Goal: Information Seeking & Learning: Learn about a topic

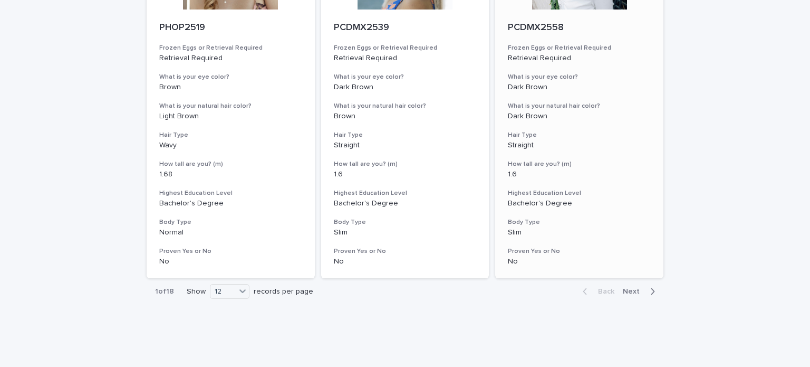
scroll to position [1326, 0]
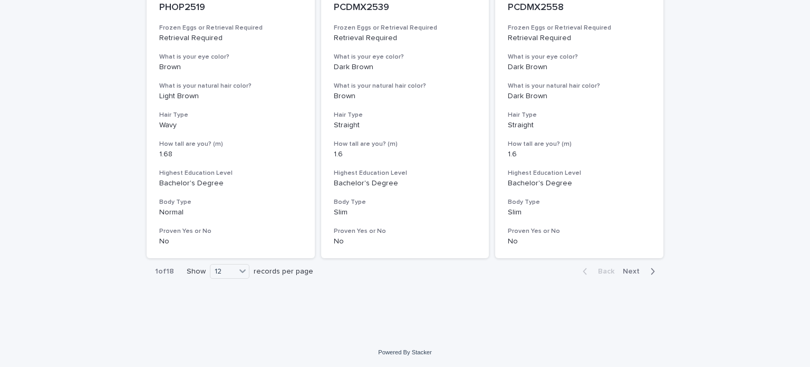
click at [634, 271] on span "Next" at bounding box center [634, 270] width 23 height 7
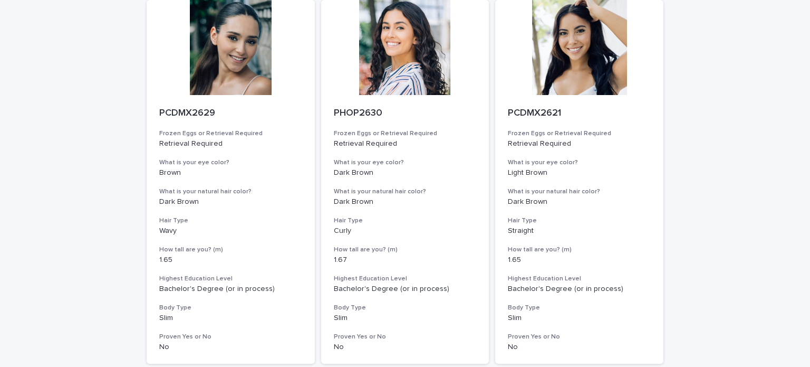
scroll to position [1326, 0]
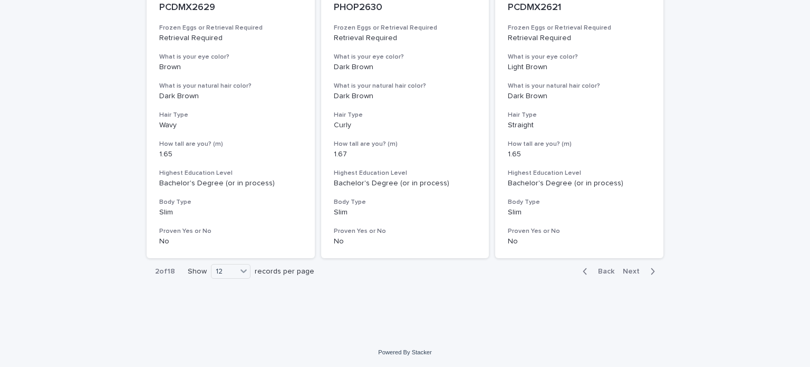
click at [634, 272] on span "Next" at bounding box center [634, 270] width 23 height 7
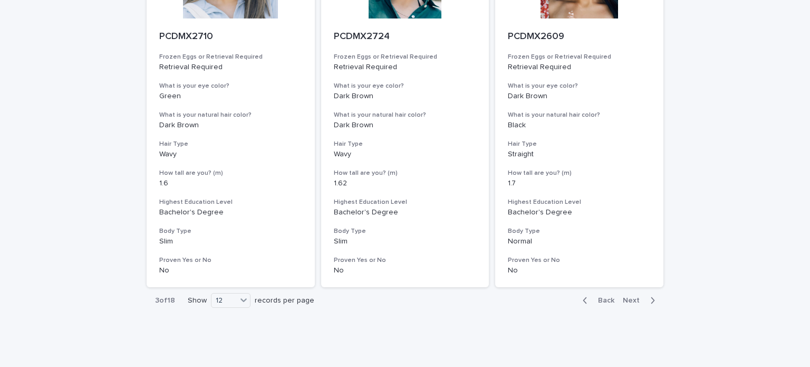
scroll to position [1326, 0]
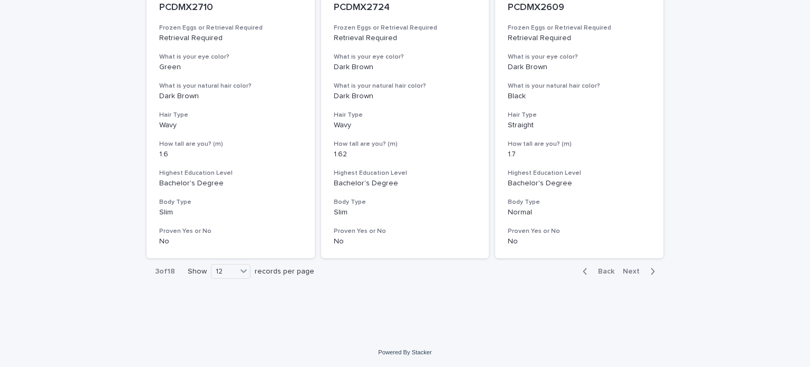
click at [629, 269] on span "Next" at bounding box center [634, 270] width 23 height 7
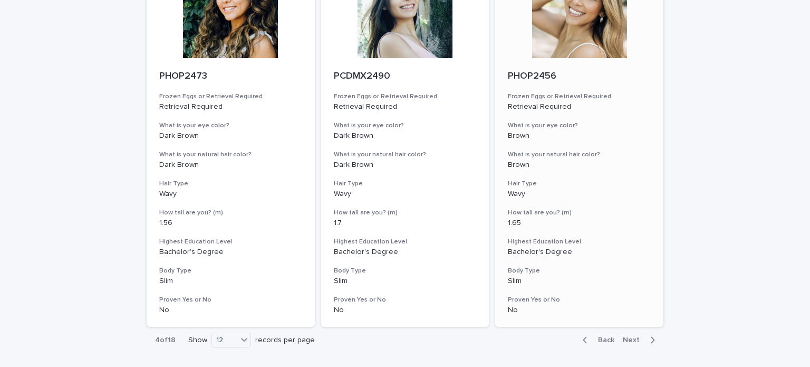
scroll to position [1326, 0]
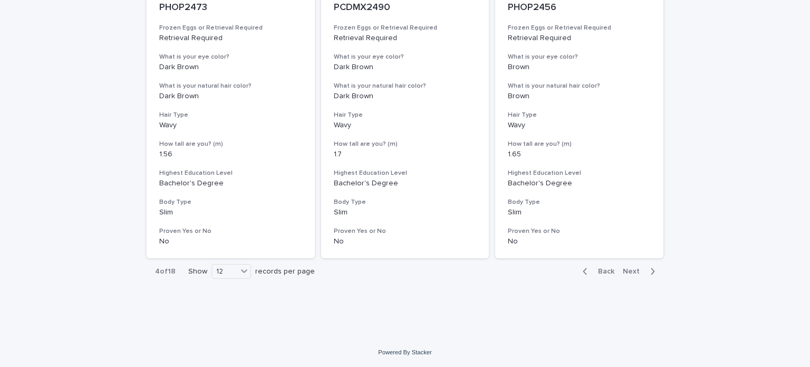
click at [631, 269] on span "Next" at bounding box center [634, 270] width 23 height 7
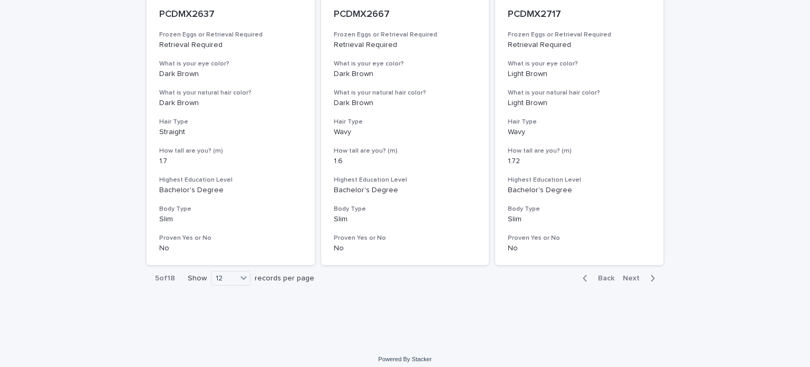
scroll to position [1326, 0]
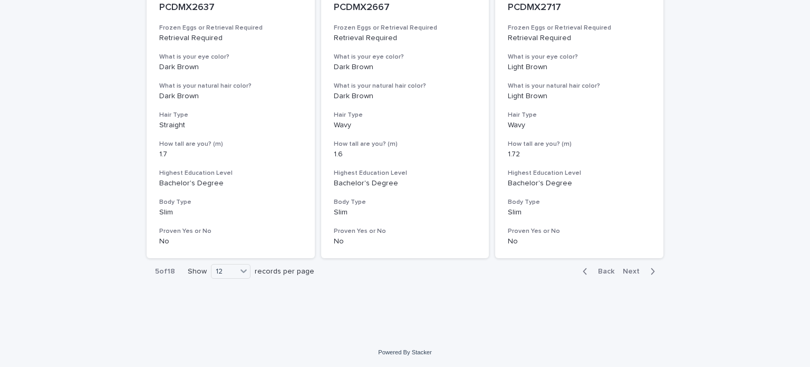
click at [610, 269] on span "Back" at bounding box center [603, 270] width 23 height 7
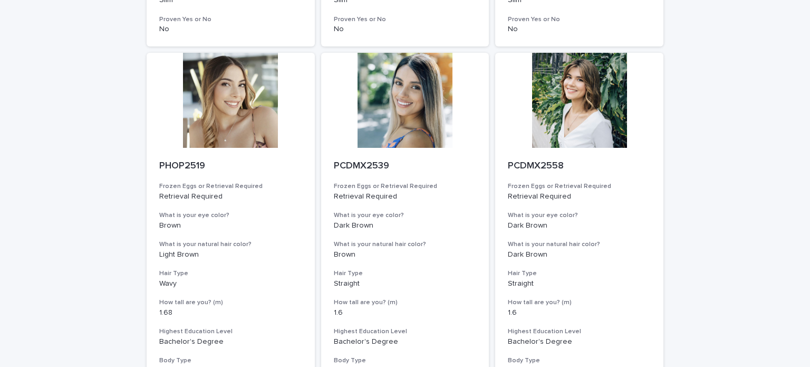
scroll to position [1326, 0]
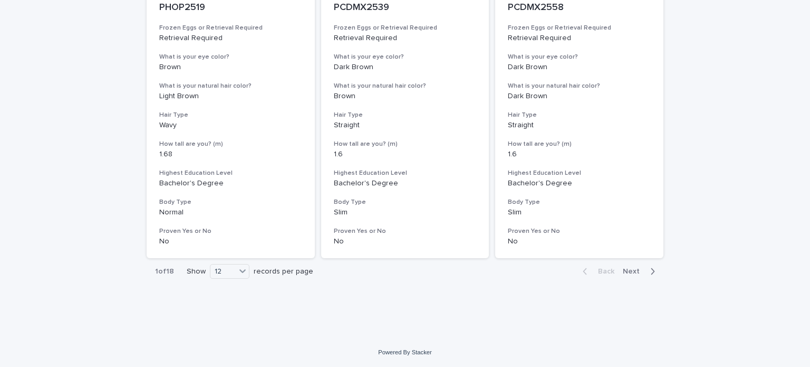
click at [634, 271] on span "Next" at bounding box center [634, 270] width 23 height 7
click at [634, 270] on span "Next" at bounding box center [634, 270] width 23 height 7
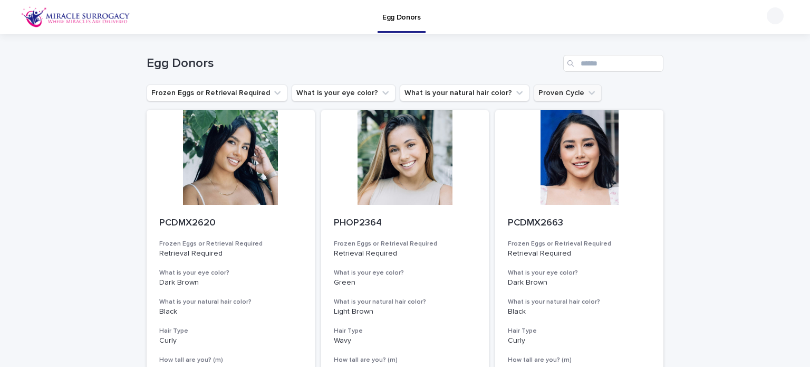
click at [587, 93] on icon "Proven Cycle" at bounding box center [592, 93] width 11 height 11
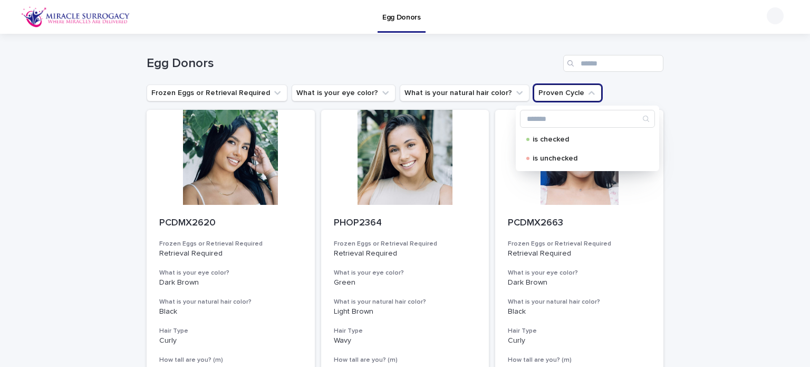
click at [589, 93] on icon "Proven Cycle" at bounding box center [592, 93] width 6 height 4
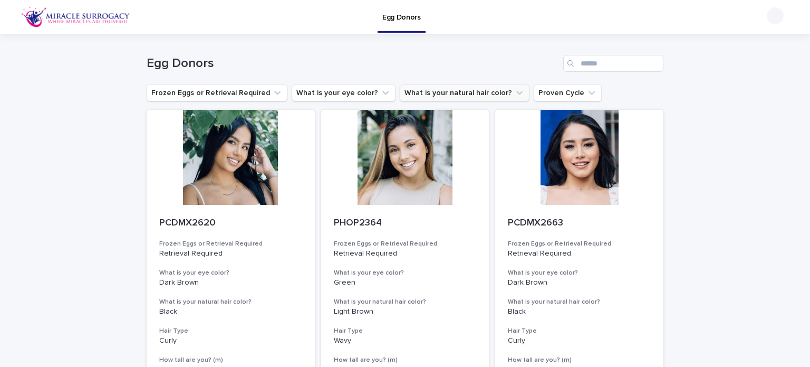
click at [514, 93] on icon "What is your natural hair color?" at bounding box center [519, 93] width 11 height 11
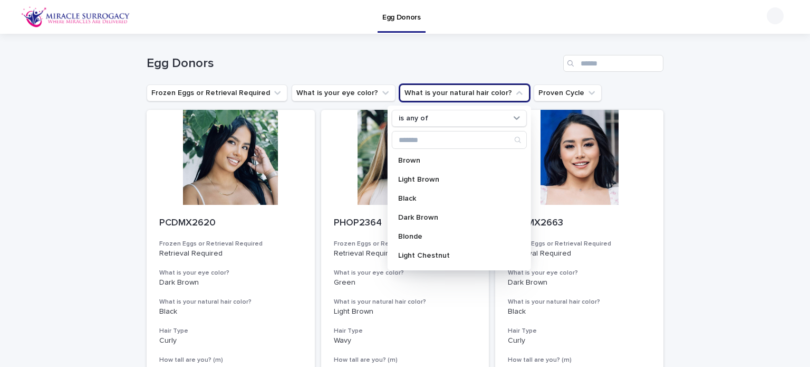
click at [517, 93] on icon "What is your natural hair color?" at bounding box center [520, 93] width 6 height 4
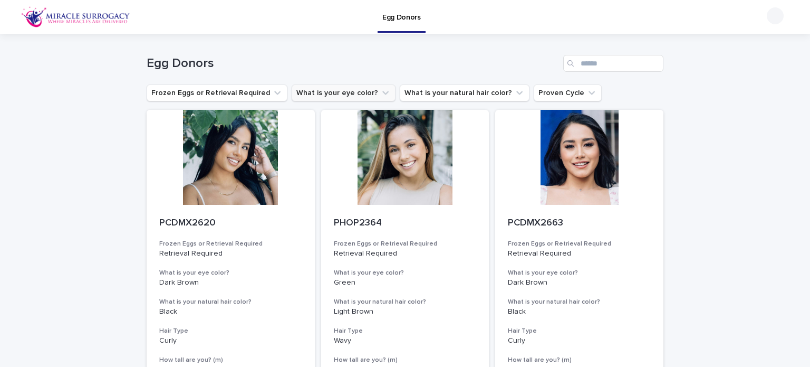
click at [380, 89] on icon "What is your eye color?" at bounding box center [385, 93] width 11 height 11
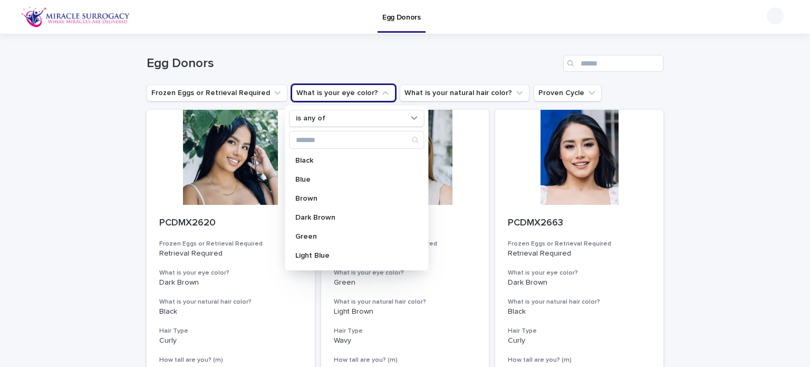
click at [380, 89] on icon "What is your eye color?" at bounding box center [385, 93] width 11 height 11
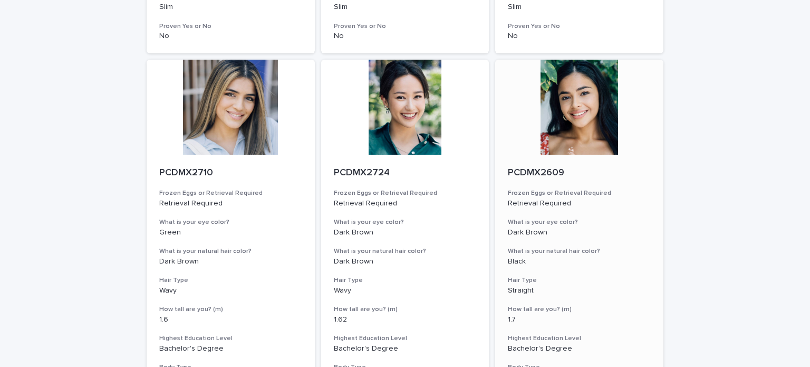
scroll to position [1319, 0]
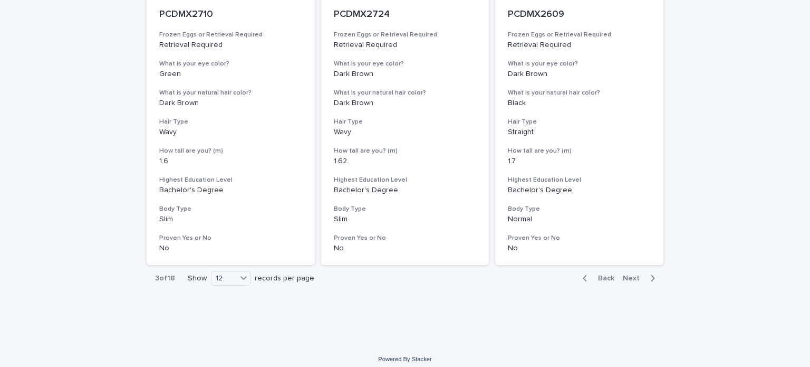
click at [624, 274] on span "Next" at bounding box center [634, 277] width 23 height 7
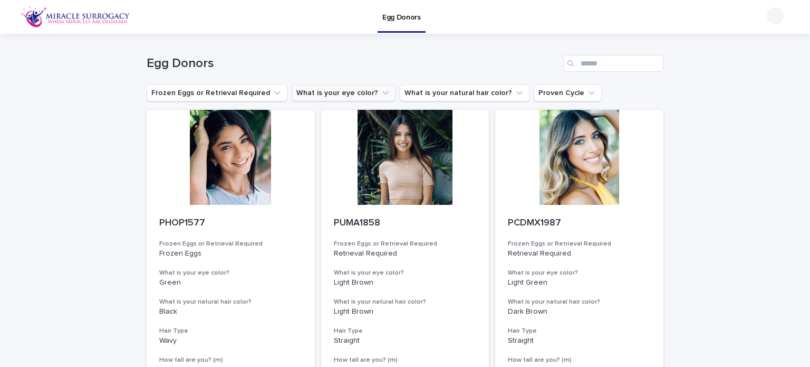
click at [310, 89] on button "What is your eye color?" at bounding box center [344, 92] width 104 height 17
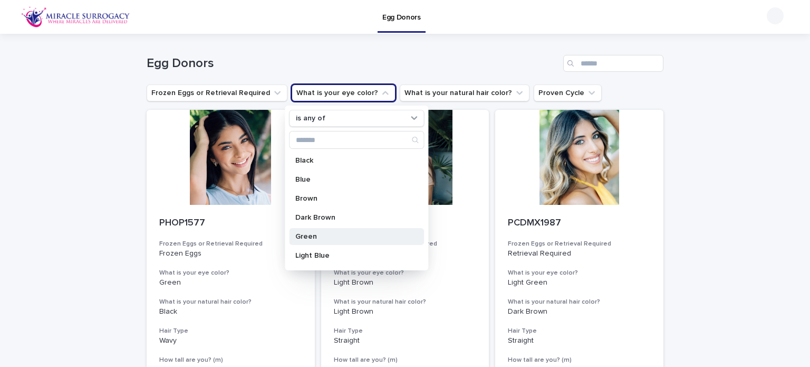
click at [323, 229] on div "Green" at bounding box center [356, 236] width 135 height 17
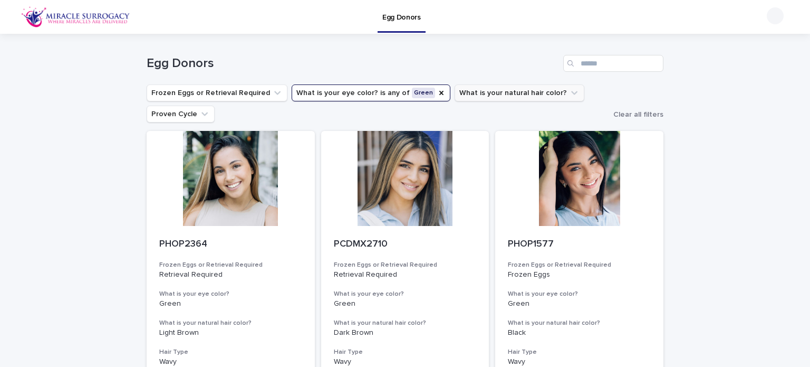
click at [476, 92] on button "What is your natural hair color?" at bounding box center [520, 92] width 130 height 17
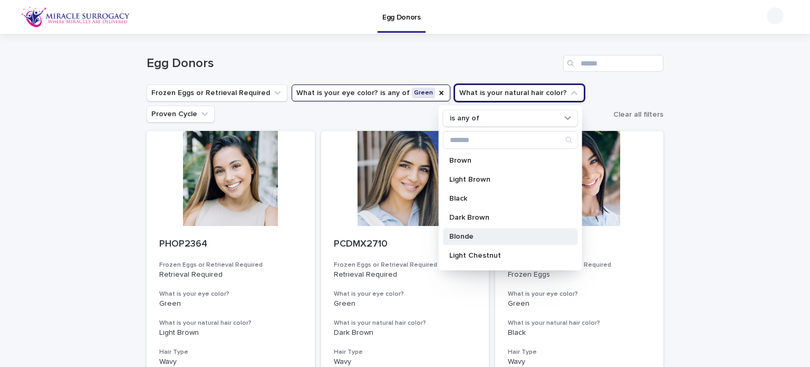
click at [473, 233] on p "Blonde" at bounding box center [506, 236] width 112 height 7
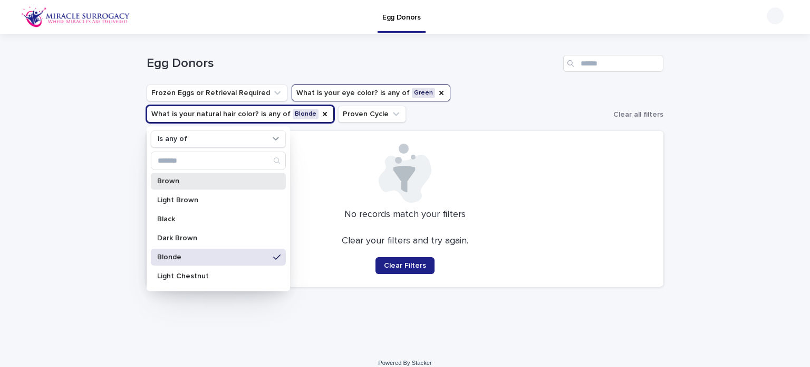
click at [187, 183] on p "Brown" at bounding box center [213, 180] width 112 height 7
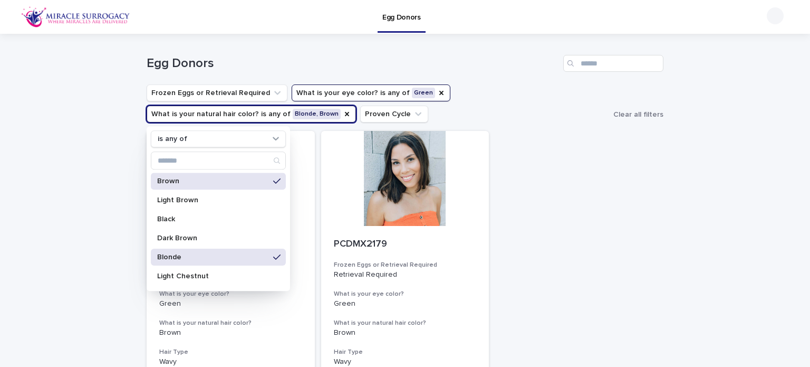
click at [196, 257] on p "Blonde" at bounding box center [213, 256] width 112 height 7
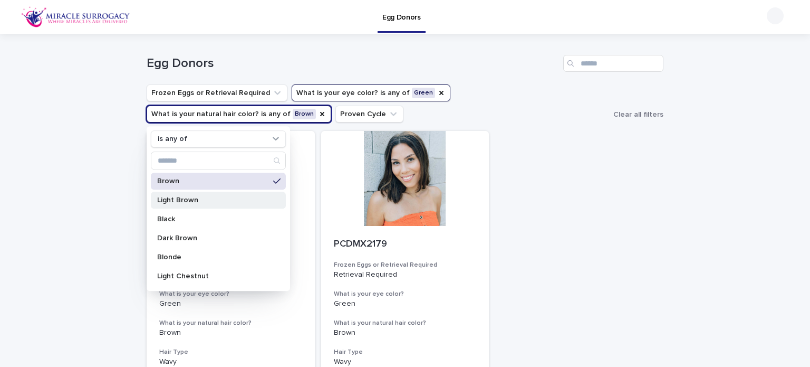
click at [190, 195] on div "Light Brown" at bounding box center [218, 200] width 135 height 17
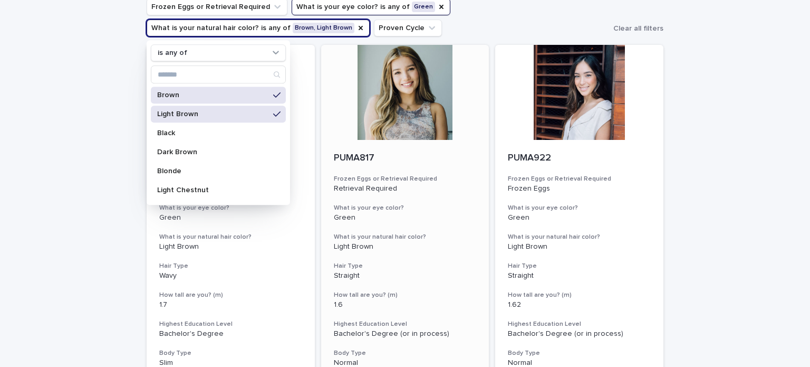
scroll to position [106, 0]
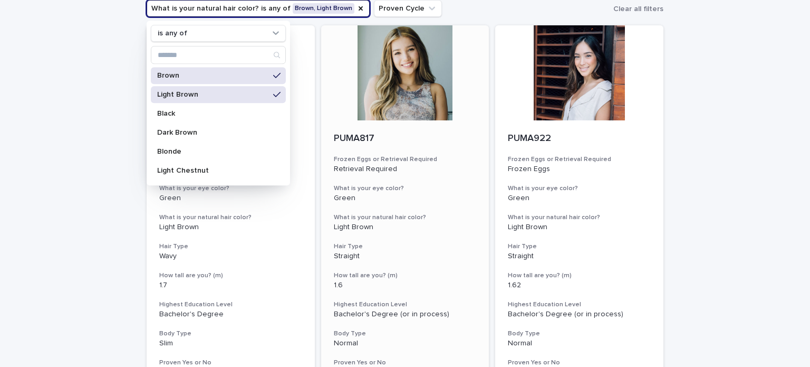
click at [323, 66] on div at bounding box center [405, 72] width 168 height 95
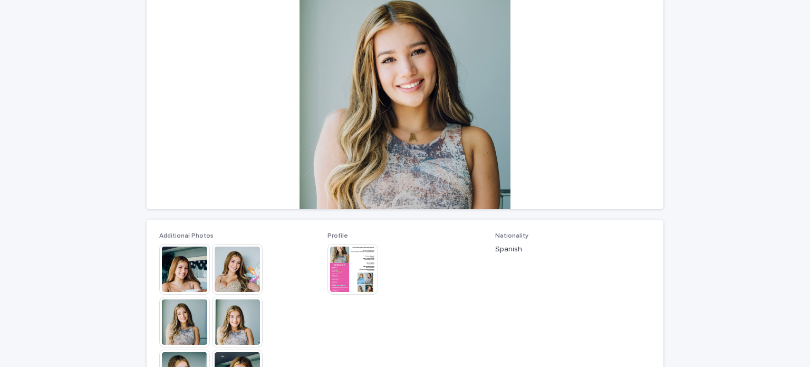
scroll to position [158, 0]
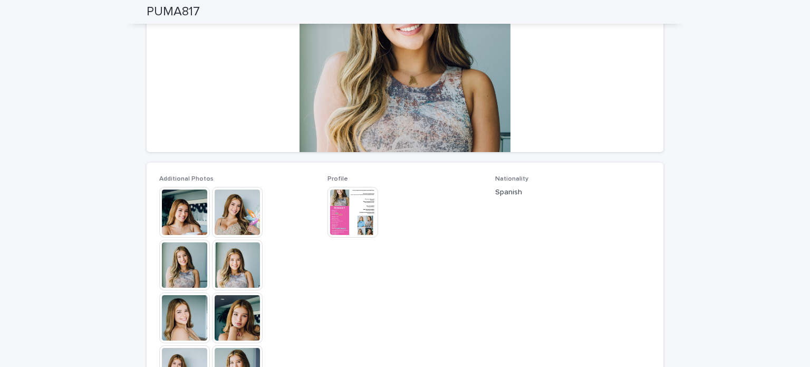
click at [359, 213] on img at bounding box center [353, 212] width 51 height 51
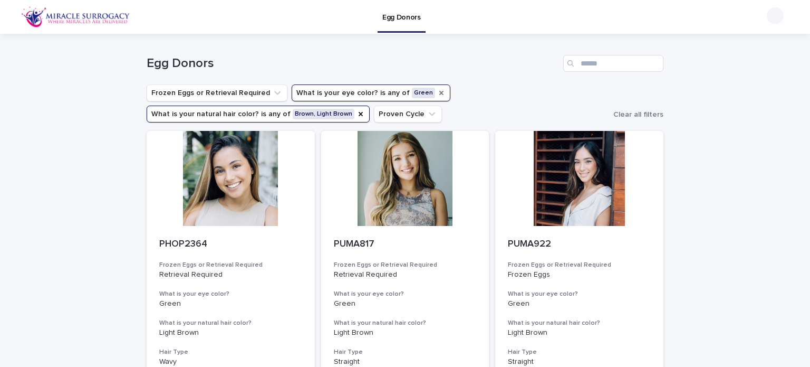
click at [439, 92] on icon "What is your eye color?" at bounding box center [441, 93] width 4 height 4
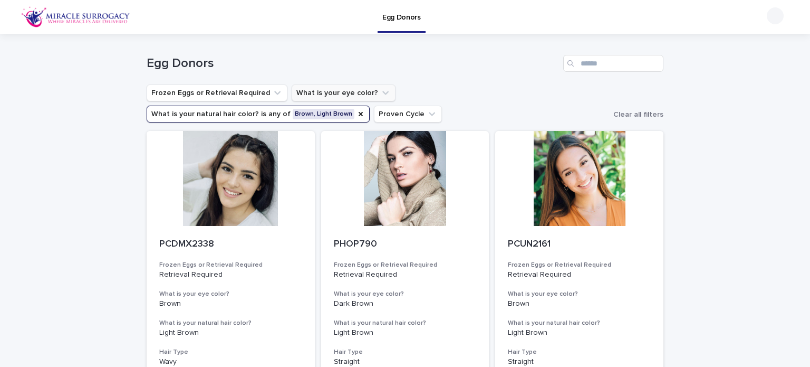
click at [365, 110] on icon "What is your natural hair color?" at bounding box center [361, 114] width 8 height 8
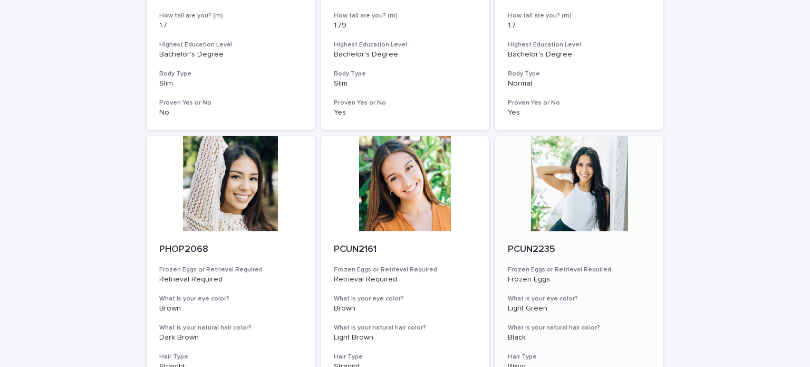
scroll to position [369, 0]
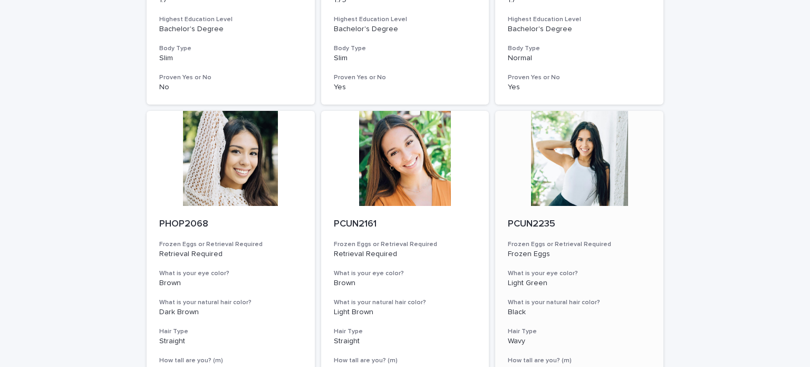
click at [561, 186] on div at bounding box center [579, 158] width 168 height 95
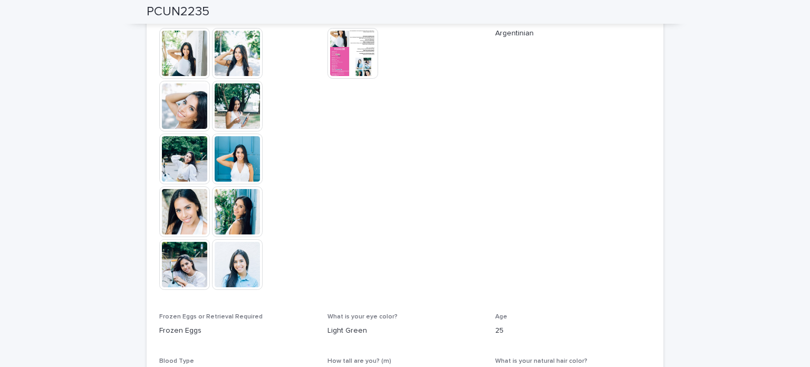
scroll to position [224, 0]
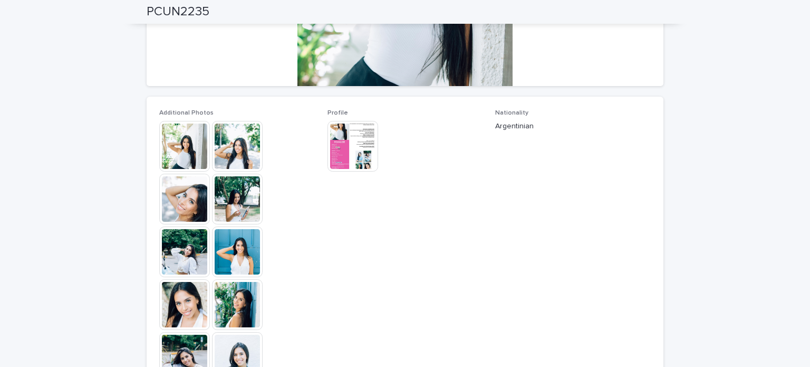
click at [350, 151] on img at bounding box center [353, 146] width 51 height 51
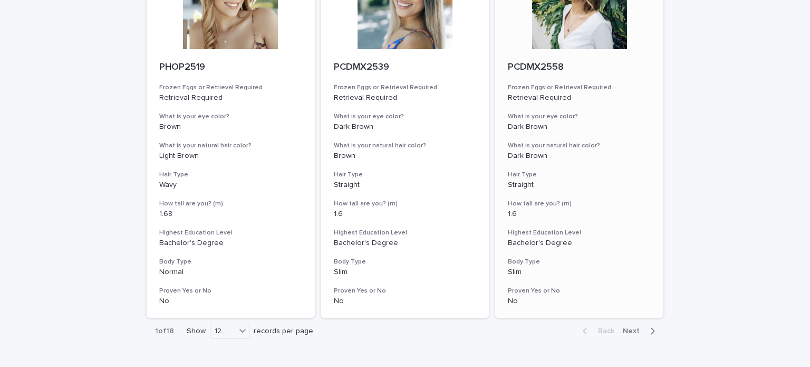
scroll to position [1326, 0]
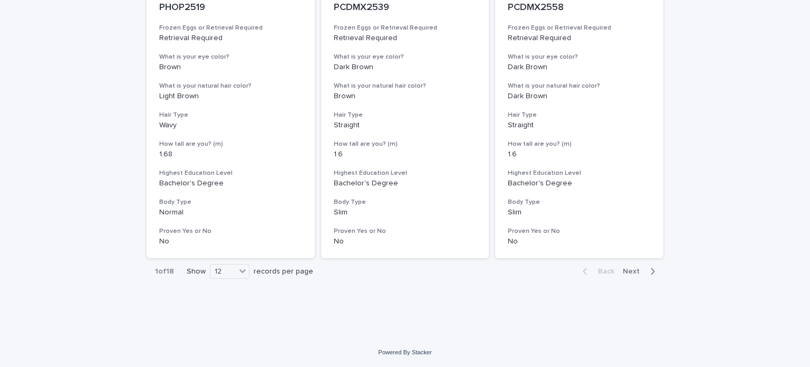
click at [632, 270] on span "Next" at bounding box center [634, 270] width 23 height 7
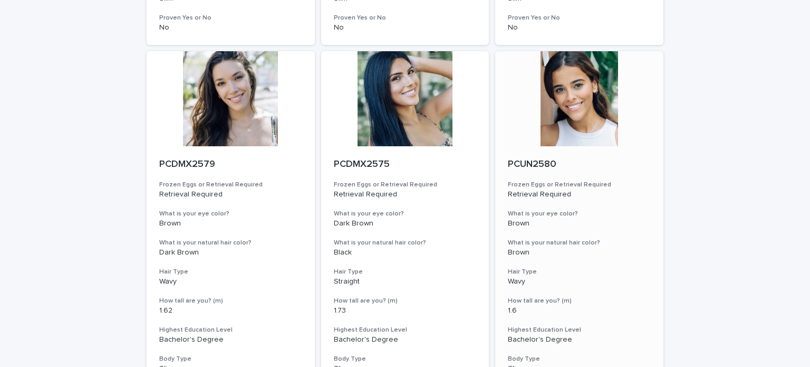
scroll to position [376, 0]
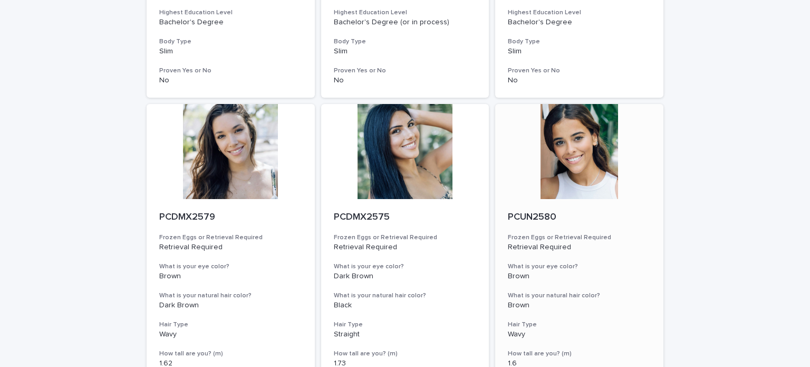
click at [582, 177] on div at bounding box center [579, 151] width 168 height 95
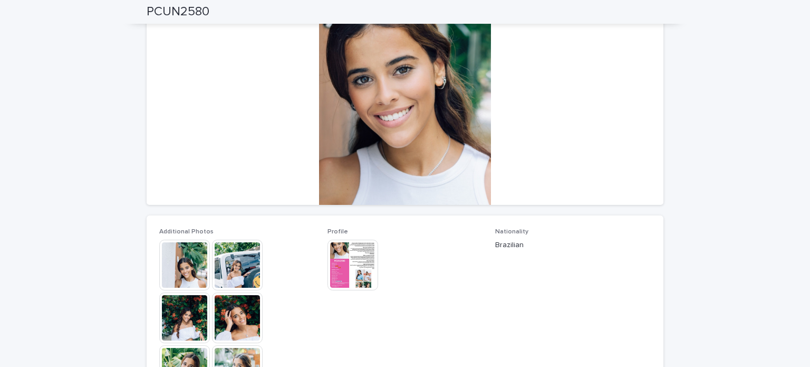
scroll to position [211, 0]
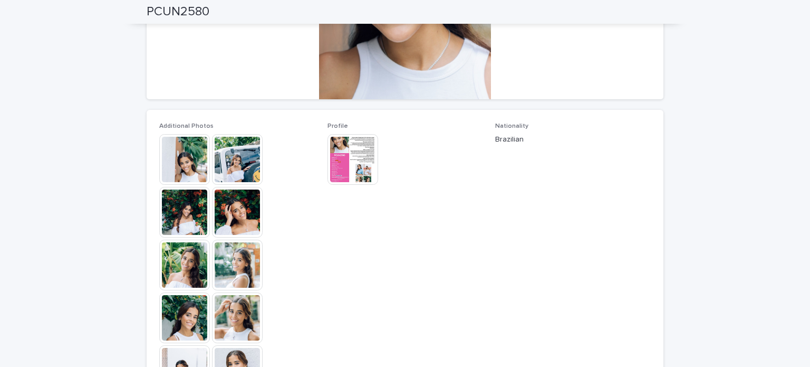
click at [349, 157] on img at bounding box center [353, 159] width 51 height 51
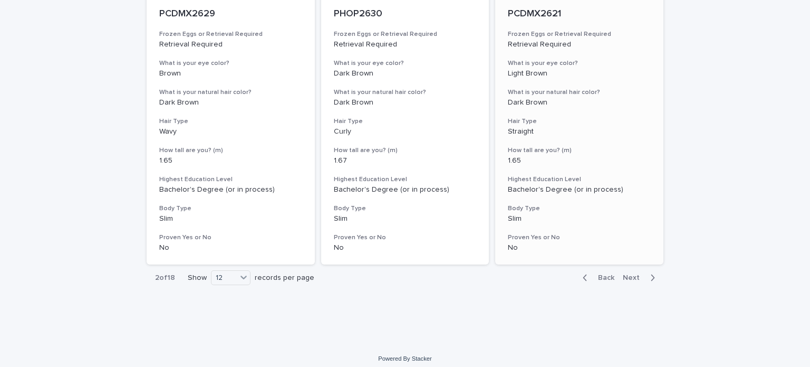
scroll to position [1326, 0]
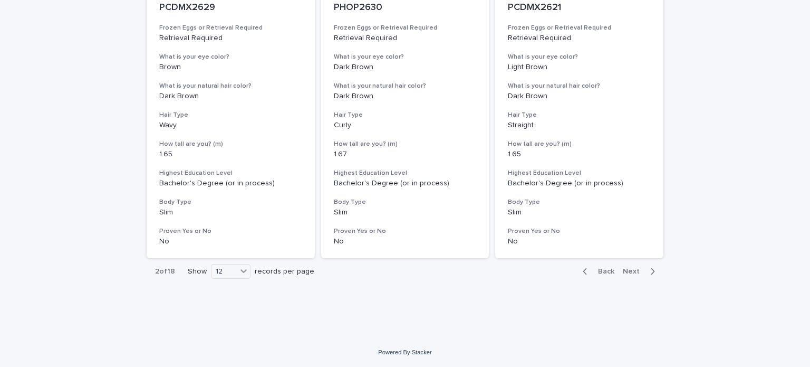
click at [615, 272] on button "Back" at bounding box center [597, 270] width 44 height 9
click at [626, 269] on span "Next" at bounding box center [634, 270] width 23 height 7
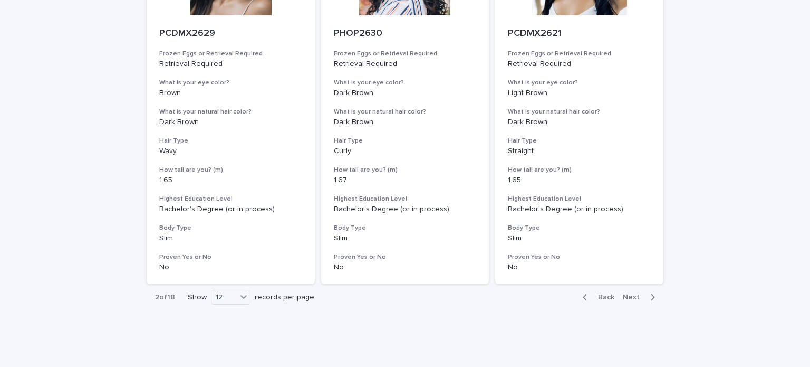
scroll to position [1326, 0]
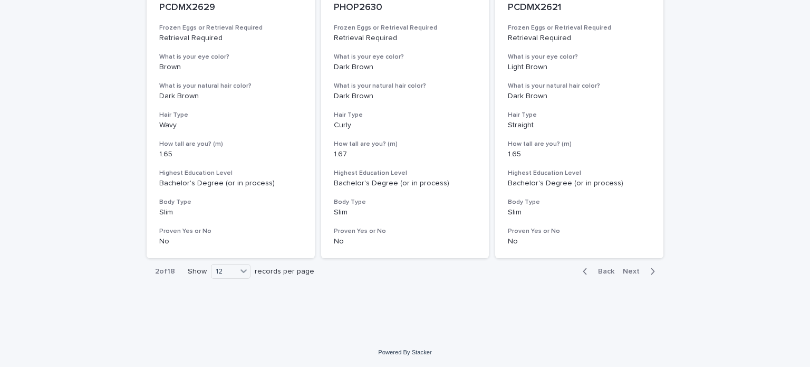
click at [635, 274] on button "Next" at bounding box center [641, 270] width 45 height 9
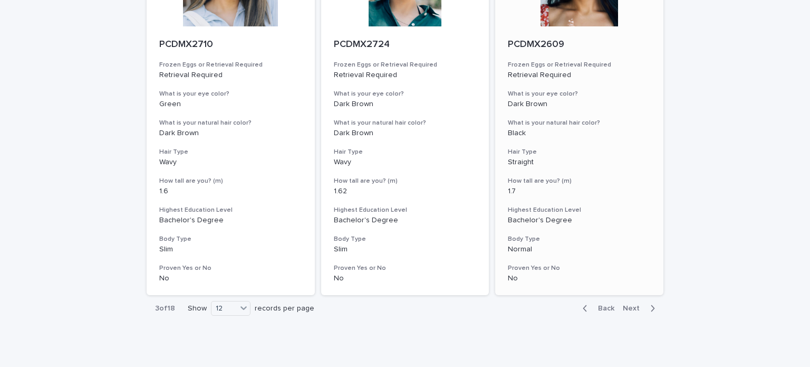
scroll to position [1168, 0]
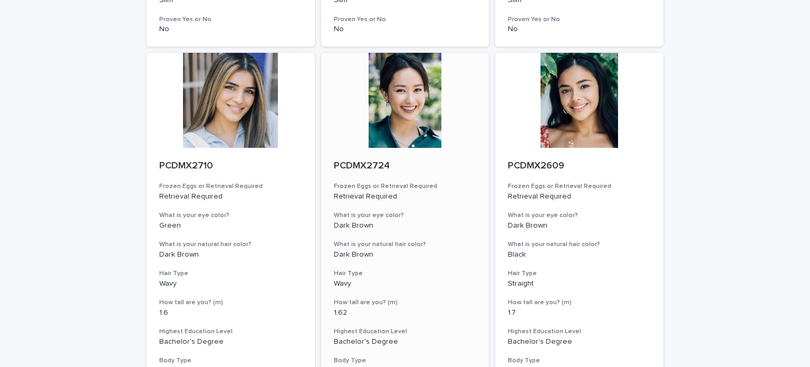
click at [412, 135] on div at bounding box center [405, 100] width 168 height 95
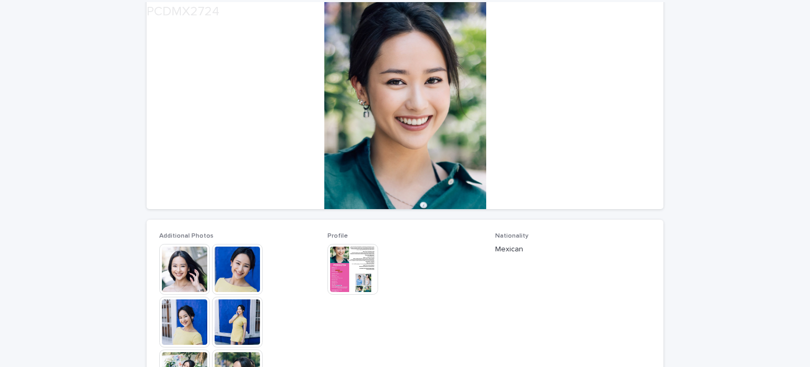
scroll to position [106, 0]
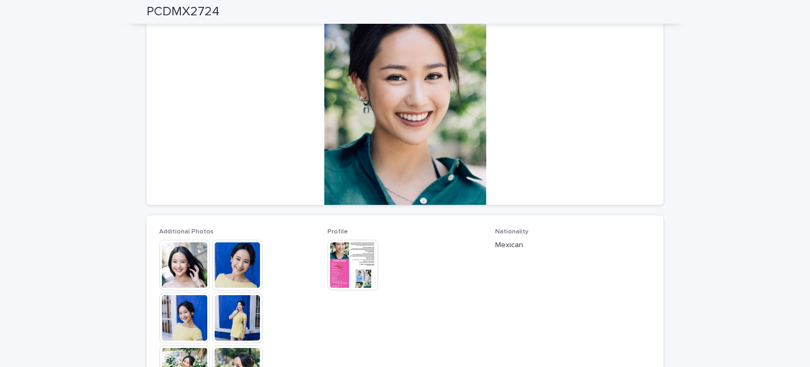
click at [355, 269] on img at bounding box center [353, 265] width 51 height 51
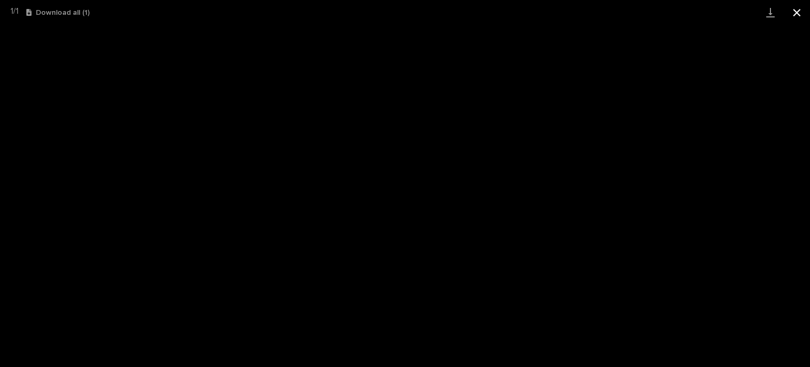
click at [800, 14] on button "Close gallery" at bounding box center [797, 12] width 26 height 25
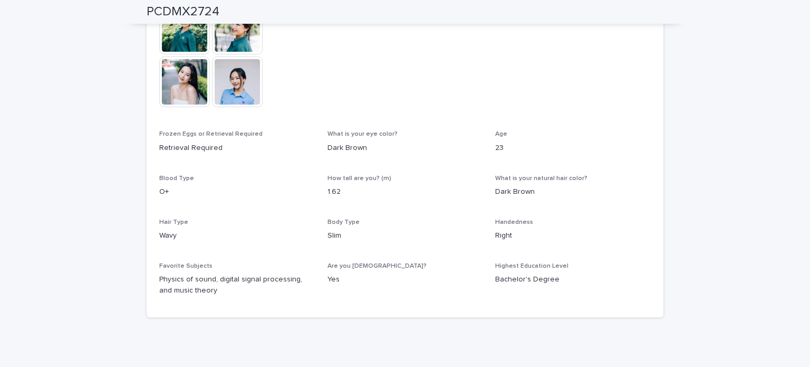
scroll to position [488, 0]
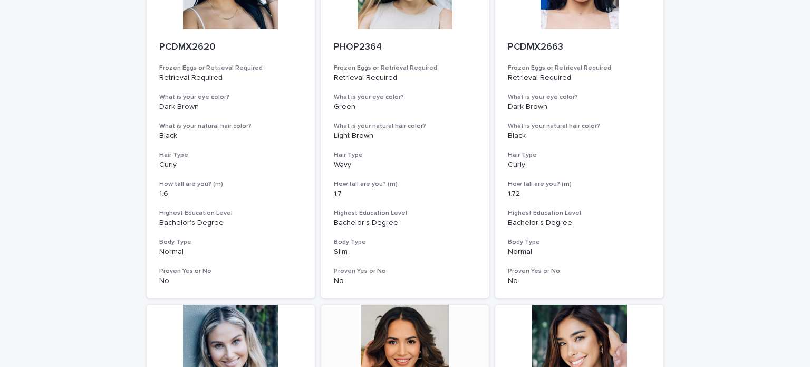
scroll to position [264, 0]
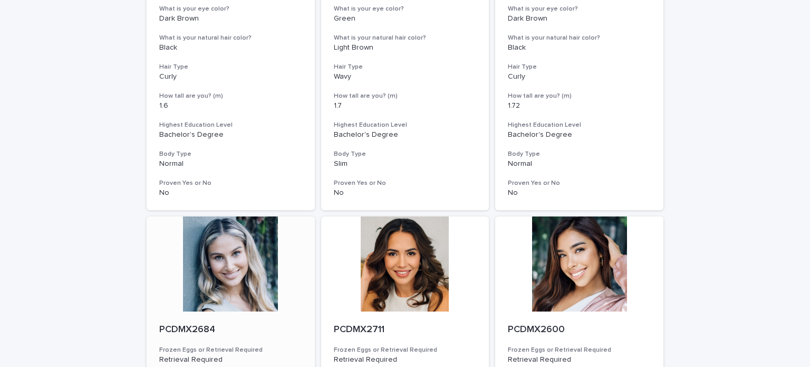
click at [230, 262] on div at bounding box center [231, 263] width 168 height 95
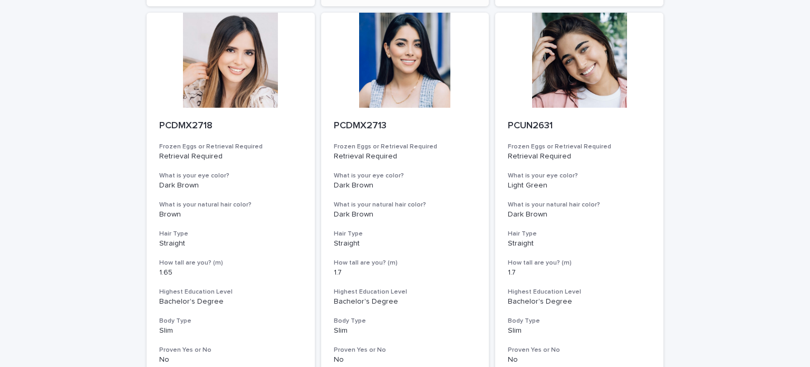
scroll to position [844, 0]
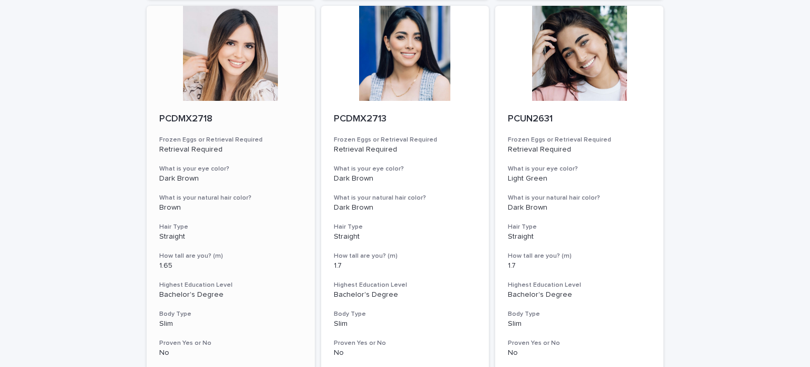
click at [229, 120] on p "PCDMX2718" at bounding box center [230, 119] width 143 height 12
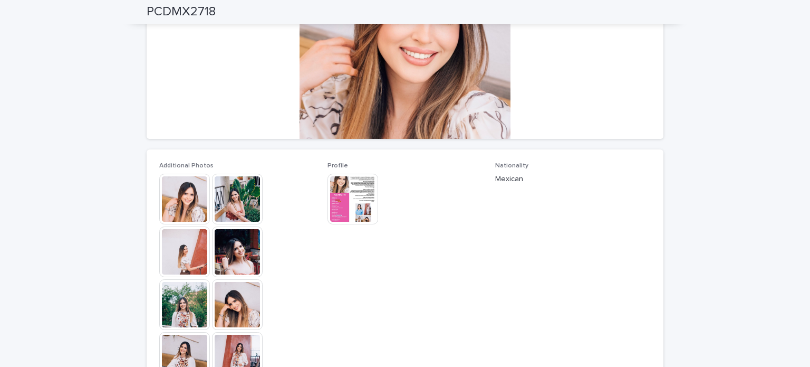
scroll to position [264, 0]
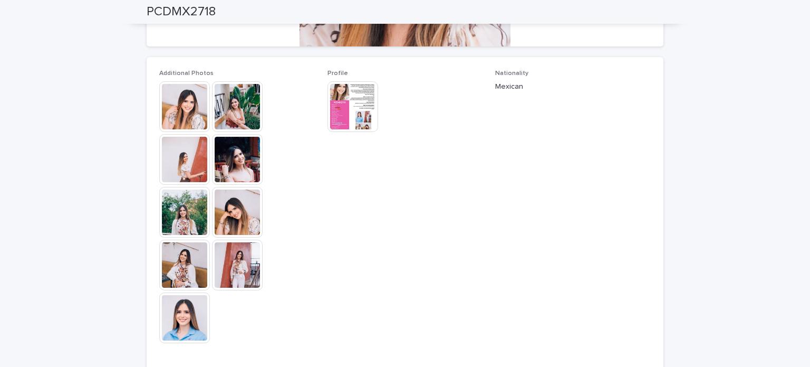
click at [357, 112] on img at bounding box center [353, 106] width 51 height 51
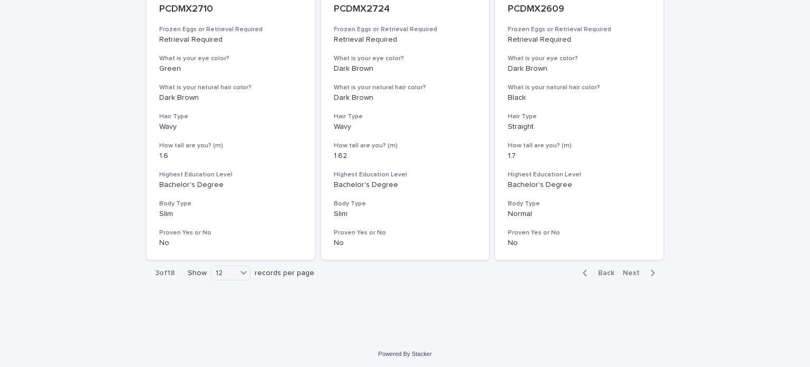
scroll to position [1326, 0]
click at [628, 267] on span "Next" at bounding box center [634, 270] width 23 height 7
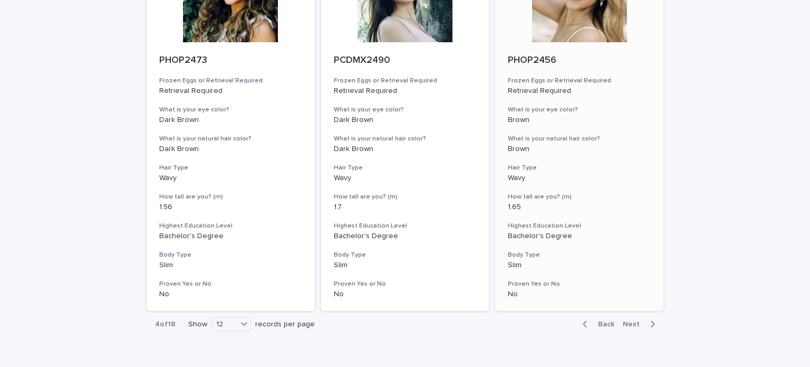
scroll to position [1326, 0]
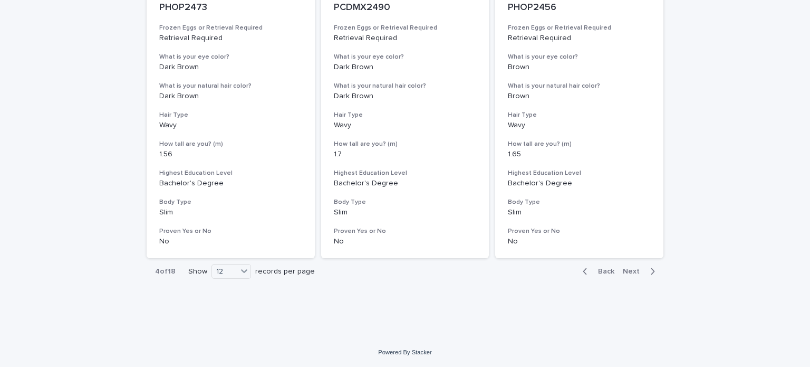
click at [633, 270] on span "Next" at bounding box center [634, 270] width 23 height 7
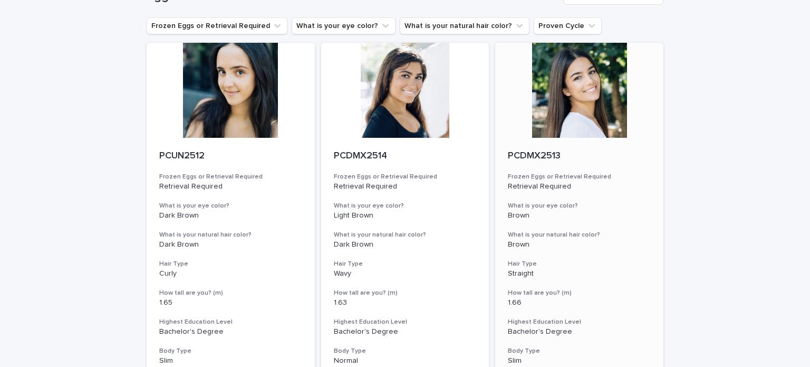
scroll to position [60, 0]
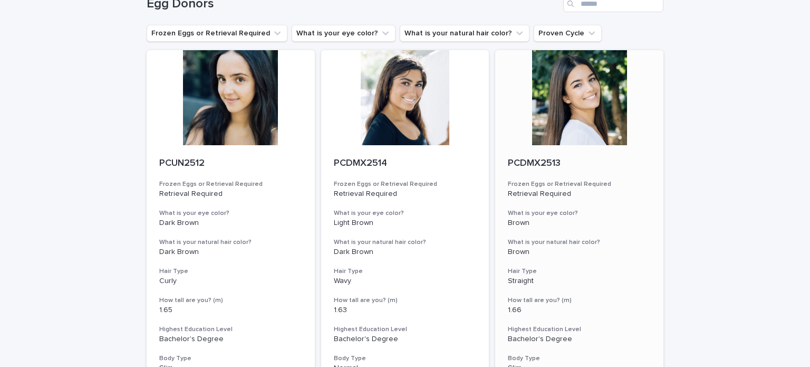
click at [579, 122] on div at bounding box center [579, 97] width 168 height 95
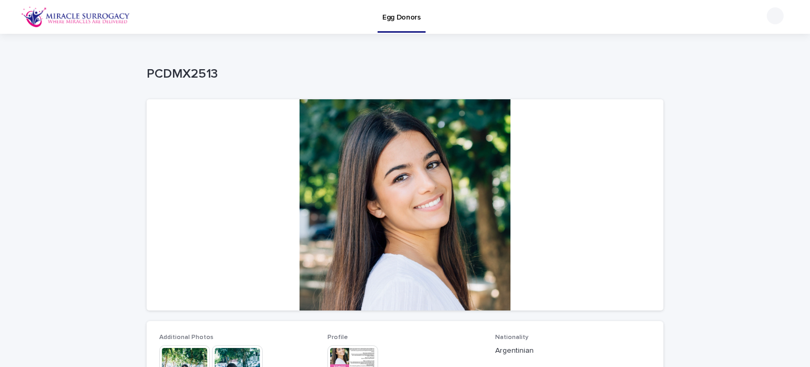
scroll to position [106, 0]
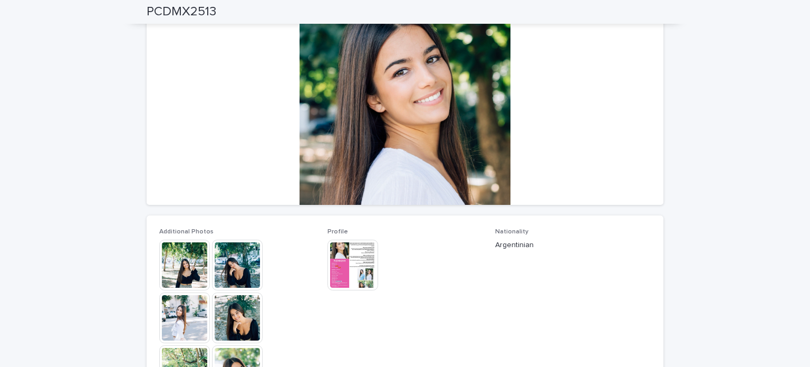
click at [341, 265] on img at bounding box center [353, 265] width 51 height 51
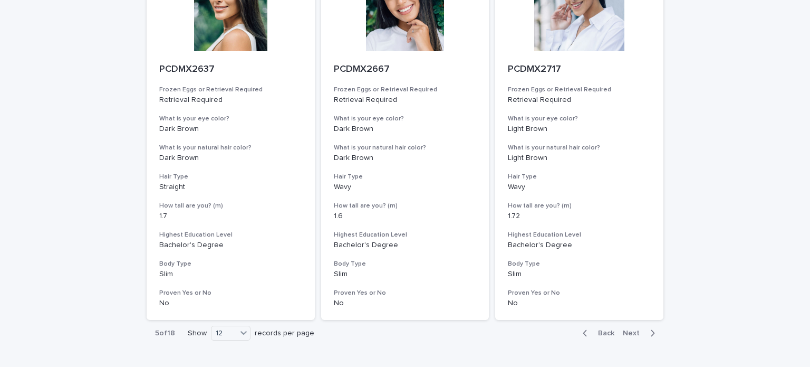
scroll to position [1326, 0]
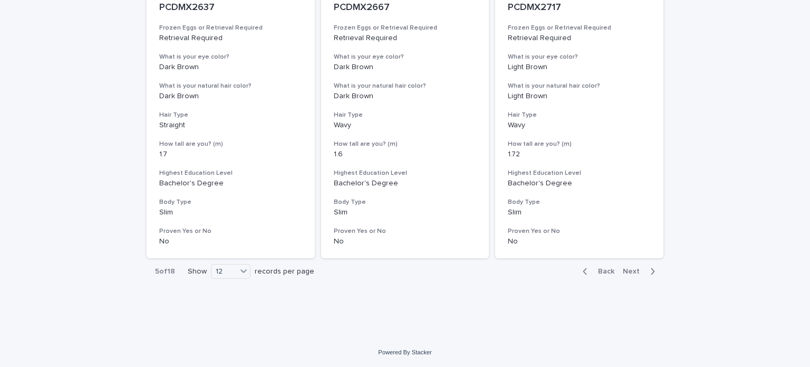
click at [623, 270] on span "Next" at bounding box center [634, 270] width 23 height 7
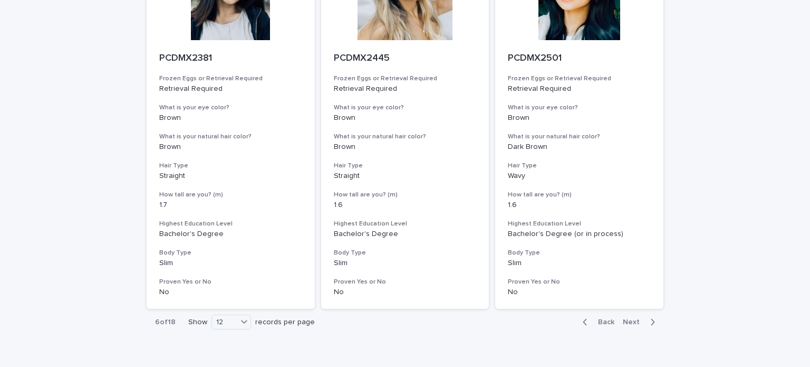
scroll to position [1326, 0]
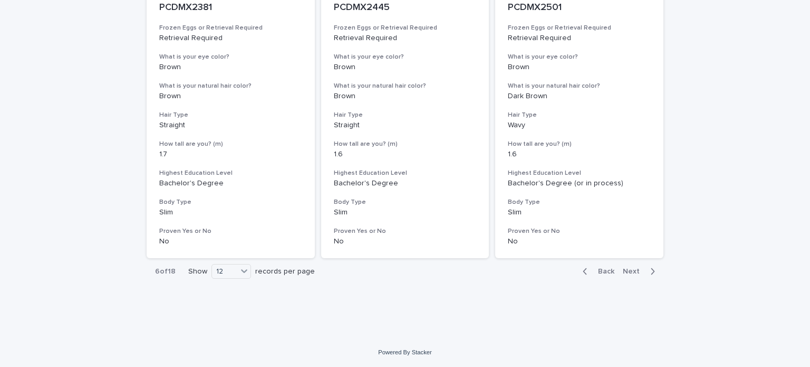
click at [635, 270] on span "Next" at bounding box center [634, 270] width 23 height 7
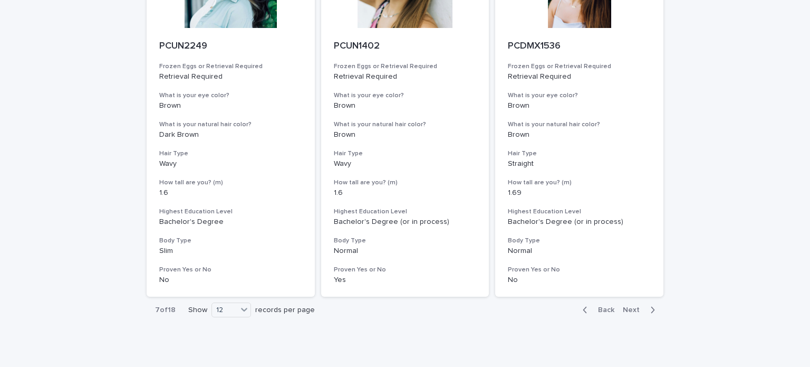
scroll to position [1326, 0]
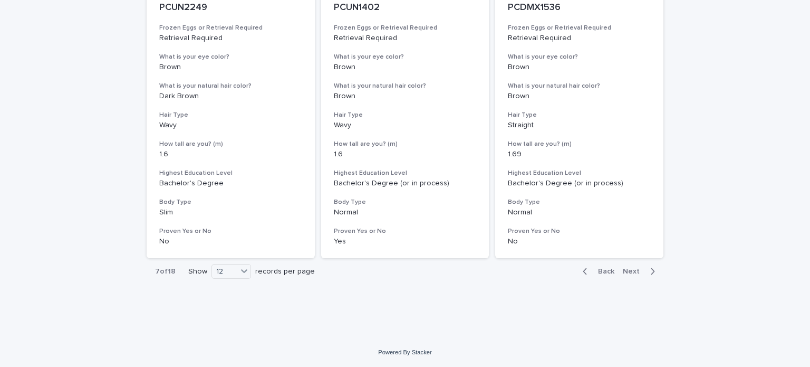
click at [631, 273] on span "Next" at bounding box center [634, 270] width 23 height 7
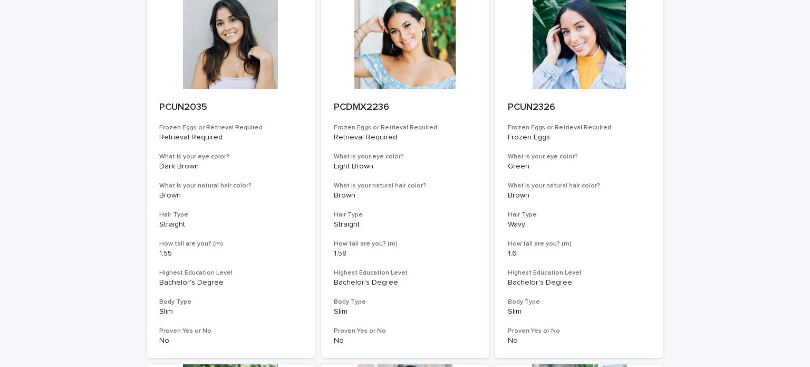
scroll to position [640, 0]
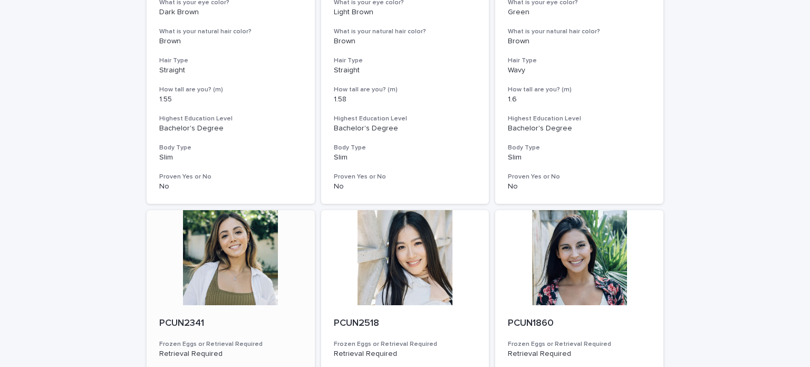
click at [243, 296] on div at bounding box center [231, 257] width 168 height 95
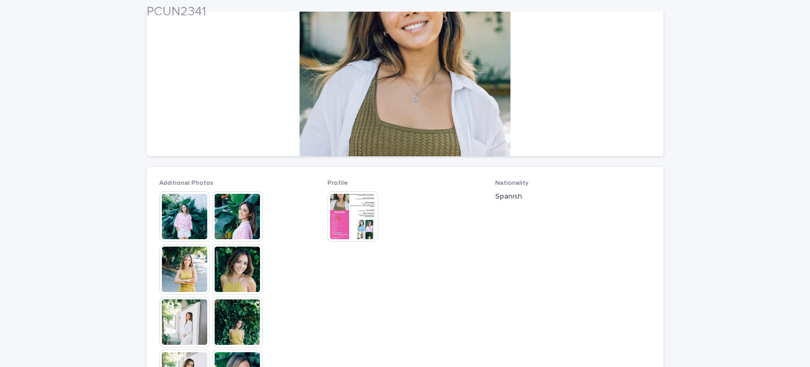
scroll to position [158, 0]
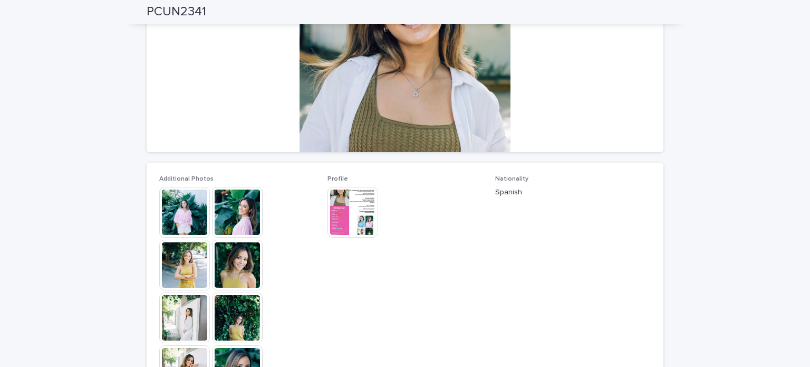
click at [348, 224] on img at bounding box center [353, 212] width 51 height 51
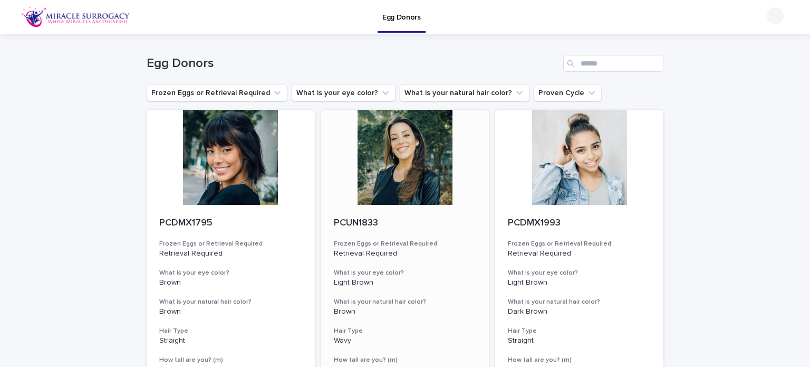
click at [422, 193] on div at bounding box center [405, 157] width 168 height 95
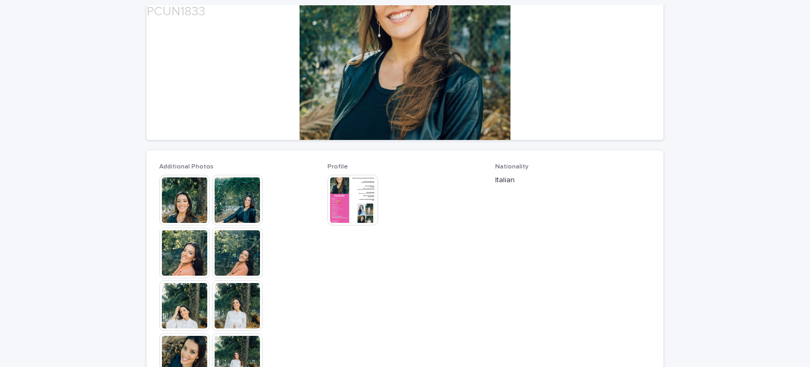
scroll to position [211, 0]
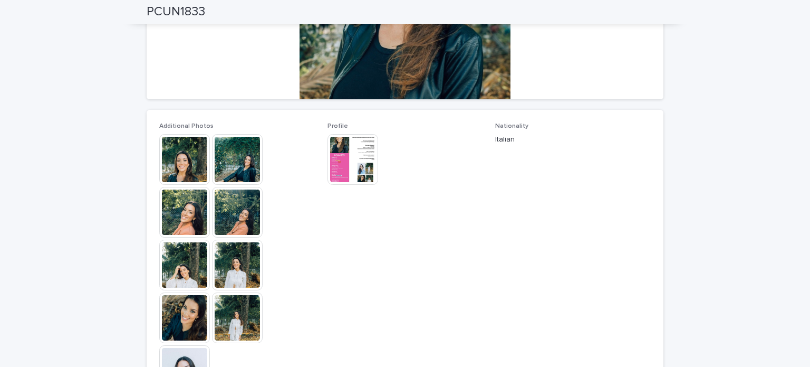
click at [364, 176] on img at bounding box center [353, 159] width 51 height 51
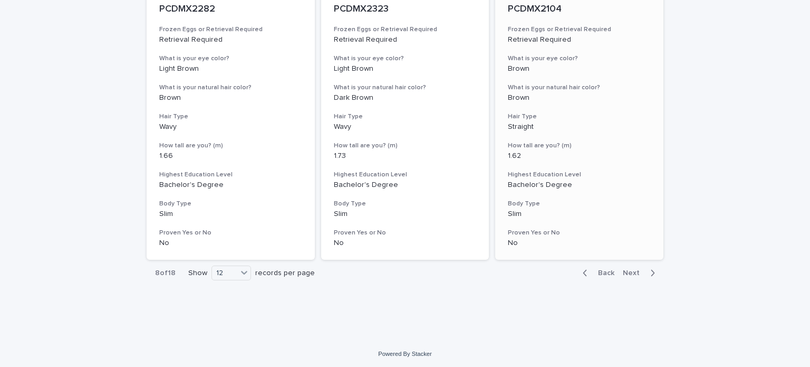
scroll to position [1326, 0]
click at [636, 270] on span "Next" at bounding box center [634, 270] width 23 height 7
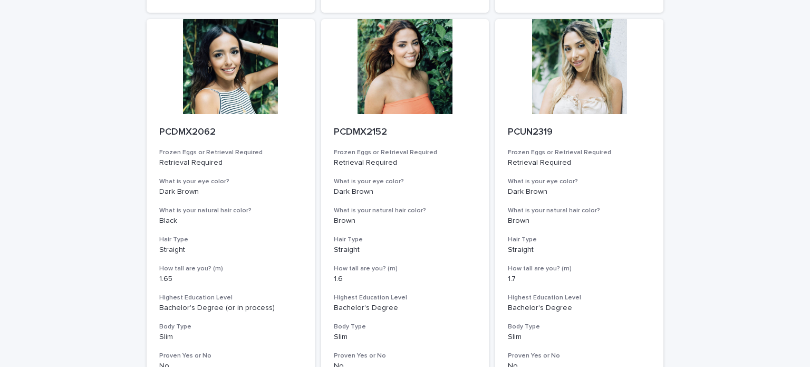
scroll to position [1319, 0]
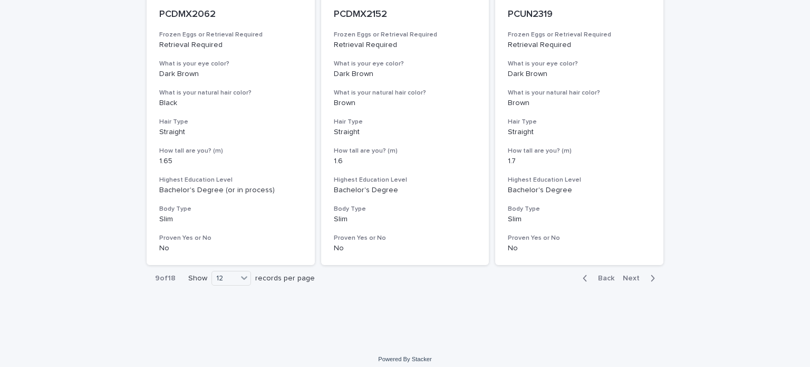
click at [629, 278] on span "Next" at bounding box center [634, 277] width 23 height 7
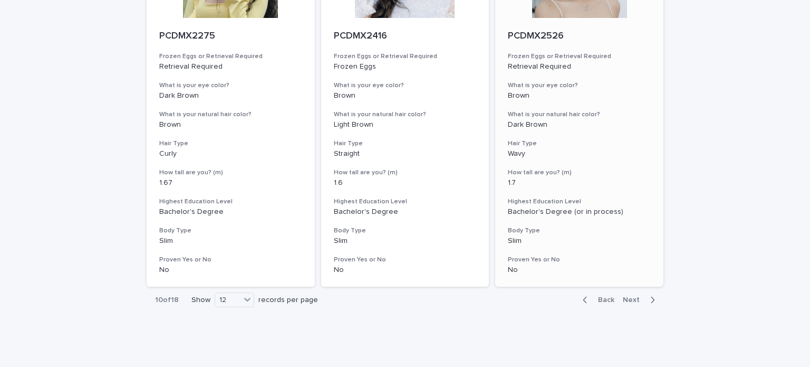
scroll to position [1326, 0]
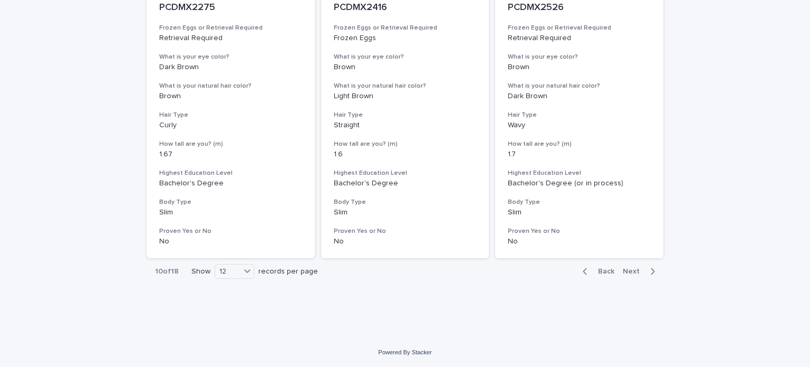
click at [628, 267] on span "Next" at bounding box center [634, 270] width 23 height 7
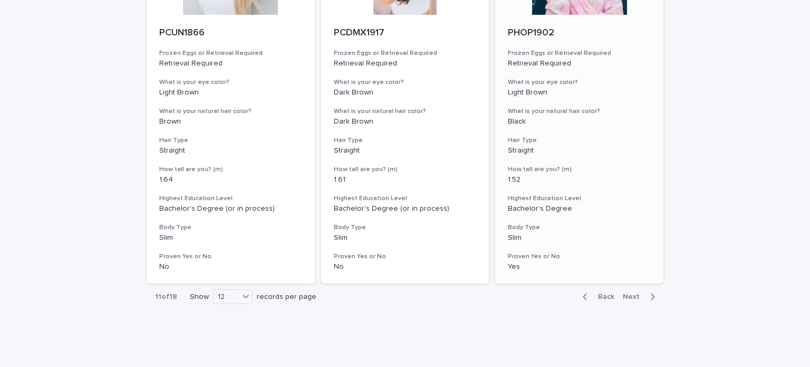
scroll to position [1326, 0]
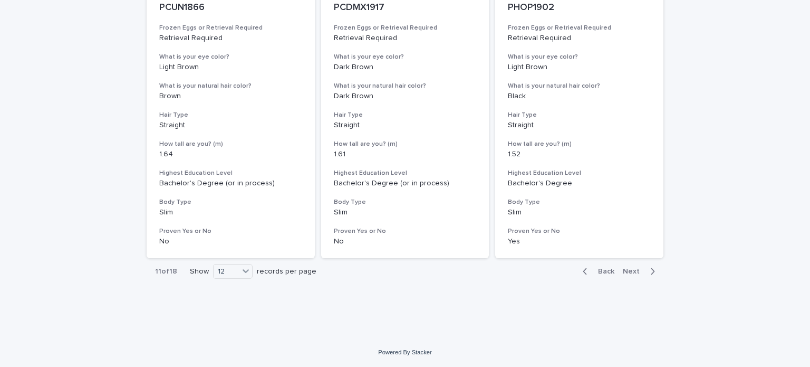
click at [633, 269] on span "Next" at bounding box center [634, 270] width 23 height 7
click at [627, 271] on span "Next" at bounding box center [634, 270] width 23 height 7
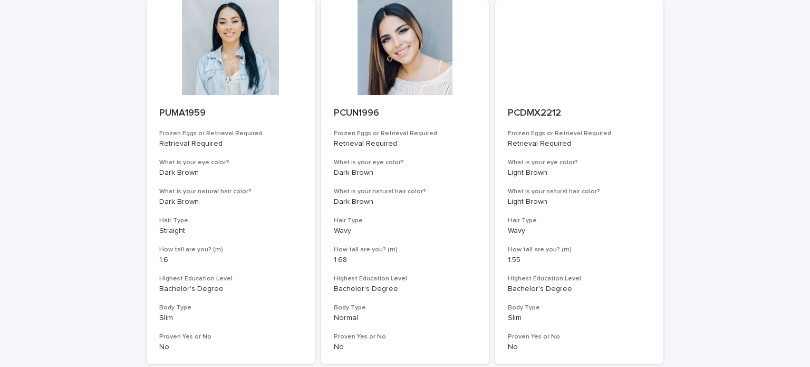
scroll to position [1326, 0]
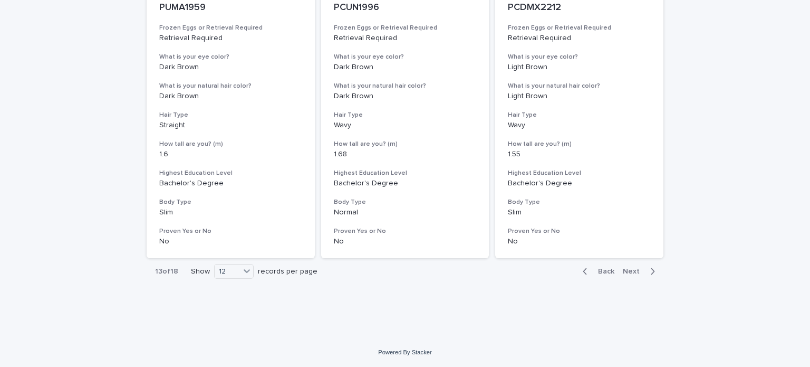
drag, startPoint x: 630, startPoint y: 272, endPoint x: 509, endPoint y: 314, distance: 128.5
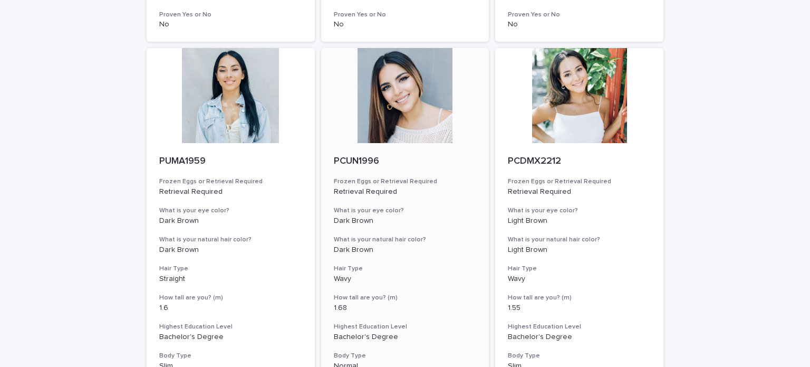
scroll to position [1168, 0]
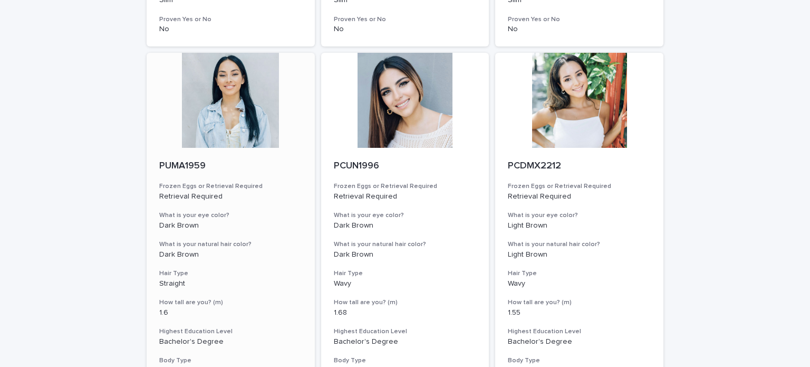
click at [232, 127] on div at bounding box center [231, 100] width 168 height 95
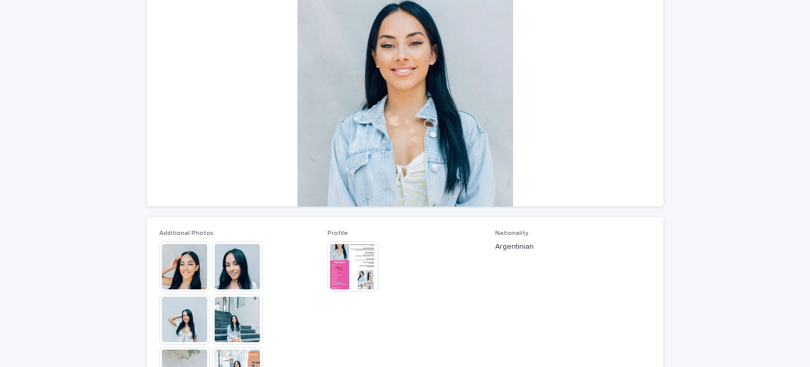
scroll to position [106, 0]
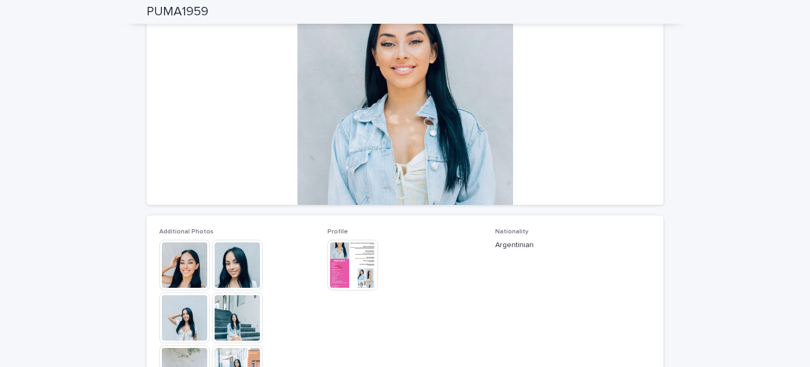
click at [350, 270] on img at bounding box center [353, 265] width 51 height 51
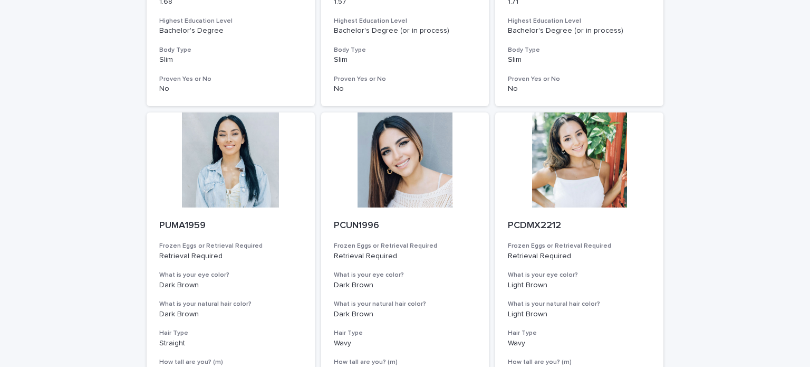
scroll to position [1326, 0]
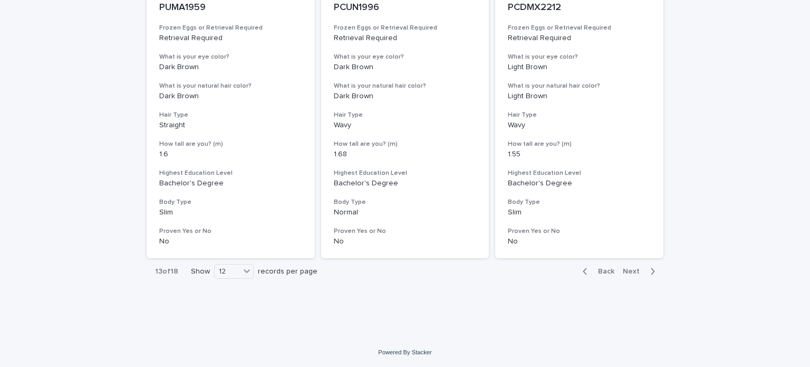
click at [627, 267] on span "Next" at bounding box center [634, 270] width 23 height 7
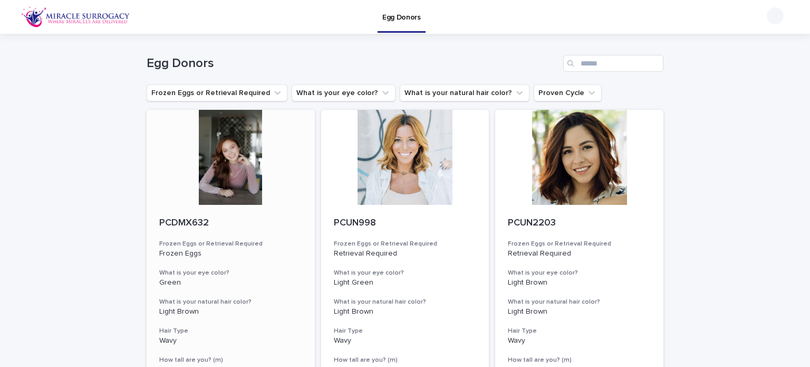
click at [244, 177] on div at bounding box center [231, 157] width 168 height 95
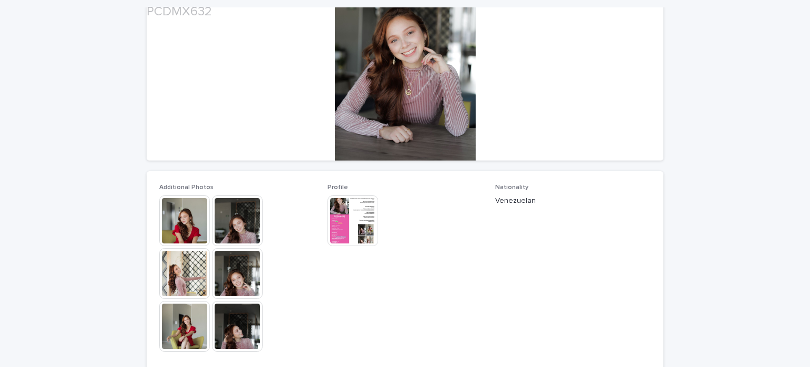
scroll to position [158, 0]
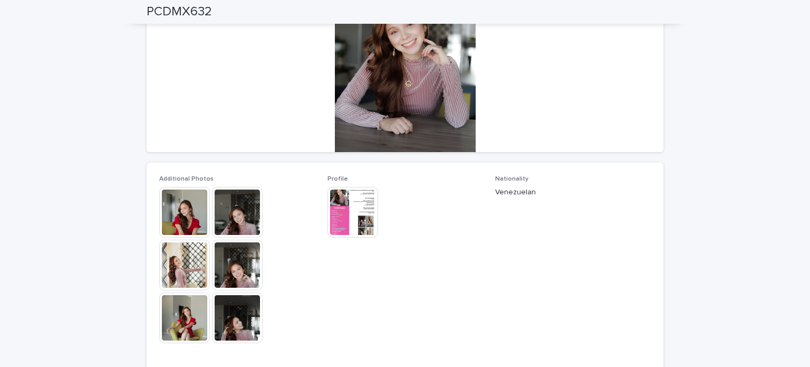
click at [367, 228] on img at bounding box center [353, 212] width 51 height 51
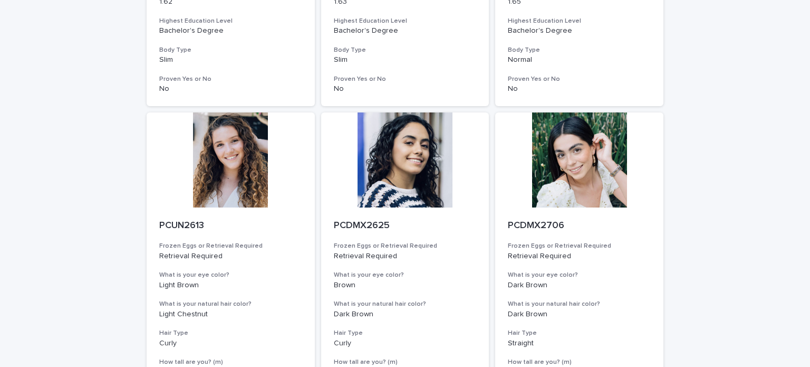
scroll to position [1326, 0]
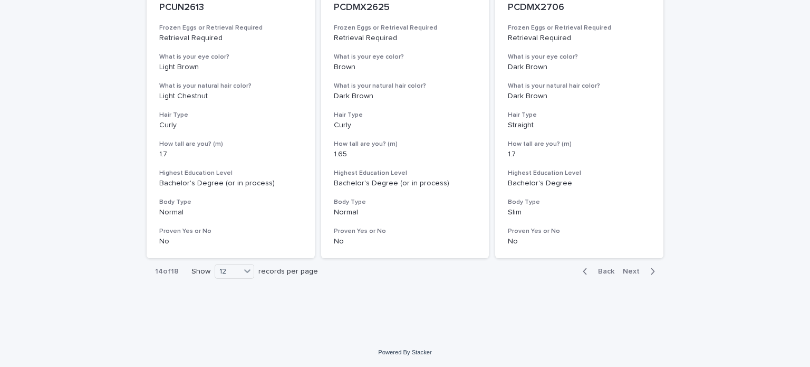
click at [630, 270] on span "Next" at bounding box center [634, 270] width 23 height 7
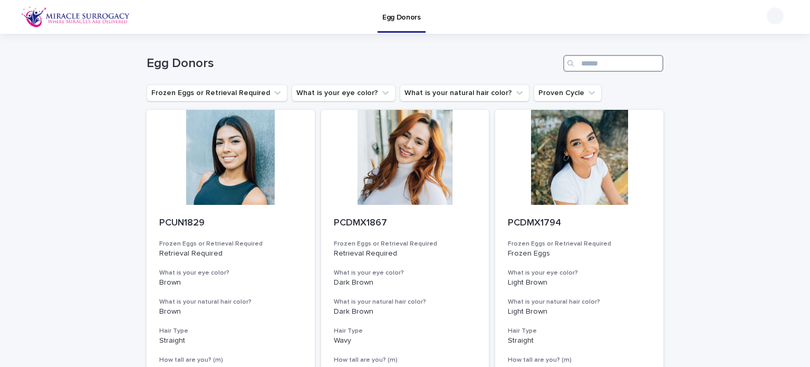
click at [608, 62] on input "Search" at bounding box center [613, 63] width 100 height 17
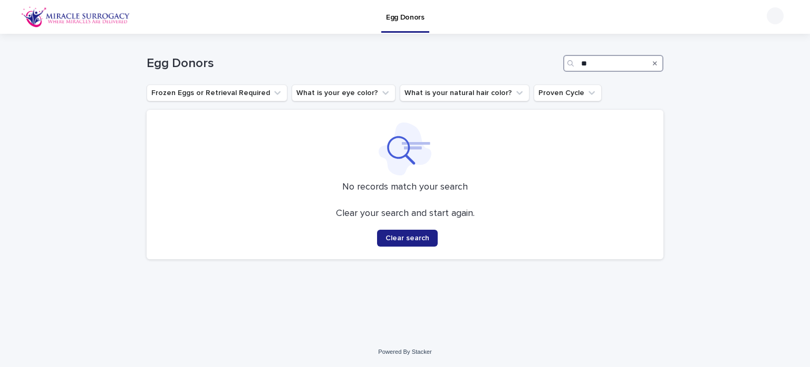
type input "*"
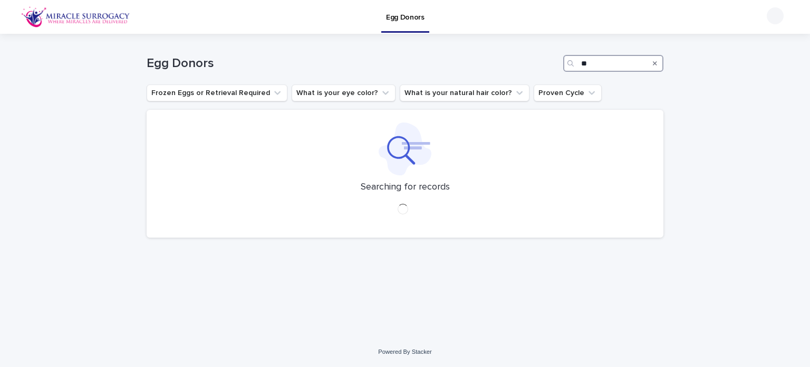
type input "*"
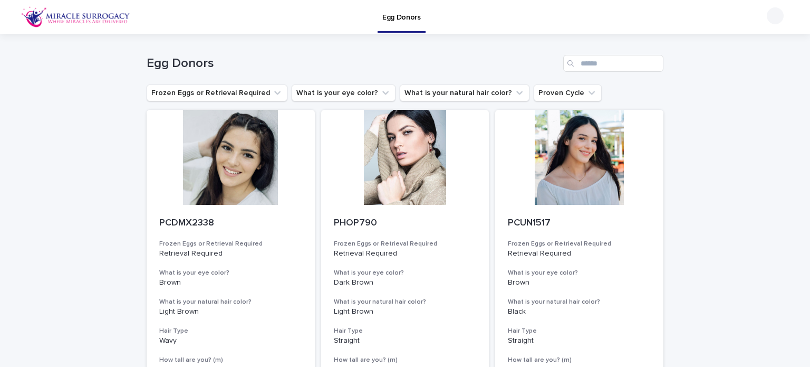
click at [588, 52] on div "Egg Donors" at bounding box center [405, 59] width 517 height 51
click at [597, 61] on input "Search" at bounding box center [613, 63] width 100 height 17
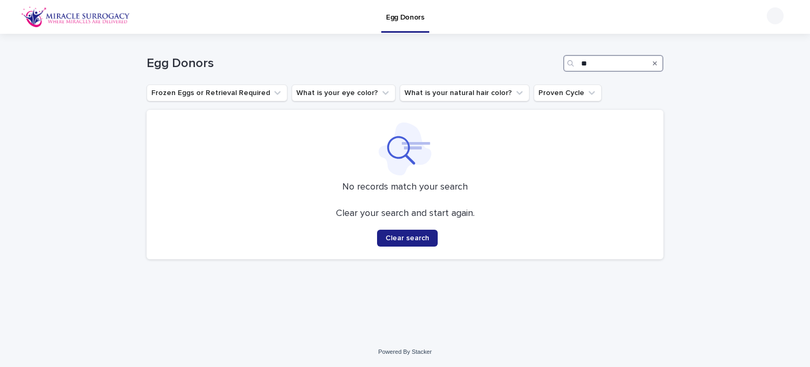
type input "*"
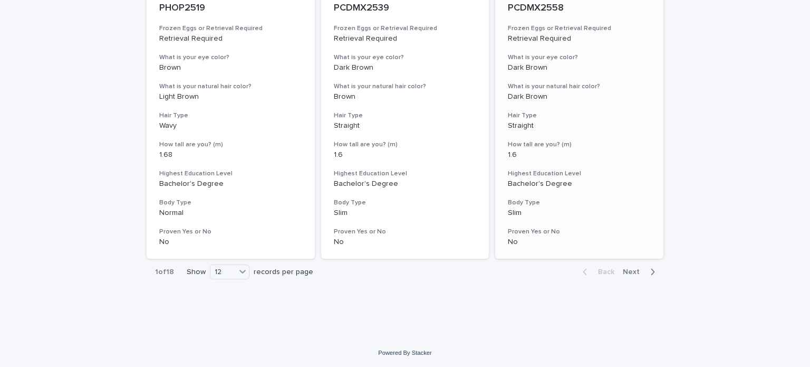
scroll to position [1326, 0]
click at [240, 272] on icon at bounding box center [243, 272] width 6 height 4
click at [235, 299] on div "24" at bounding box center [226, 297] width 39 height 13
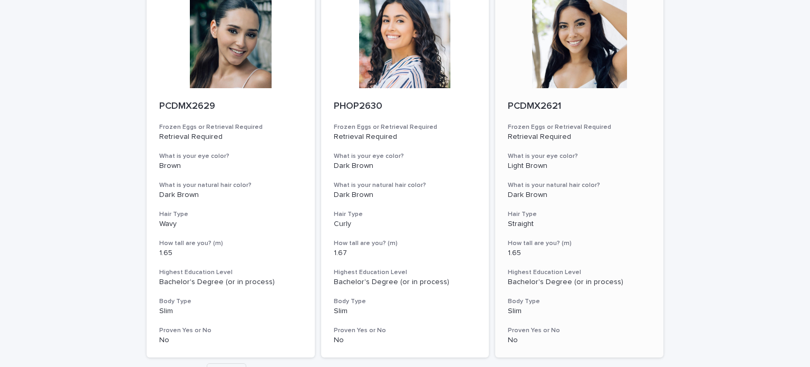
scroll to position [2807, 0]
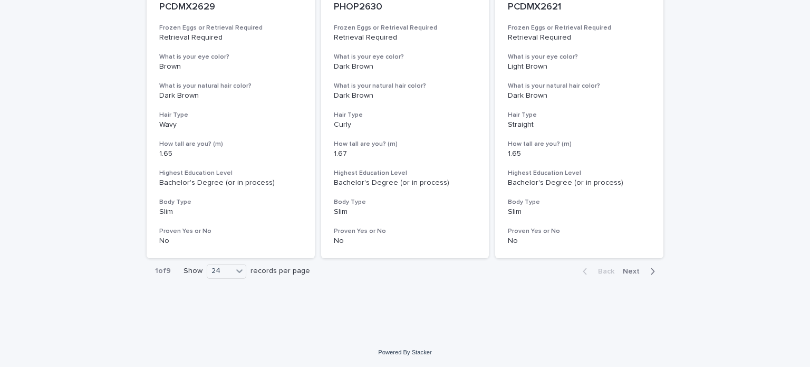
click at [633, 268] on span "Next" at bounding box center [634, 270] width 23 height 7
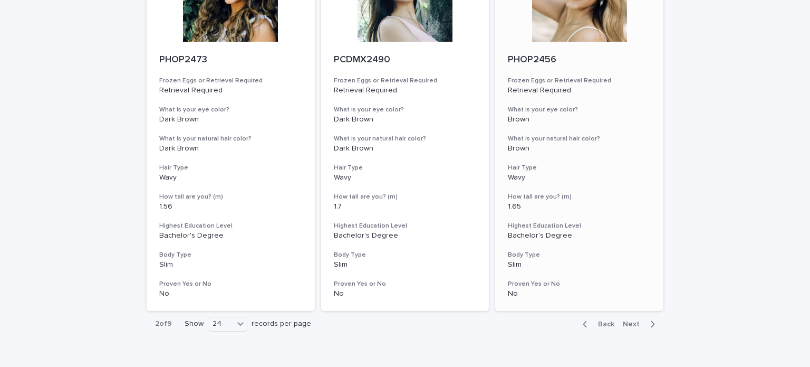
scroll to position [2807, 0]
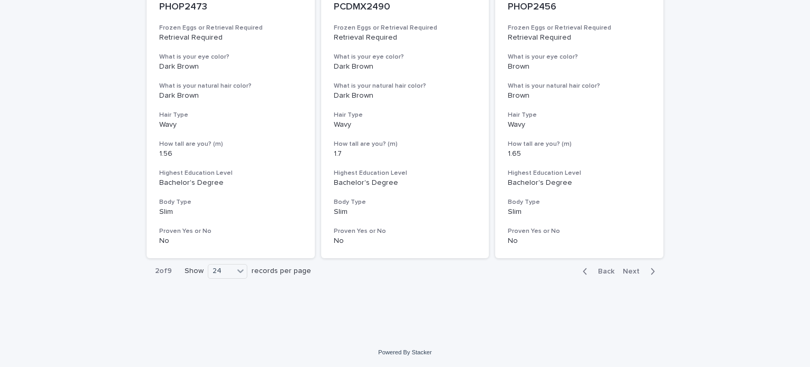
click at [627, 270] on span "Next" at bounding box center [634, 270] width 23 height 7
click at [225, 269] on div "24" at bounding box center [220, 270] width 25 height 11
click at [225, 286] on div "12" at bounding box center [225, 285] width 39 height 13
click at [624, 267] on span "Next" at bounding box center [634, 270] width 23 height 7
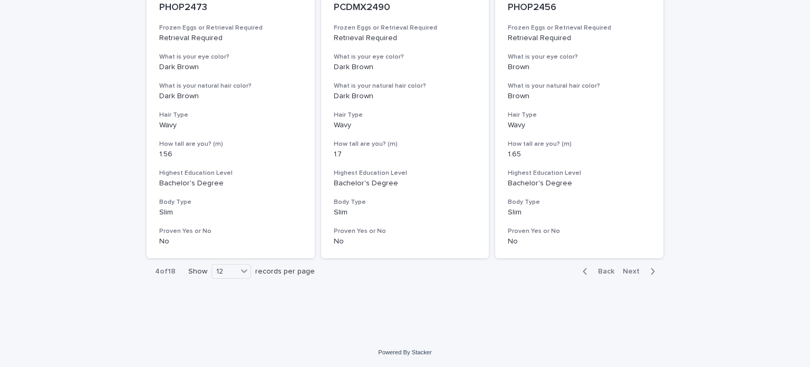
click at [635, 270] on span "Next" at bounding box center [634, 270] width 23 height 7
click at [634, 267] on span "Next" at bounding box center [634, 270] width 23 height 7
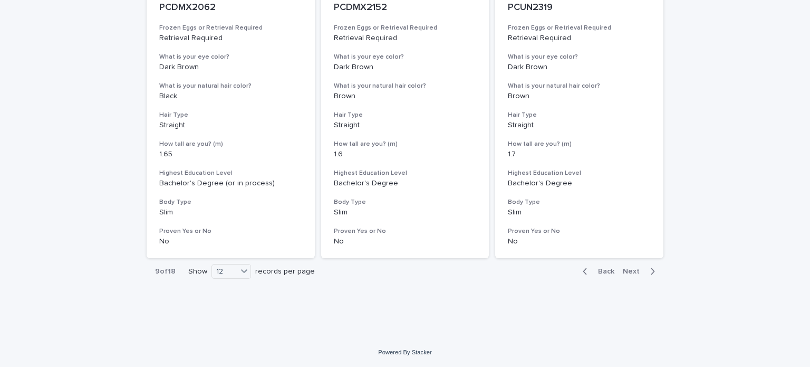
click at [634, 267] on span "Next" at bounding box center [634, 270] width 23 height 7
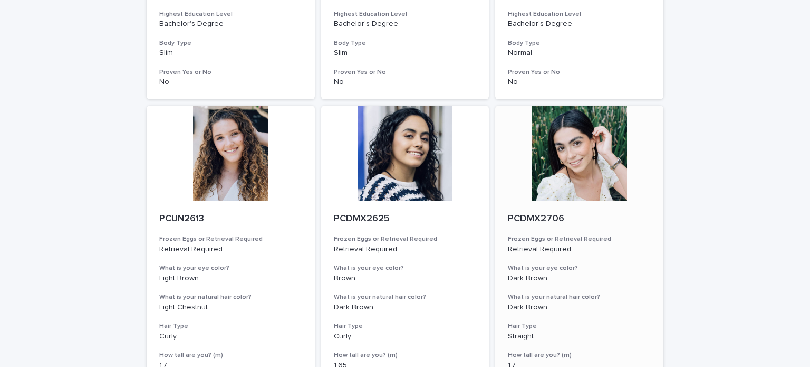
scroll to position [1326, 0]
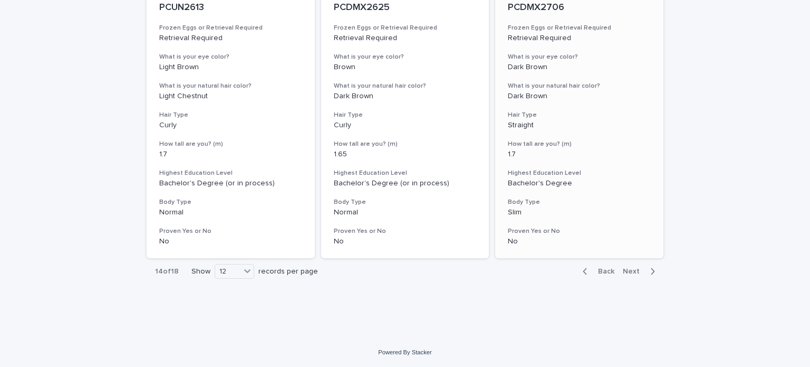
click at [635, 274] on span "Next" at bounding box center [634, 270] width 23 height 7
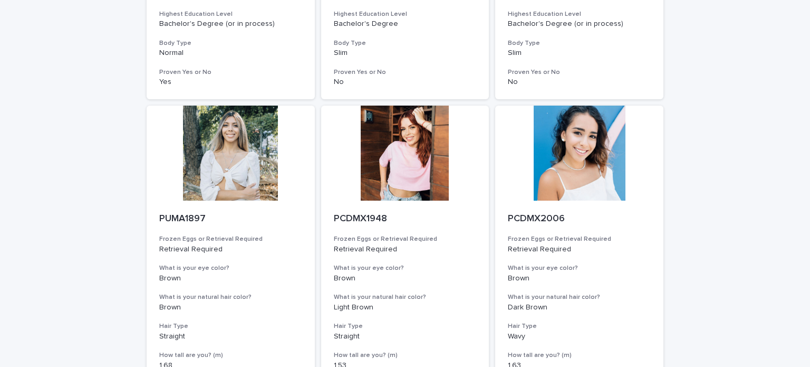
scroll to position [1273, 0]
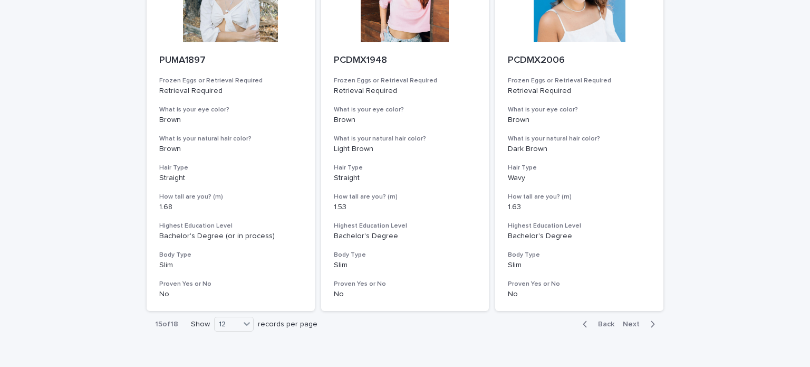
click at [630, 321] on span "Next" at bounding box center [634, 323] width 23 height 7
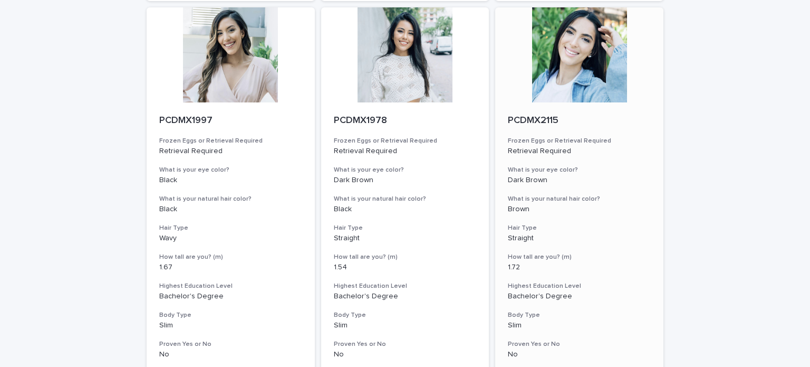
scroll to position [1326, 0]
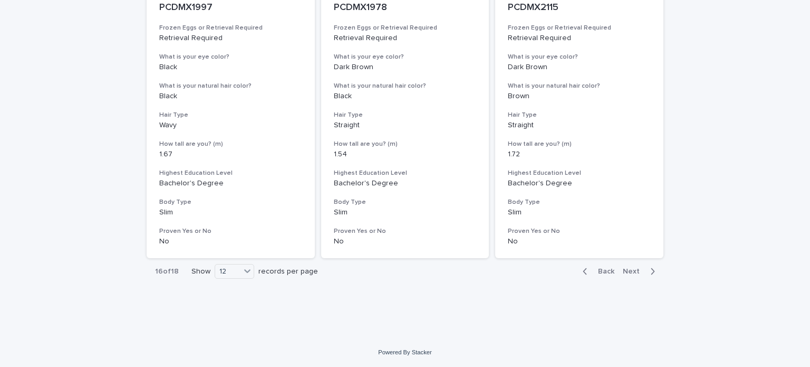
click at [629, 272] on span "Next" at bounding box center [634, 270] width 23 height 7
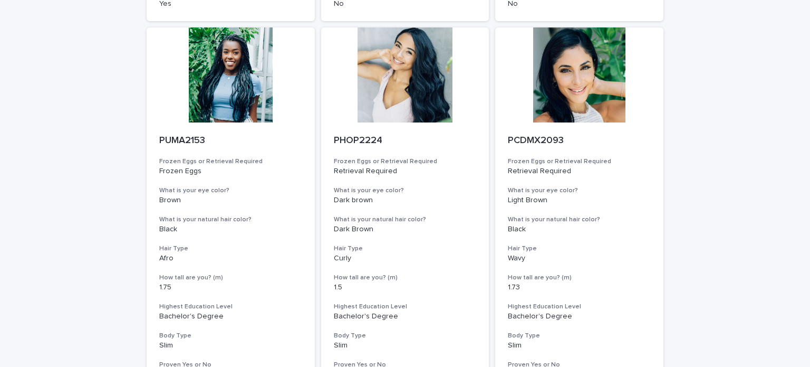
scroll to position [745, 0]
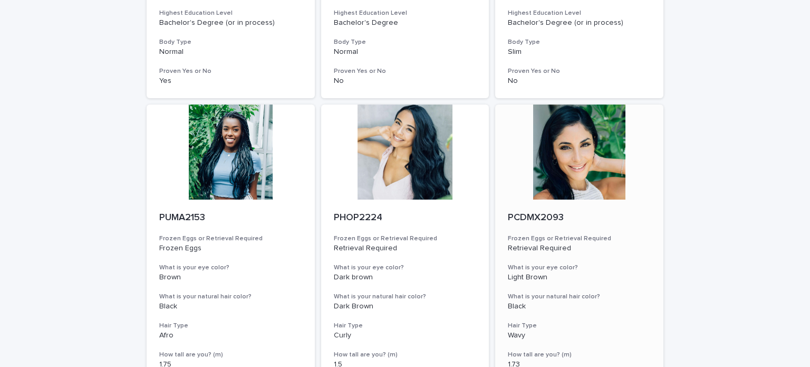
click at [588, 166] on div at bounding box center [579, 151] width 168 height 95
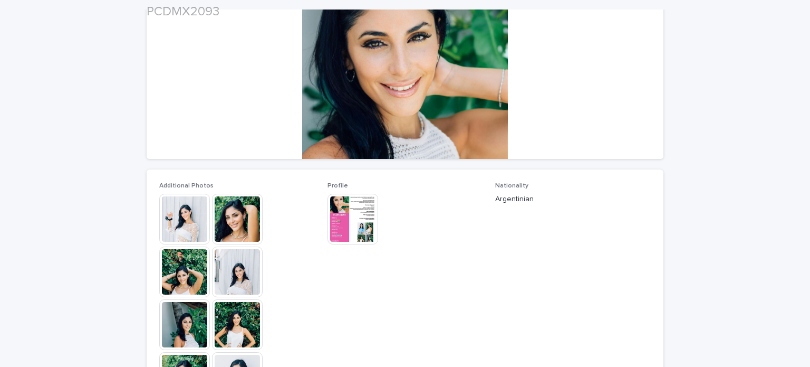
scroll to position [158, 0]
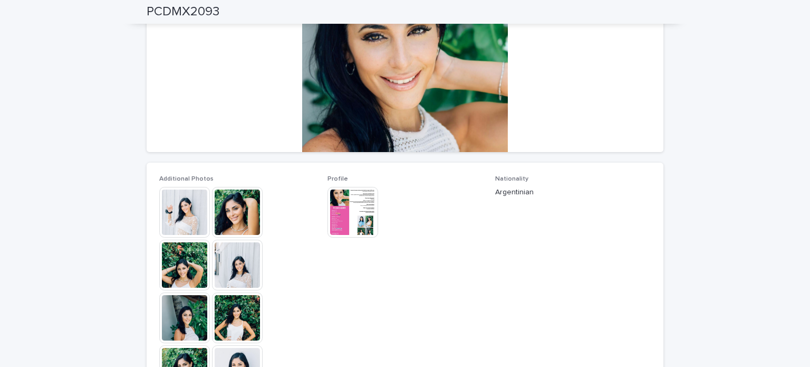
click at [360, 225] on img at bounding box center [353, 212] width 51 height 51
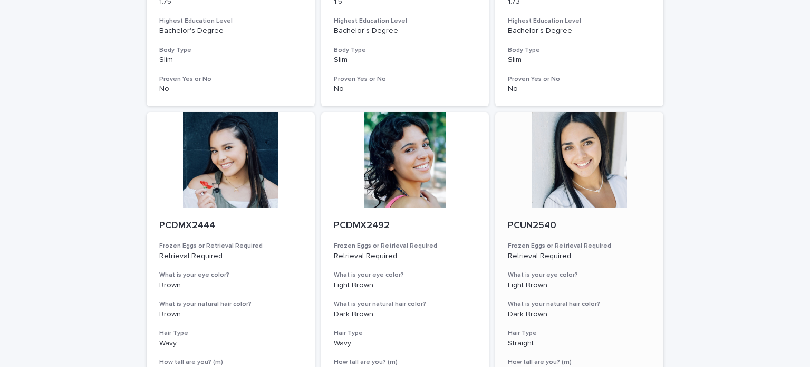
scroll to position [1326, 0]
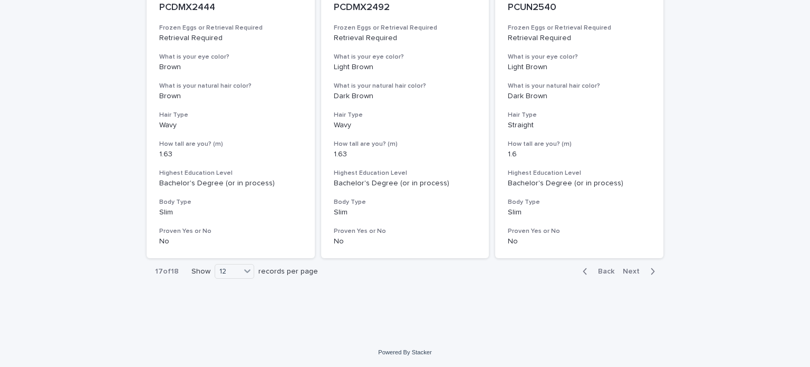
click at [627, 270] on span "Next" at bounding box center [634, 270] width 23 height 7
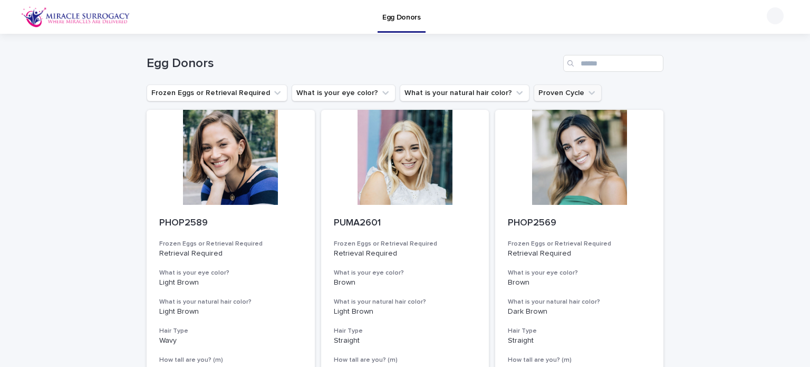
click at [538, 92] on button "Proven Cycle" at bounding box center [568, 92] width 68 height 17
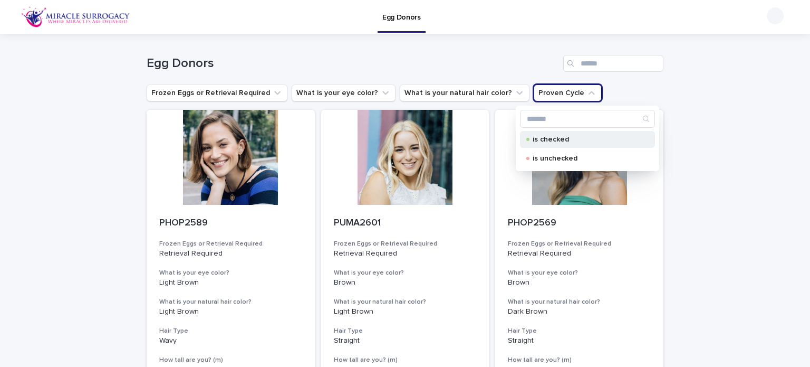
click at [541, 140] on p "is checked" at bounding box center [586, 139] width 106 height 7
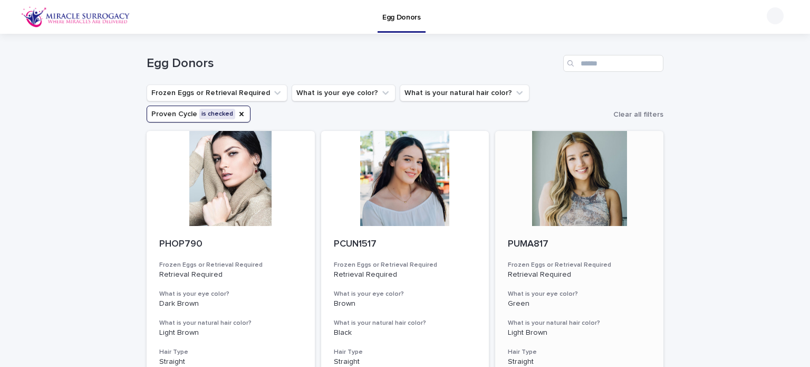
click at [562, 188] on div at bounding box center [579, 178] width 168 height 95
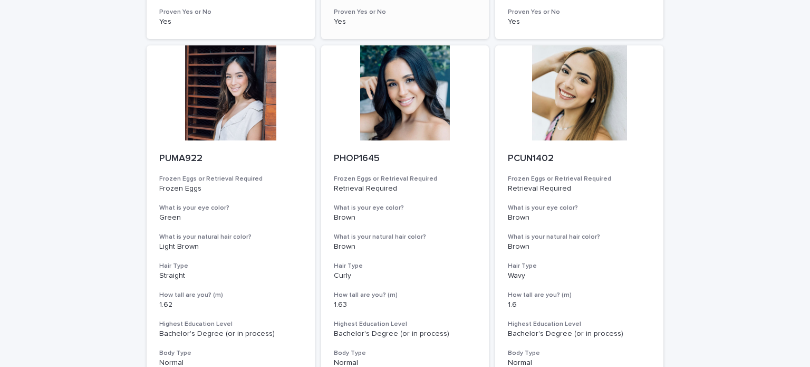
scroll to position [475, 0]
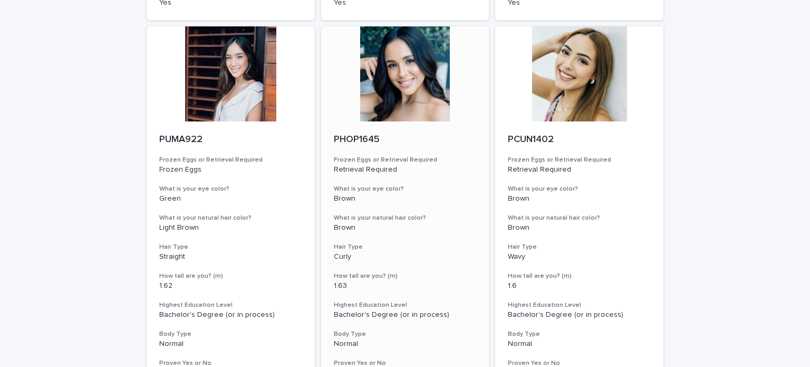
click at [422, 115] on div at bounding box center [405, 73] width 168 height 95
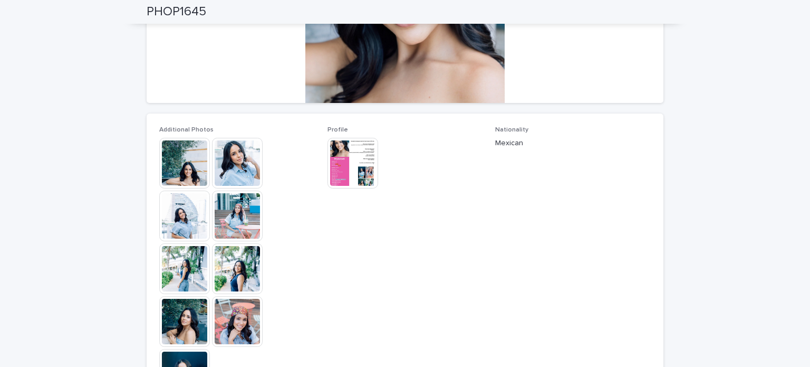
scroll to position [264, 0]
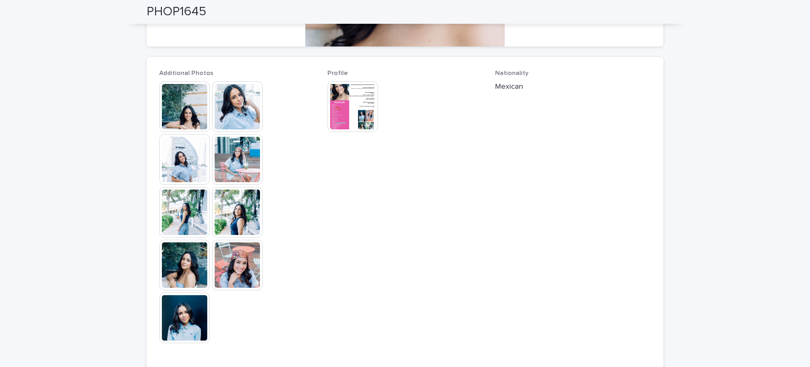
click at [362, 111] on img at bounding box center [353, 106] width 51 height 51
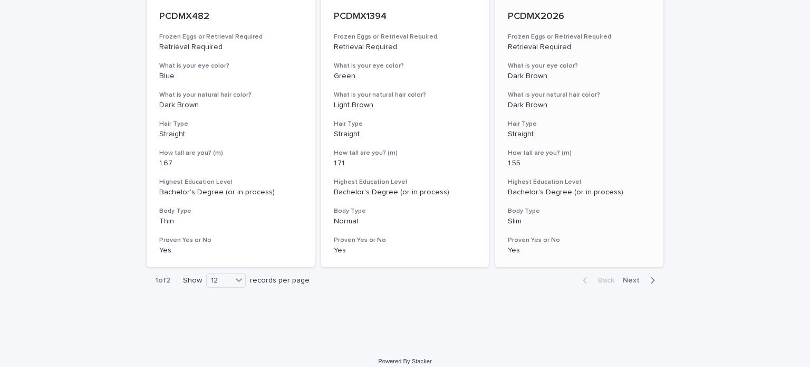
scroll to position [1347, 0]
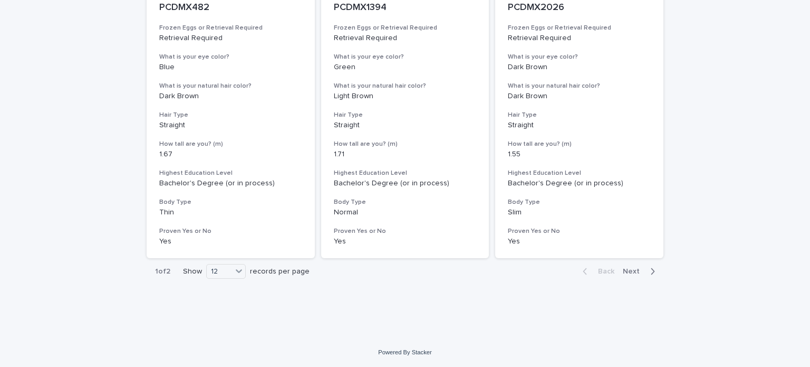
click at [632, 273] on span "Next" at bounding box center [634, 270] width 23 height 7
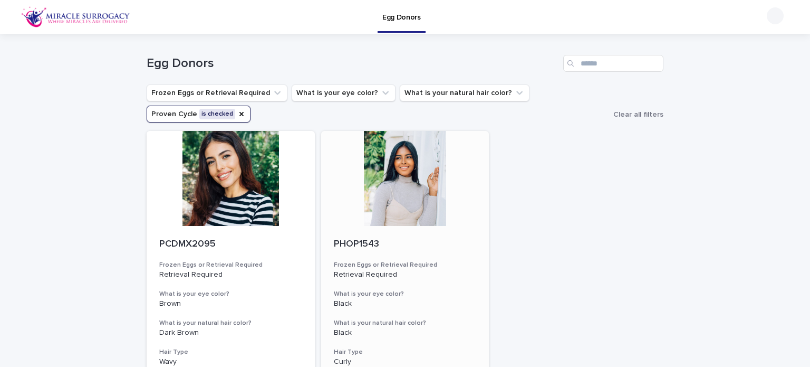
click at [417, 186] on div at bounding box center [405, 178] width 168 height 95
click at [199, 209] on div at bounding box center [231, 178] width 168 height 95
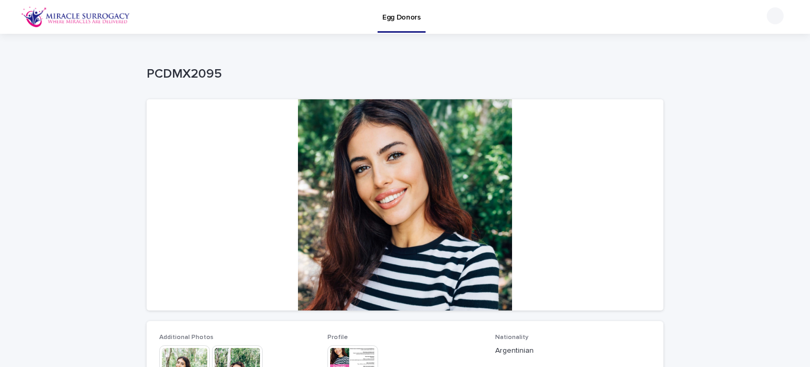
scroll to position [264, 0]
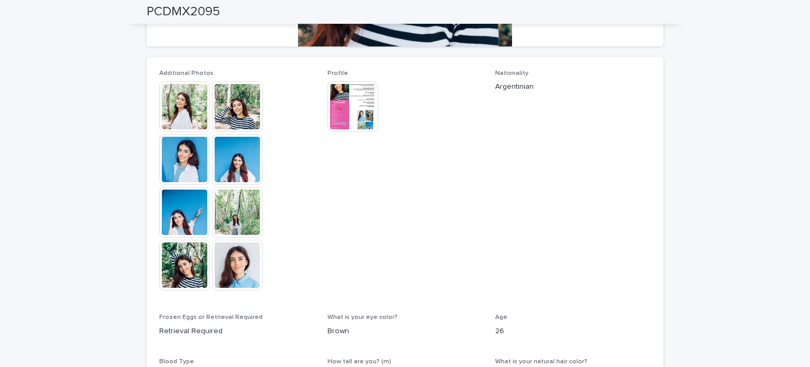
click at [365, 113] on img at bounding box center [353, 106] width 51 height 51
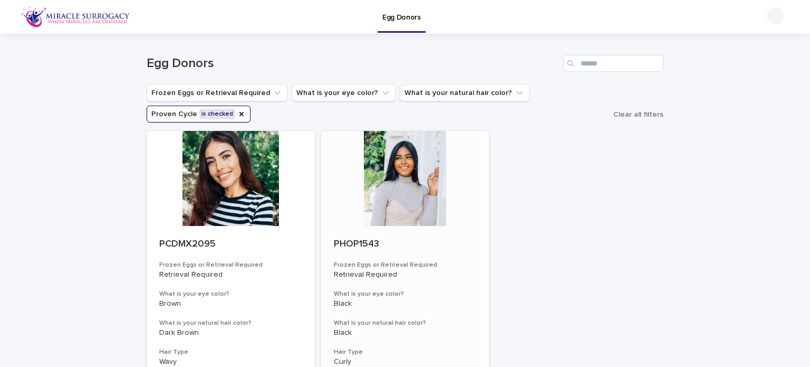
scroll to position [236, 0]
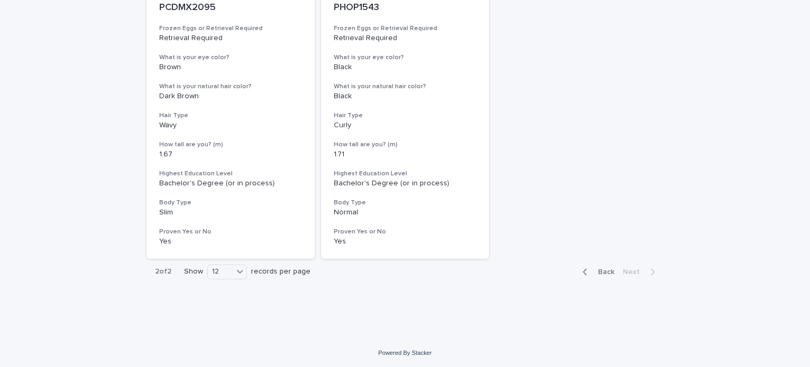
click at [604, 273] on span "Back" at bounding box center [603, 271] width 23 height 7
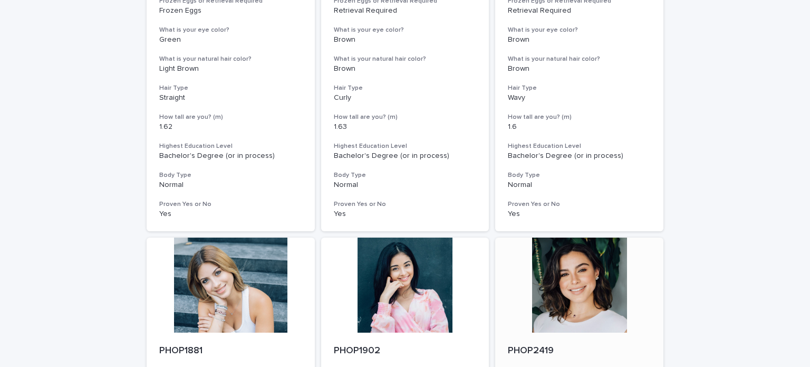
scroll to position [845, 0]
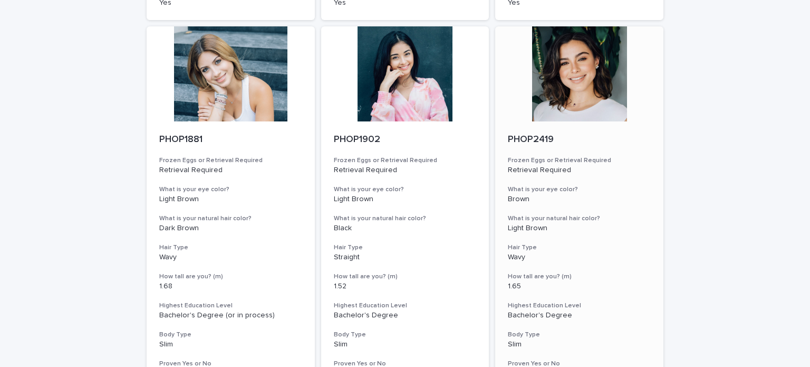
click at [601, 80] on div at bounding box center [579, 73] width 168 height 95
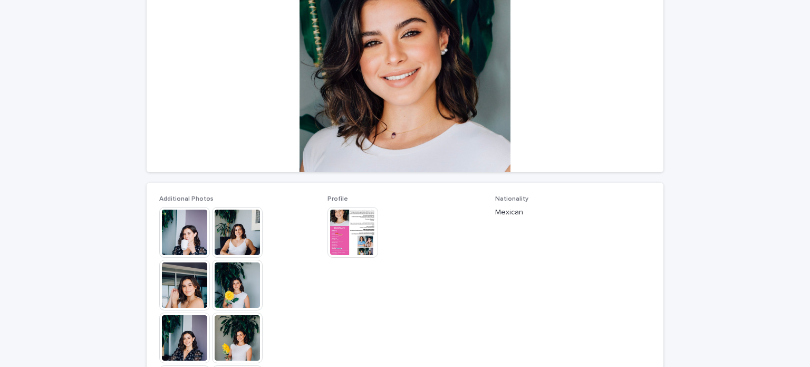
scroll to position [158, 0]
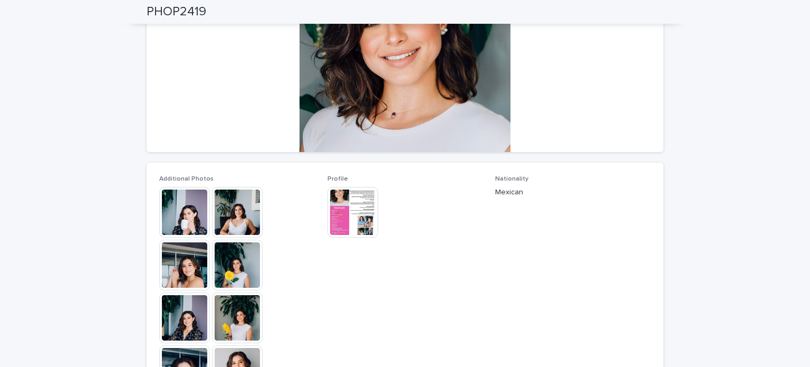
click at [352, 212] on img at bounding box center [353, 212] width 51 height 51
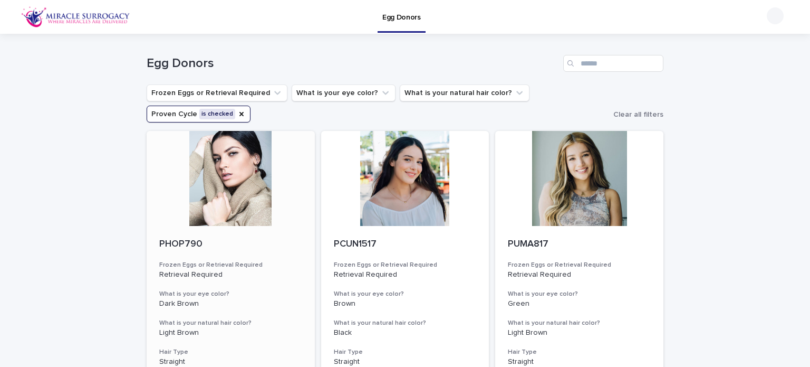
click at [226, 184] on div at bounding box center [231, 178] width 168 height 95
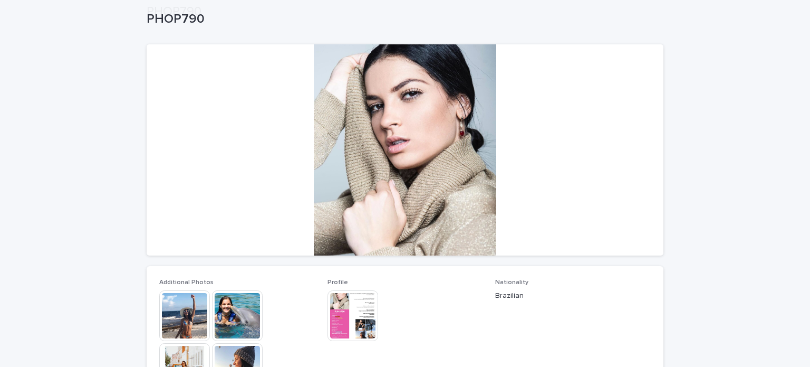
scroll to position [158, 0]
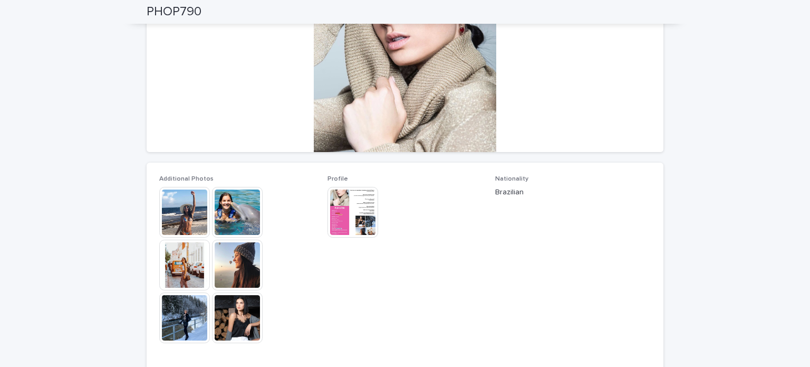
click at [363, 208] on img at bounding box center [353, 212] width 51 height 51
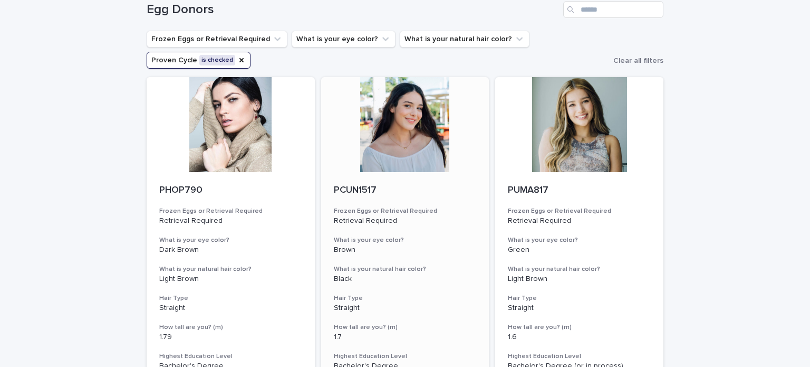
scroll to position [106, 0]
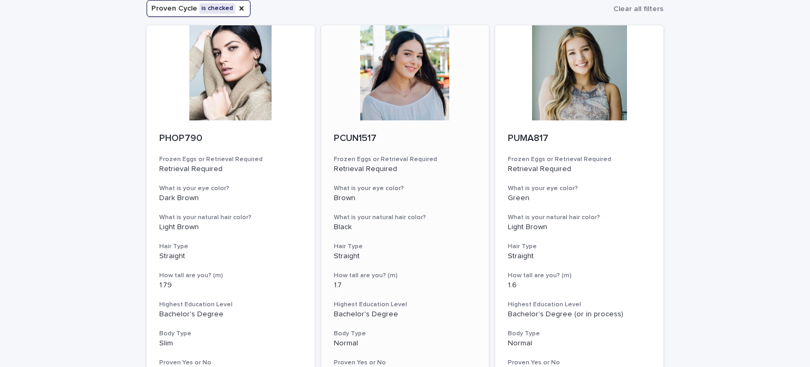
click at [400, 84] on div at bounding box center [405, 72] width 168 height 95
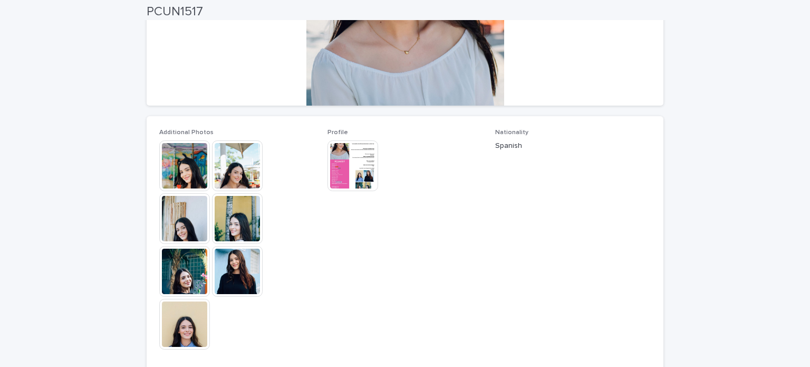
scroll to position [211, 0]
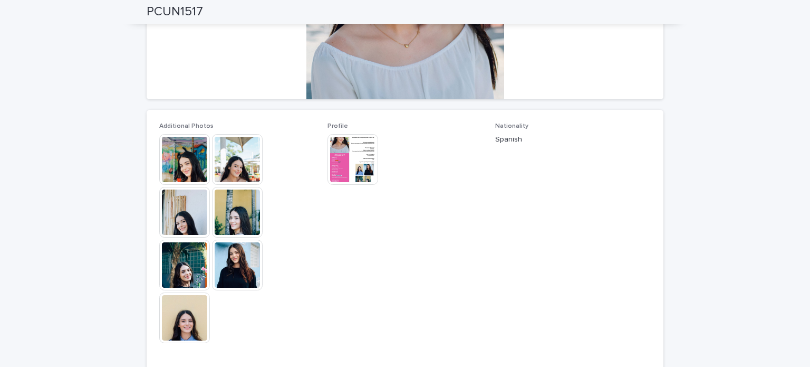
click at [338, 160] on img at bounding box center [353, 159] width 51 height 51
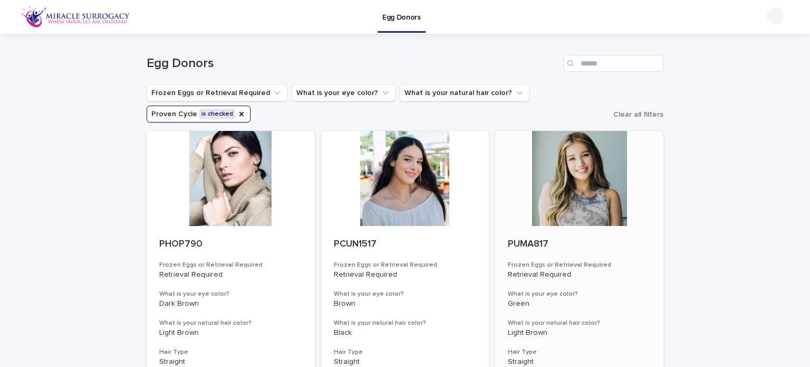
click at [544, 320] on h3 "What is your natural hair color?" at bounding box center [579, 323] width 143 height 8
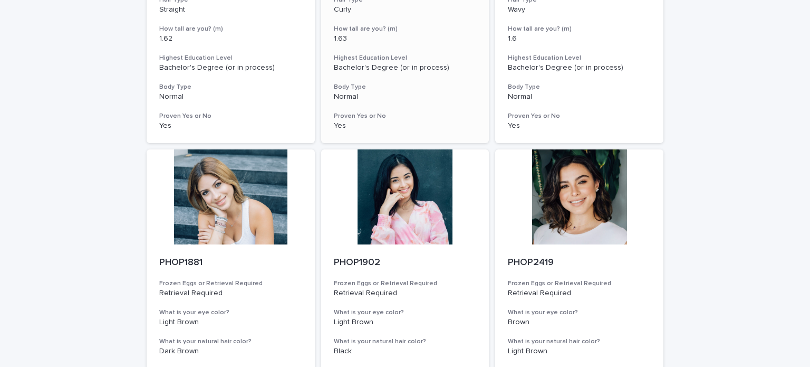
scroll to position [739, 0]
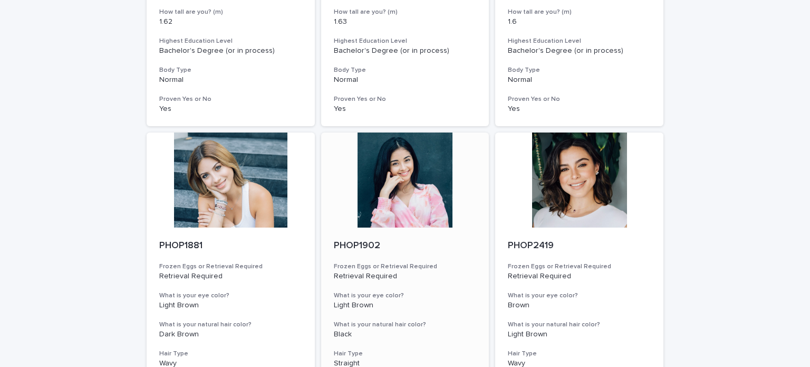
click at [401, 185] on div at bounding box center [405, 179] width 168 height 95
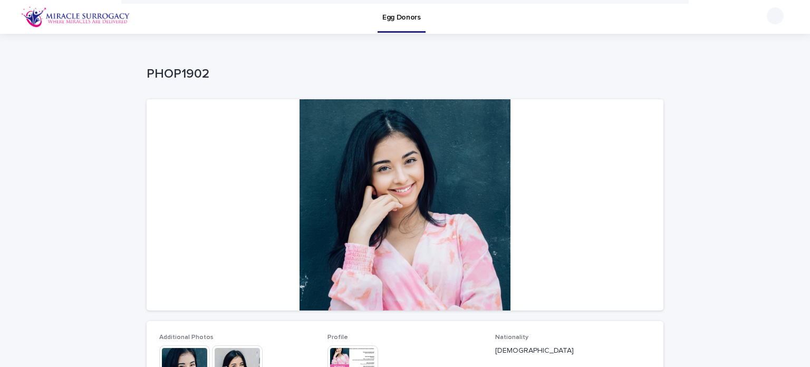
click at [400, 189] on div at bounding box center [405, 204] width 517 height 211
click at [415, 204] on div at bounding box center [405, 204] width 517 height 211
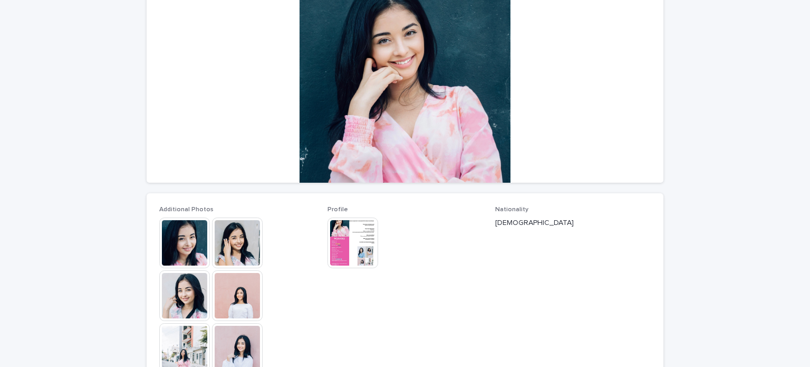
scroll to position [211, 0]
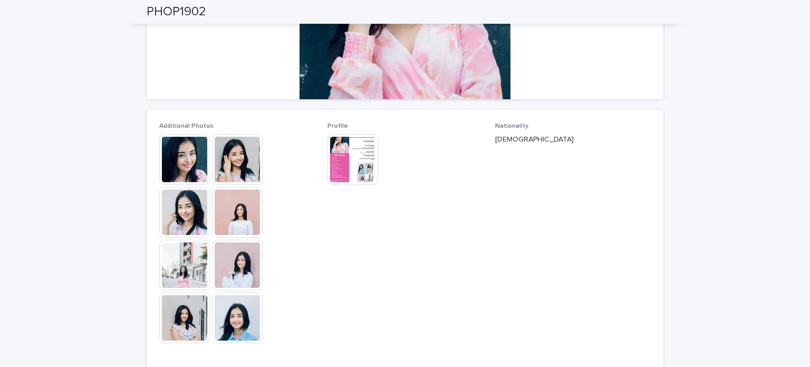
click at [367, 158] on img at bounding box center [353, 159] width 51 height 51
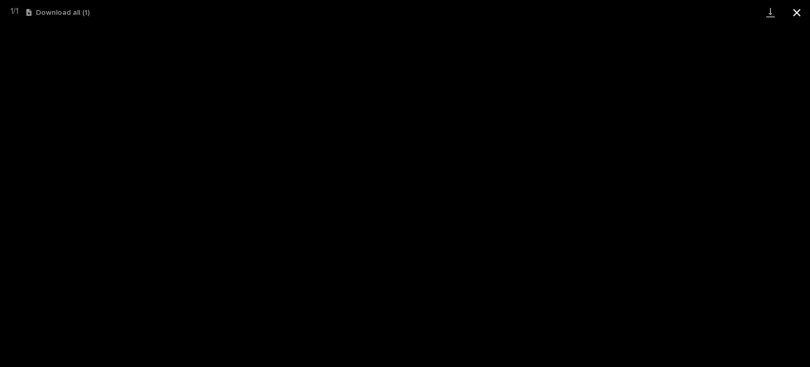
click at [791, 16] on button "Close gallery" at bounding box center [797, 12] width 26 height 25
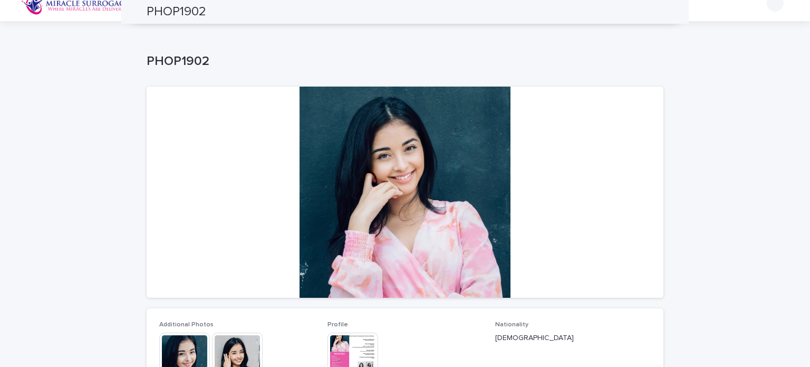
scroll to position [0, 0]
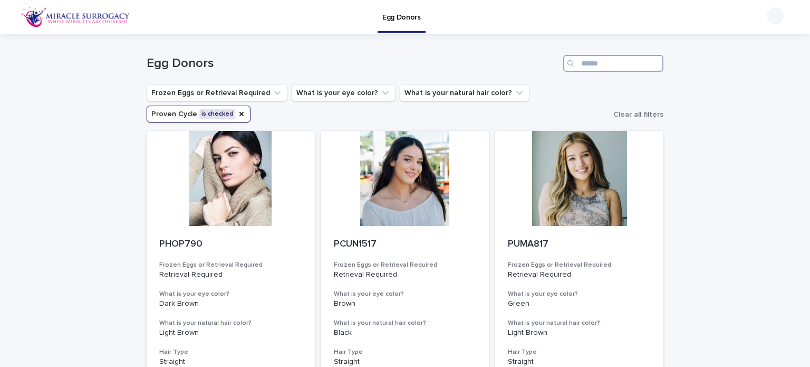
click at [595, 63] on input "Search" at bounding box center [613, 63] width 100 height 17
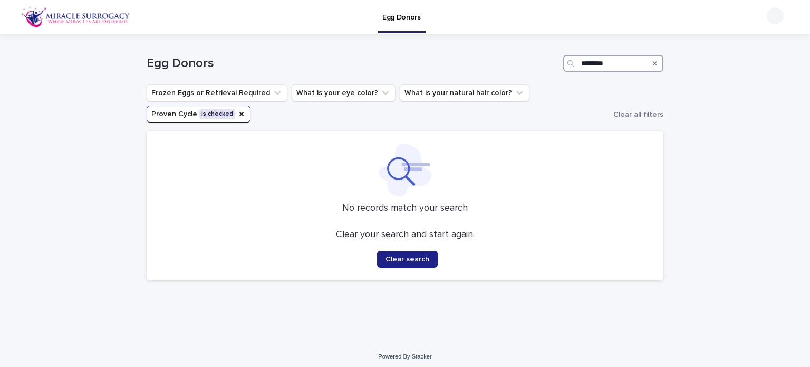
drag, startPoint x: 593, startPoint y: 62, endPoint x: 531, endPoint y: 53, distance: 62.3
click at [531, 53] on div "Egg Donors ********" at bounding box center [405, 59] width 517 height 51
drag, startPoint x: 116, startPoint y: 71, endPoint x: 120, endPoint y: 78, distance: 7.3
click at [119, 76] on div "Loading... Saving… Loading... Saving… Egg Donors ******** Frozen Eggs or Retrie…" at bounding box center [405, 188] width 810 height 308
click at [599, 60] on input "********" at bounding box center [613, 63] width 100 height 17
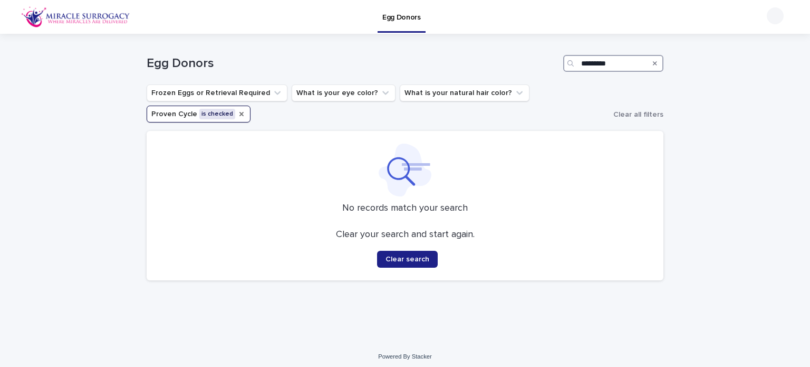
type input "*********"
click at [237, 110] on icon "Proven Cycle" at bounding box center [241, 114] width 8 height 8
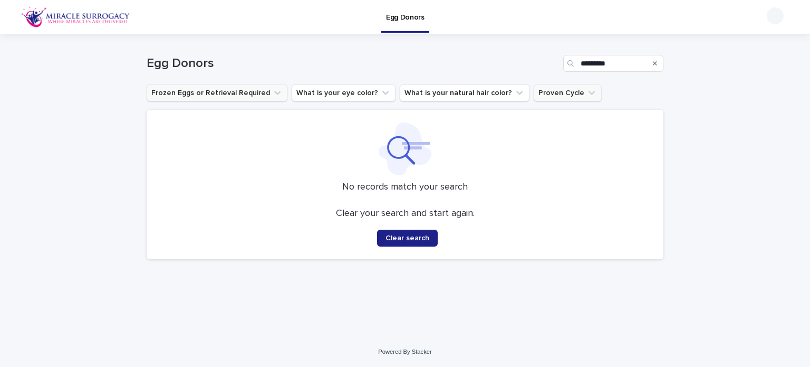
click at [274, 90] on icon "Frozen Eggs or Retrieval Required" at bounding box center [277, 93] width 11 height 11
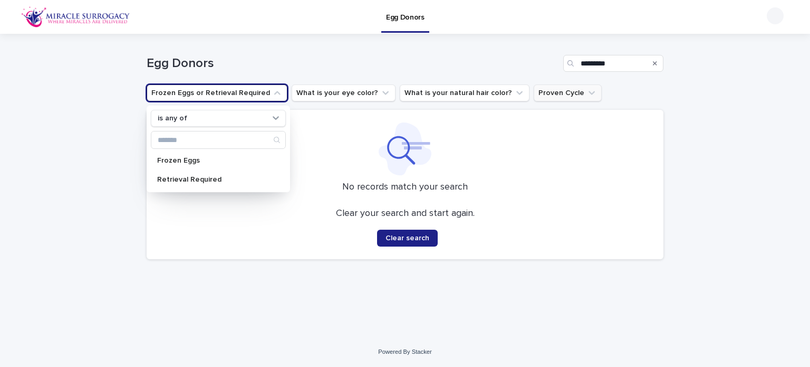
click at [499, 143] on div at bounding box center [405, 148] width 492 height 53
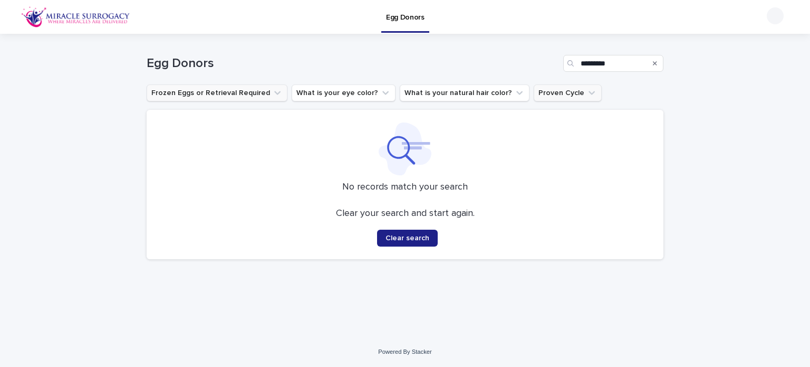
click at [257, 87] on button "Frozen Eggs or Retrieval Required" at bounding box center [217, 92] width 141 height 17
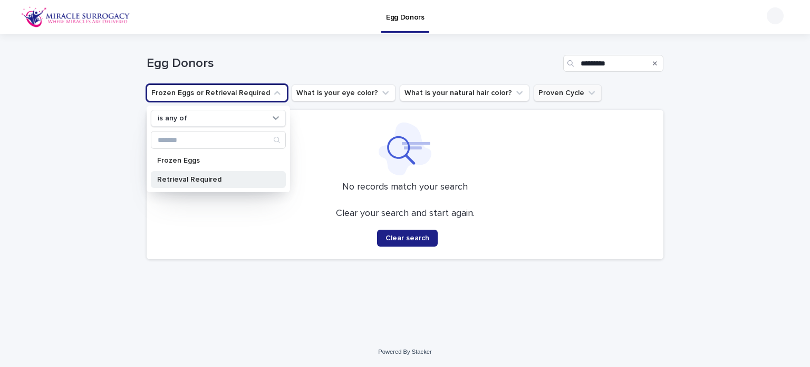
click at [205, 179] on p "Retrieval Required" at bounding box center [213, 179] width 112 height 7
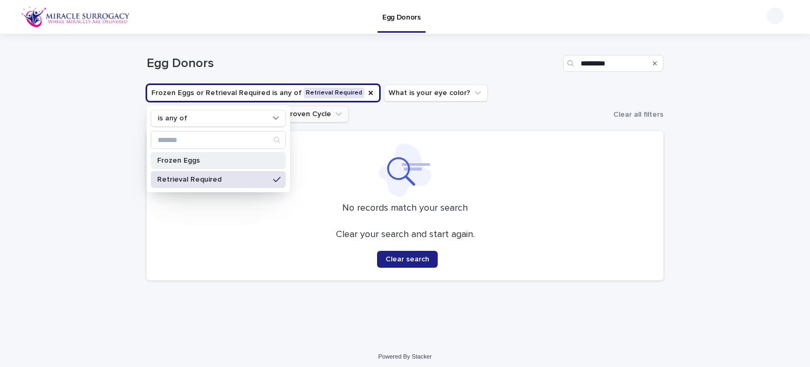
click at [207, 158] on p "Frozen Eggs" at bounding box center [213, 160] width 112 height 7
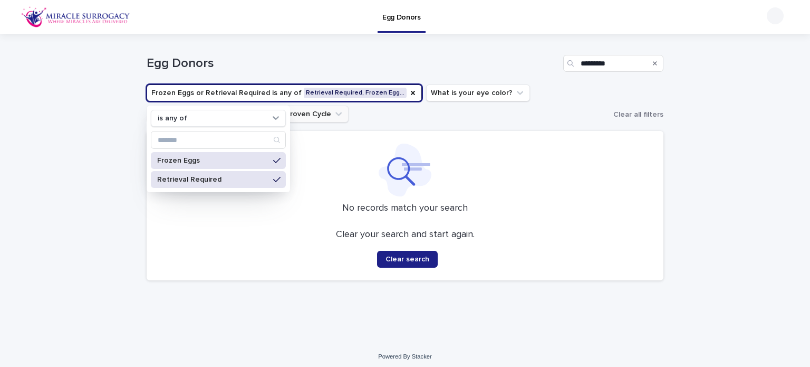
click at [483, 176] on div at bounding box center [405, 170] width 492 height 53
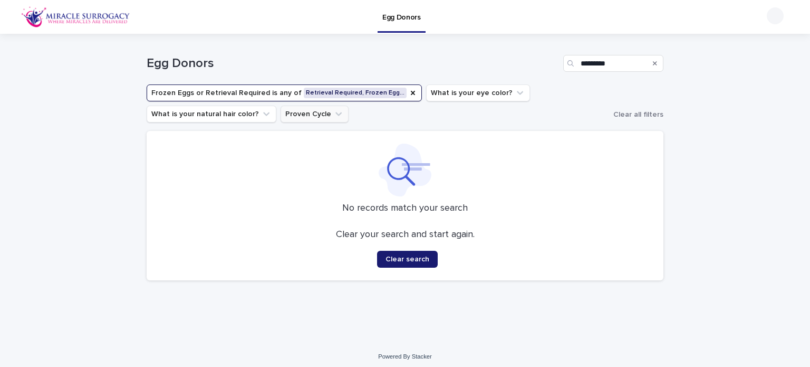
click at [409, 258] on span "Clear search" at bounding box center [408, 258] width 44 height 7
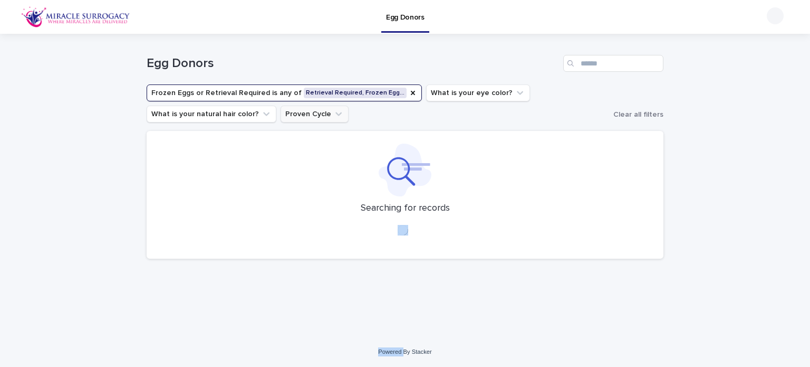
click at [409, 258] on div "Egg Donors Frozen Eggs or Retrieval Required is any of Retrieval Required, Froz…" at bounding box center [405, 150] width 517 height 233
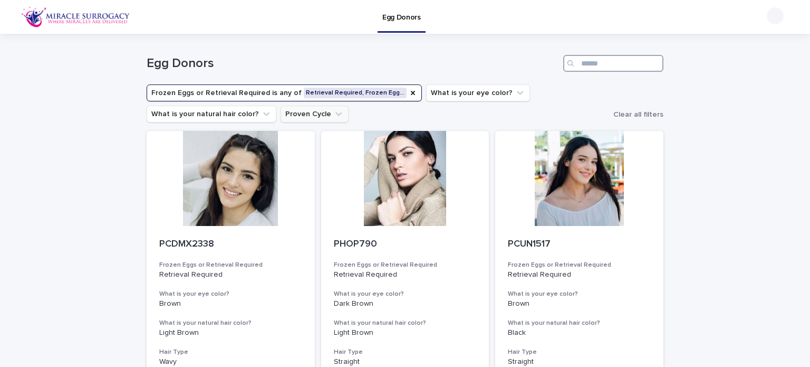
click at [616, 65] on input "Search" at bounding box center [613, 63] width 100 height 17
click at [409, 94] on icon "Frozen Eggs or Retrieval Required" at bounding box center [413, 93] width 8 height 8
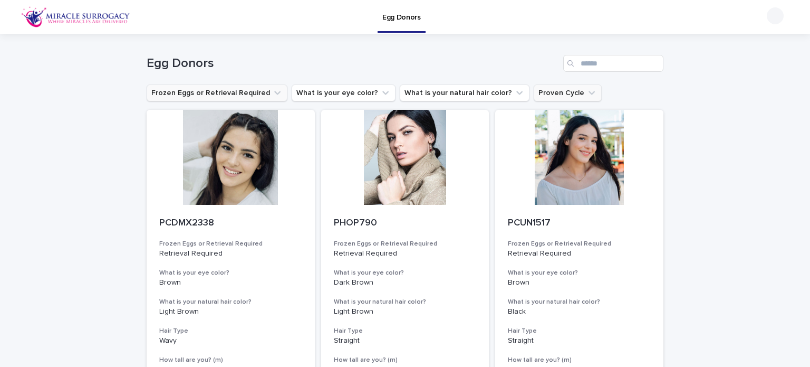
click at [272, 91] on icon "Frozen Eggs or Retrieval Required" at bounding box center [277, 93] width 11 height 11
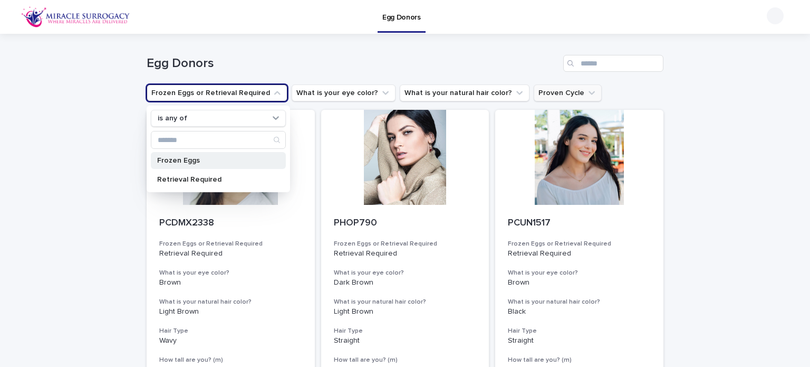
click at [214, 164] on div "Frozen Eggs" at bounding box center [218, 160] width 135 height 17
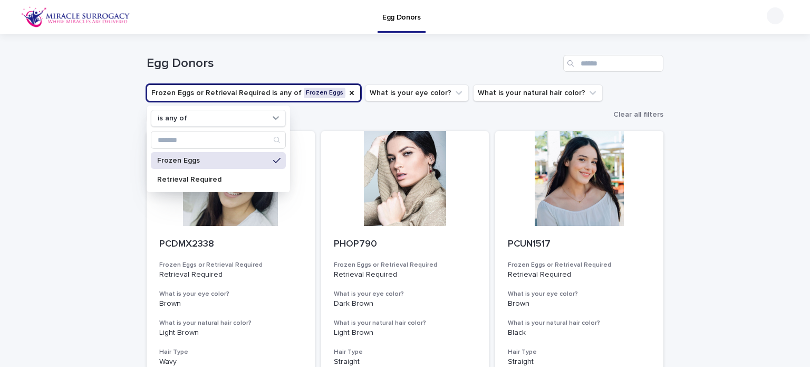
click at [235, 89] on button "Frozen Eggs or Retrieval Required is any of Frozen Eggs" at bounding box center [254, 92] width 214 height 17
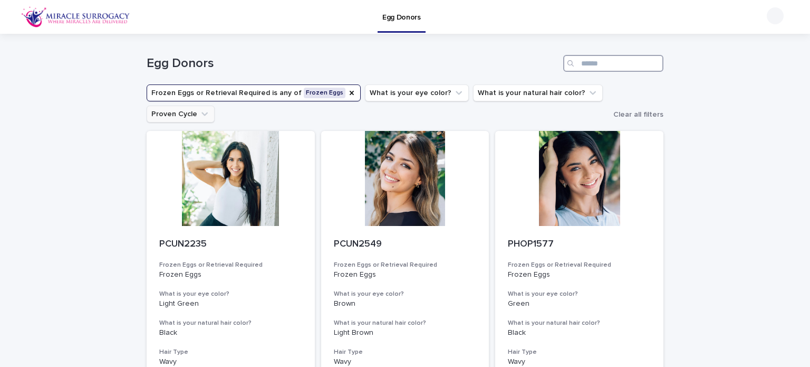
click at [582, 66] on input "Search" at bounding box center [613, 63] width 100 height 17
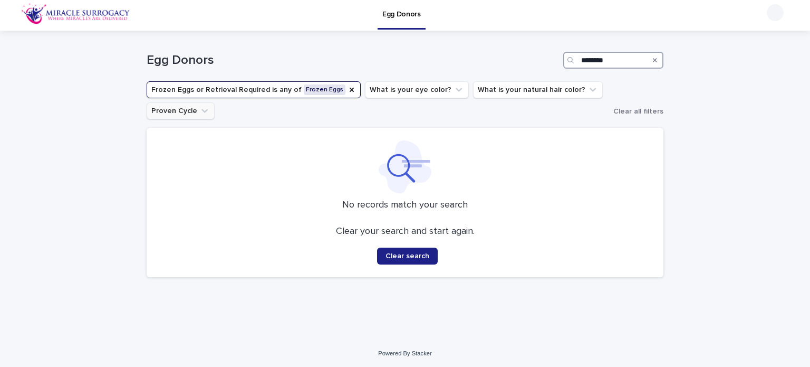
scroll to position [4, 0]
type input "********"
click at [386, 263] on div "No records match your search Clear your search and start again. Clear search" at bounding box center [405, 201] width 517 height 149
click at [238, 88] on button "Frozen Eggs or Retrieval Required is any of Frozen Eggs" at bounding box center [254, 88] width 214 height 17
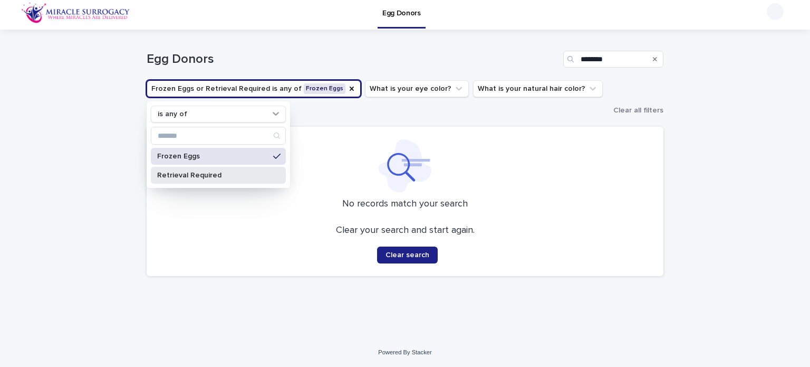
click at [257, 168] on div "Retrieval Required" at bounding box center [218, 175] width 135 height 17
click at [269, 152] on div "Frozen Eggs" at bounding box center [218, 156] width 135 height 17
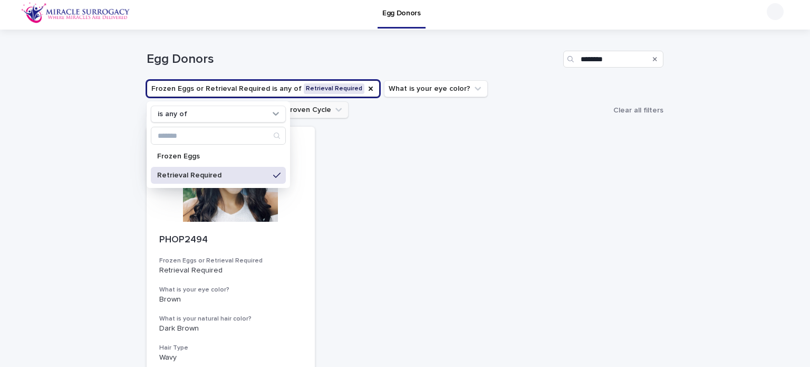
click at [386, 154] on div "PHOP2494 Frozen Eggs or Retrieval Required Retrieval Required What is your [MED…" at bounding box center [405, 309] width 517 height 364
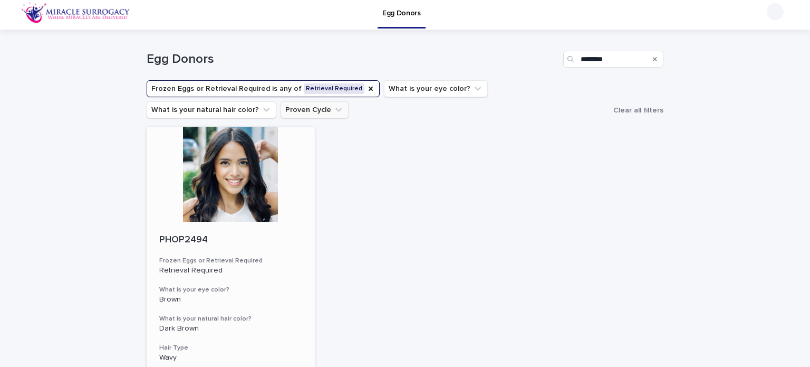
click at [261, 178] on div at bounding box center [231, 174] width 168 height 95
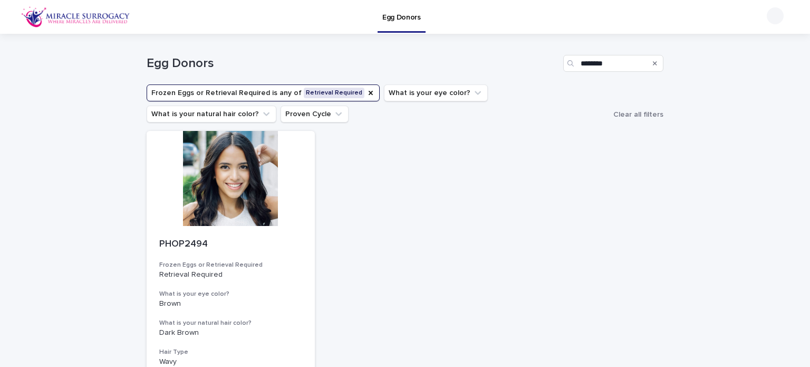
click at [653, 63] on icon "Search" at bounding box center [655, 63] width 4 height 6
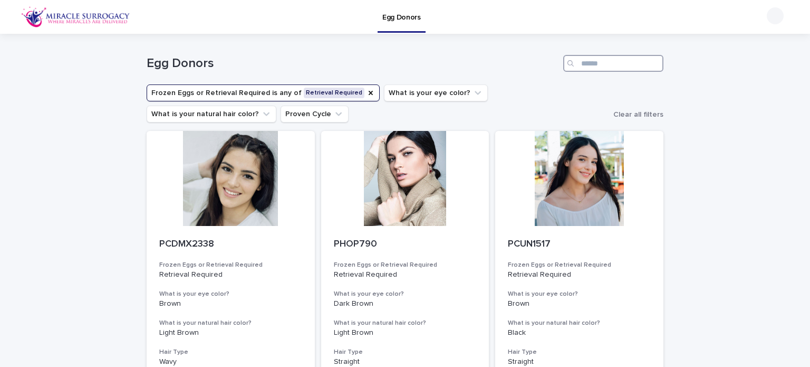
click at [613, 59] on input "Search" at bounding box center [613, 63] width 100 height 17
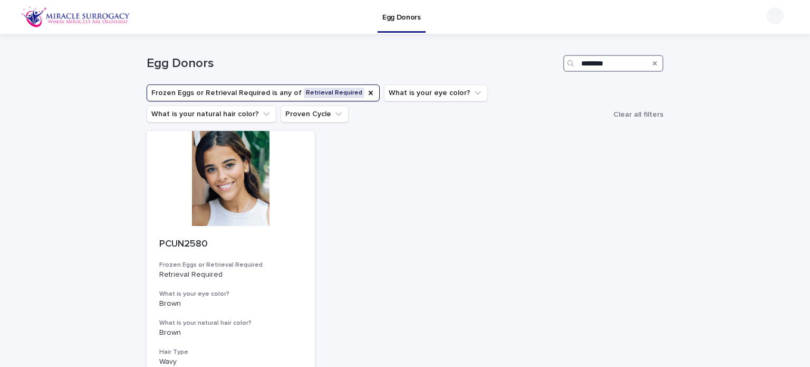
type input "********"
click at [653, 62] on icon "Search" at bounding box center [655, 63] width 4 height 6
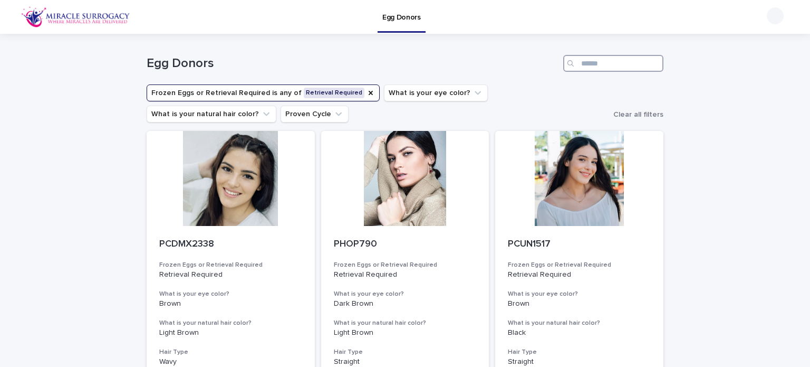
click at [623, 57] on input "Search" at bounding box center [613, 63] width 100 height 17
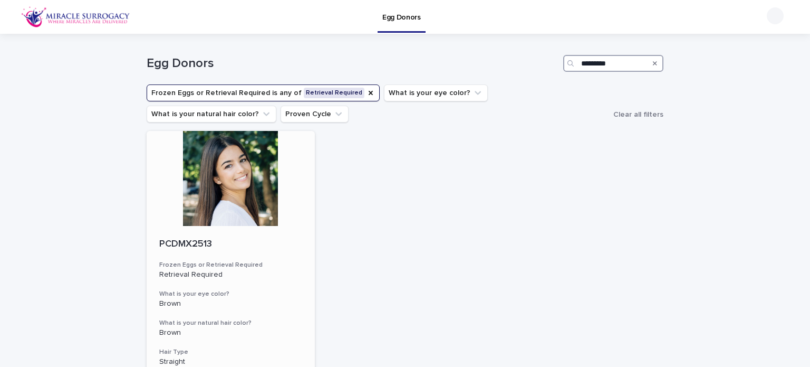
type input "*********"
click at [262, 247] on p "PCDMX2513" at bounding box center [230, 244] width 143 height 12
click at [654, 62] on div "Search" at bounding box center [655, 63] width 17 height 17
click at [647, 62] on div "Search" at bounding box center [655, 63] width 17 height 17
click at [653, 59] on button "Search" at bounding box center [655, 63] width 4 height 17
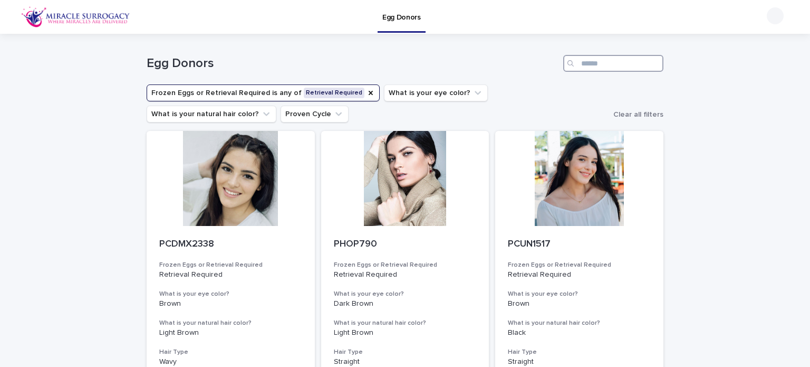
click at [645, 59] on input "Search" at bounding box center [613, 63] width 100 height 17
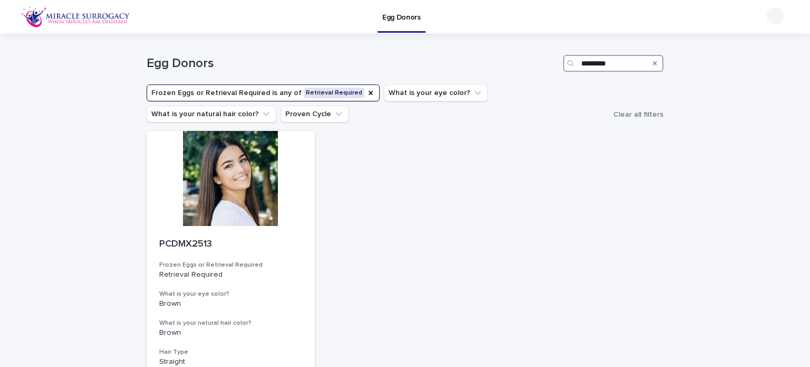
click at [632, 61] on input "*********" at bounding box center [613, 63] width 100 height 17
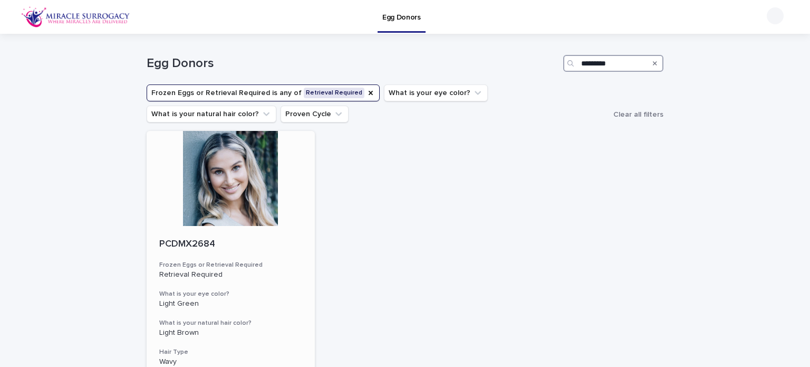
type input "*********"
click at [250, 222] on div at bounding box center [231, 178] width 168 height 95
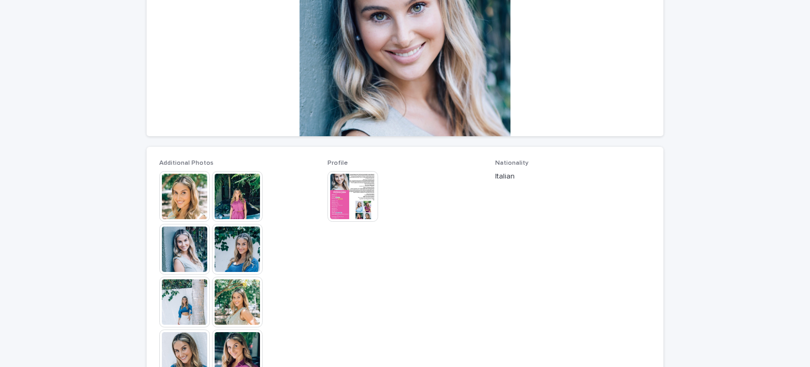
scroll to position [264, 0]
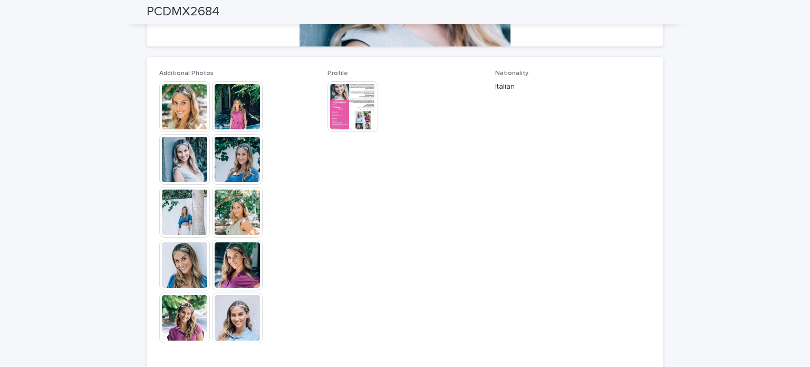
click at [236, 213] on img at bounding box center [237, 212] width 51 height 51
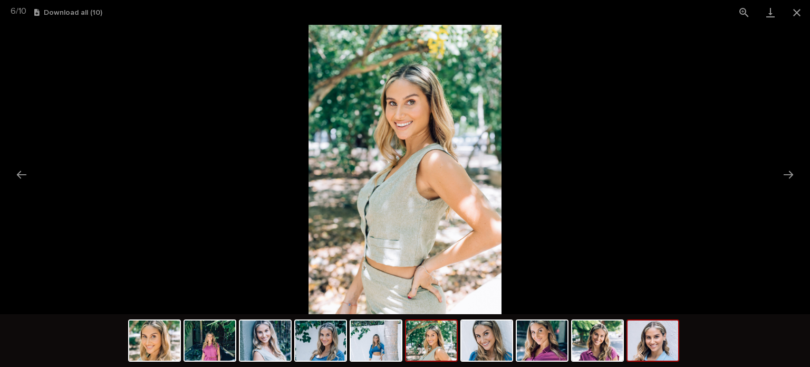
click at [659, 347] on img at bounding box center [653, 340] width 51 height 40
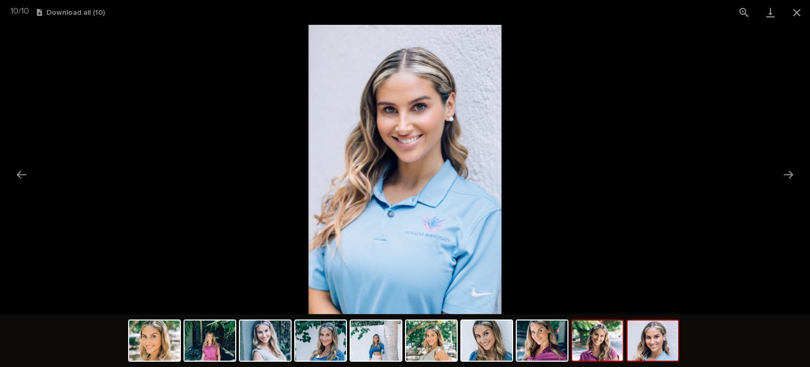
click at [605, 344] on img at bounding box center [597, 340] width 51 height 40
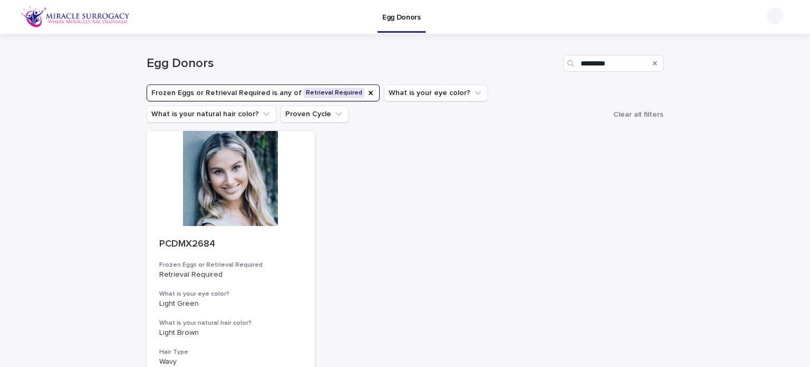
click at [653, 64] on div "Search" at bounding box center [655, 63] width 17 height 17
click at [653, 63] on icon "Search" at bounding box center [655, 63] width 4 height 6
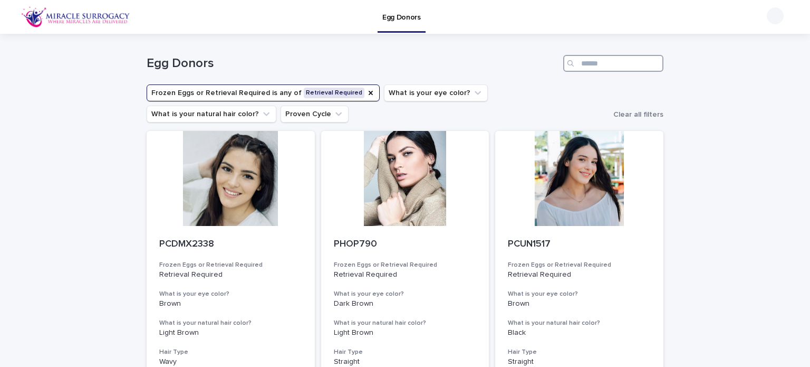
click at [637, 64] on input "Search" at bounding box center [613, 63] width 100 height 17
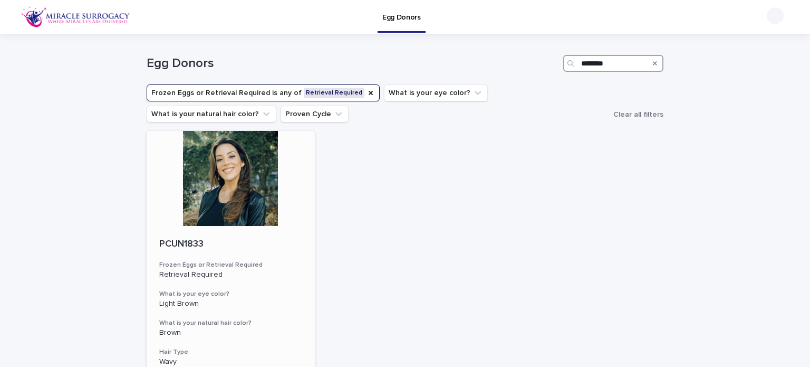
type input "********"
click at [254, 204] on div at bounding box center [231, 178] width 168 height 95
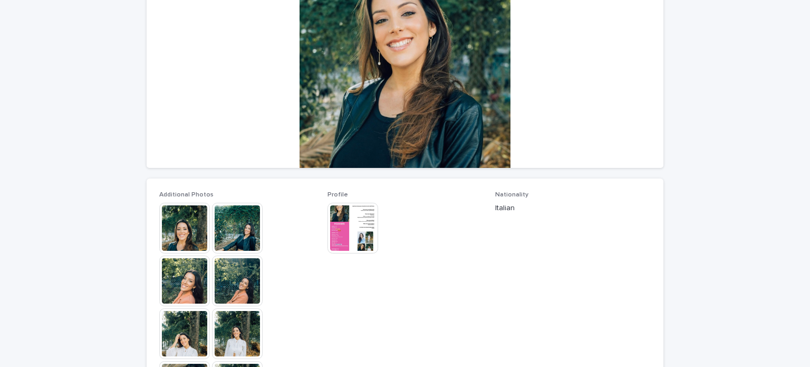
scroll to position [211, 0]
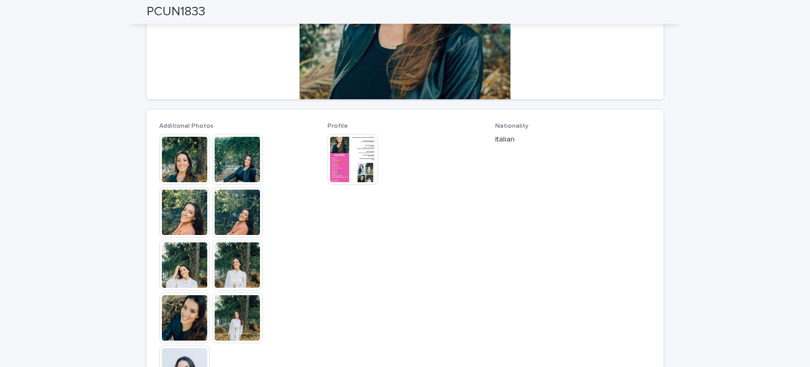
click at [181, 152] on img at bounding box center [184, 159] width 51 height 51
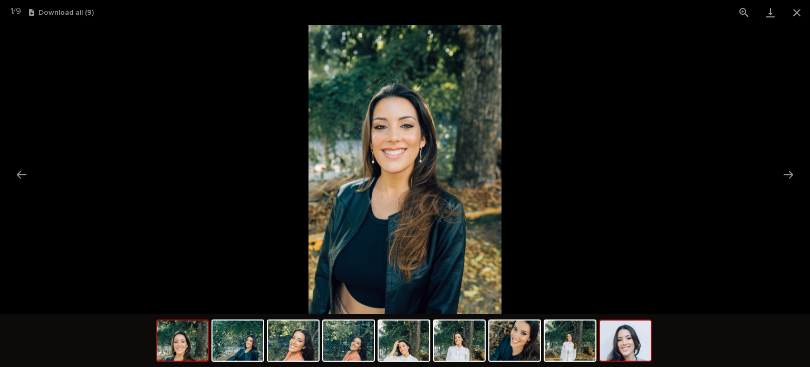
click at [642, 351] on img at bounding box center [625, 340] width 51 height 40
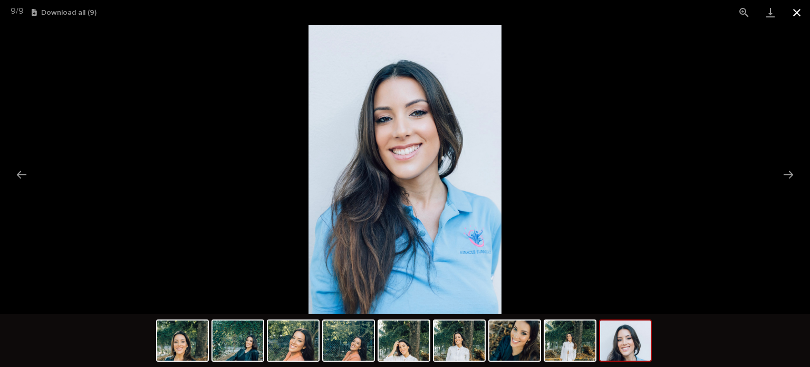
click at [792, 12] on button "Close gallery" at bounding box center [797, 12] width 26 height 25
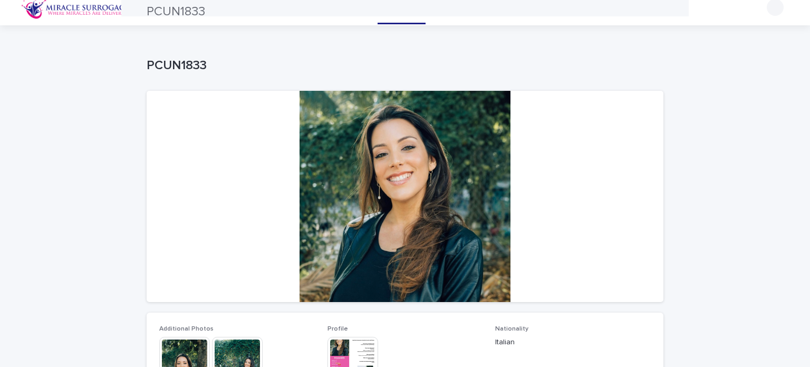
scroll to position [0, 0]
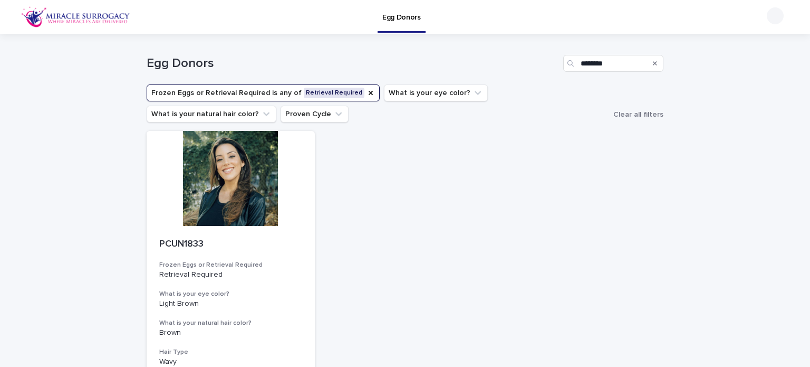
click at [654, 60] on div "Search" at bounding box center [655, 63] width 17 height 17
click at [367, 90] on icon "Frozen Eggs or Retrieval Required" at bounding box center [371, 93] width 8 height 8
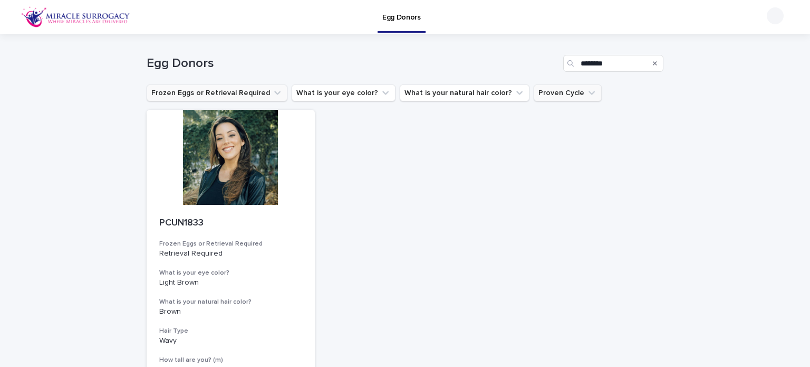
click at [548, 94] on button "Proven Cycle" at bounding box center [568, 92] width 68 height 17
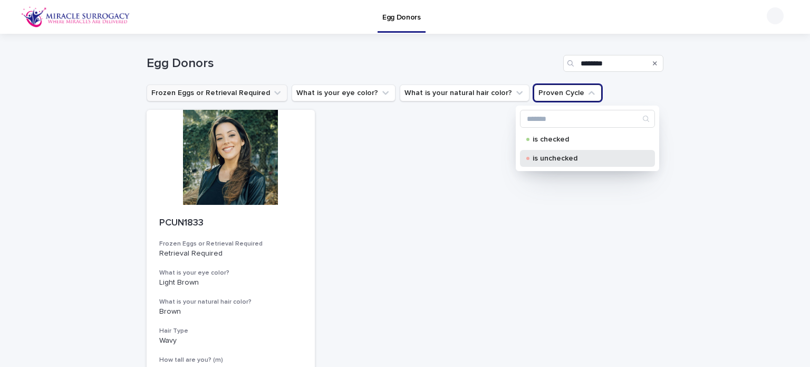
click at [543, 161] on p "is unchecked" at bounding box center [586, 158] width 106 height 7
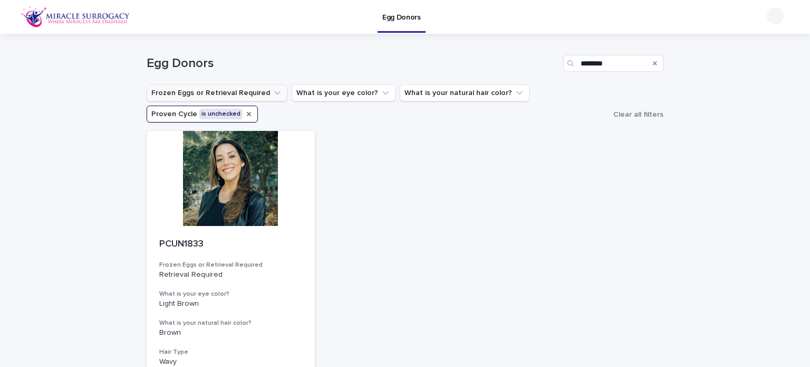
click at [245, 115] on icon "Proven Cycle" at bounding box center [249, 114] width 8 height 8
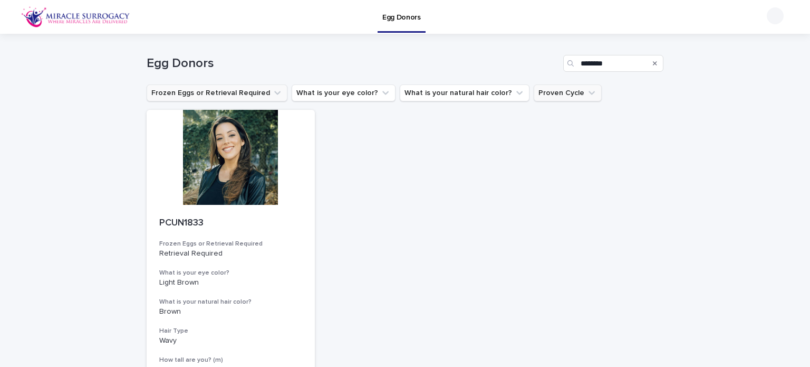
click at [548, 88] on button "Proven Cycle" at bounding box center [568, 92] width 68 height 17
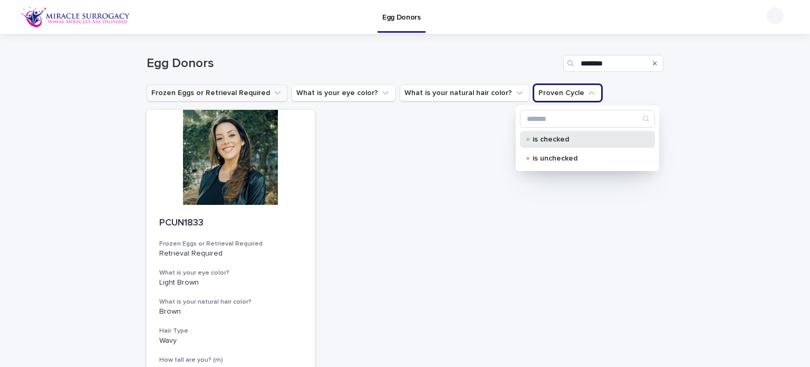
click at [552, 137] on p "is checked" at bounding box center [586, 139] width 106 height 7
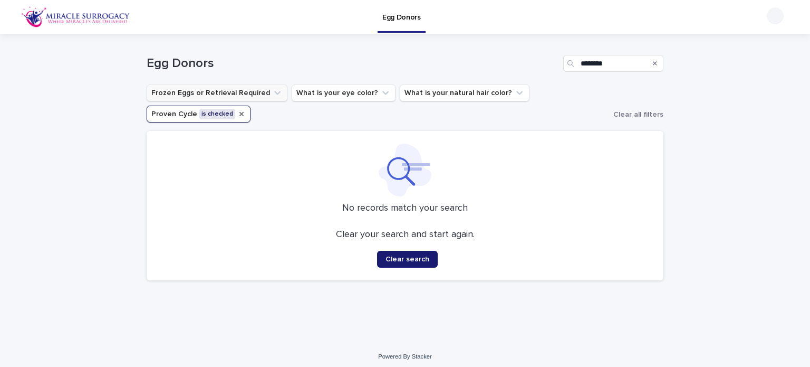
click at [410, 256] on span "Clear search" at bounding box center [408, 258] width 44 height 7
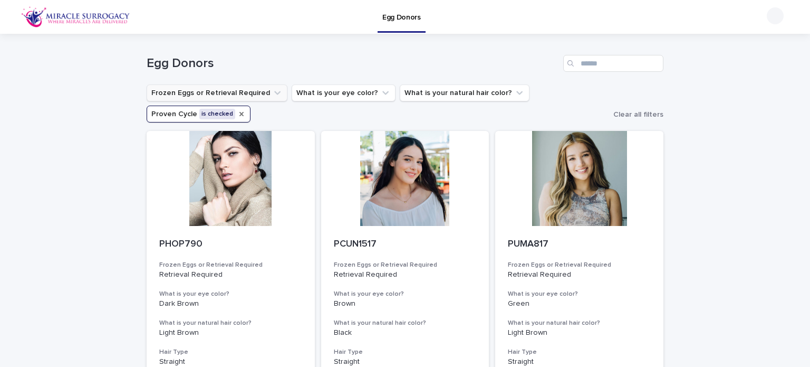
drag, startPoint x: 630, startPoint y: 112, endPoint x: 624, endPoint y: 100, distance: 13.7
click at [631, 112] on span "Clear all filters" at bounding box center [639, 114] width 50 height 7
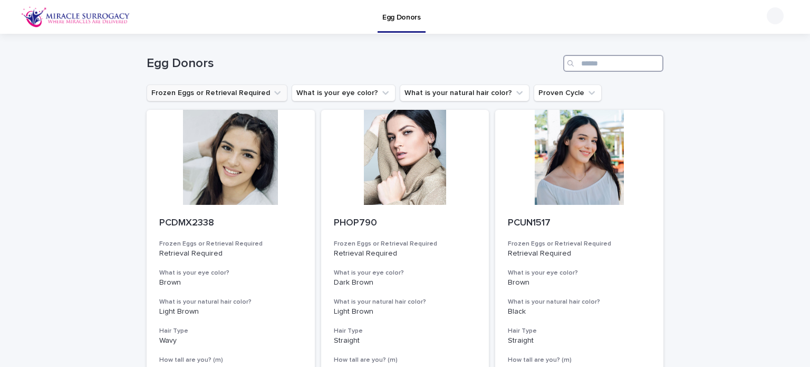
click at [601, 63] on input "Search" at bounding box center [613, 63] width 100 height 17
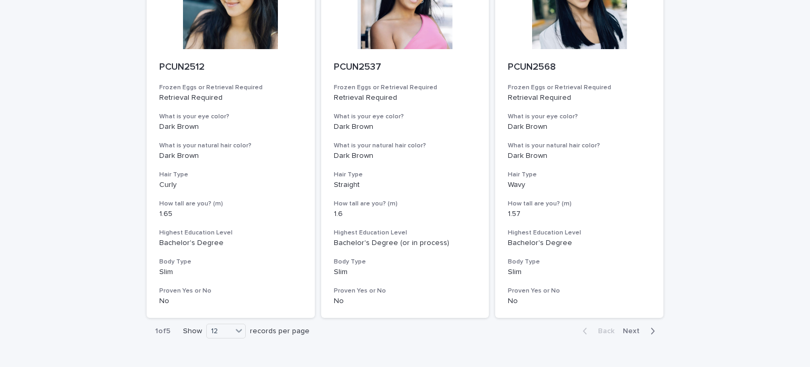
scroll to position [1326, 0]
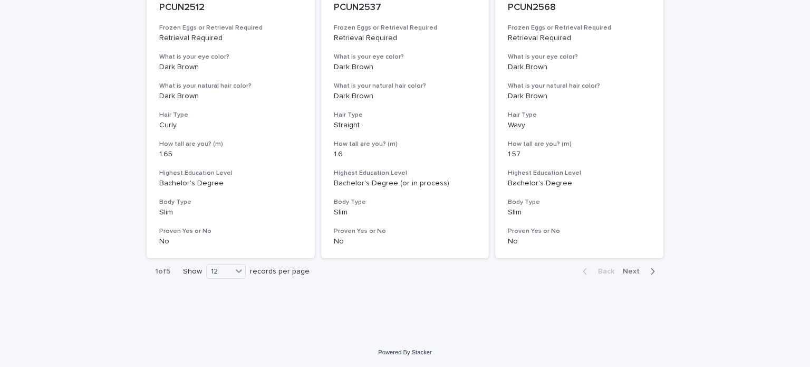
click at [628, 270] on span "Next" at bounding box center [634, 270] width 23 height 7
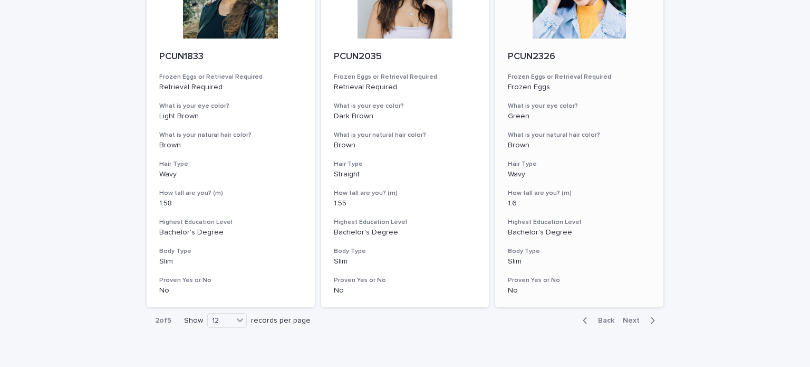
scroll to position [1326, 0]
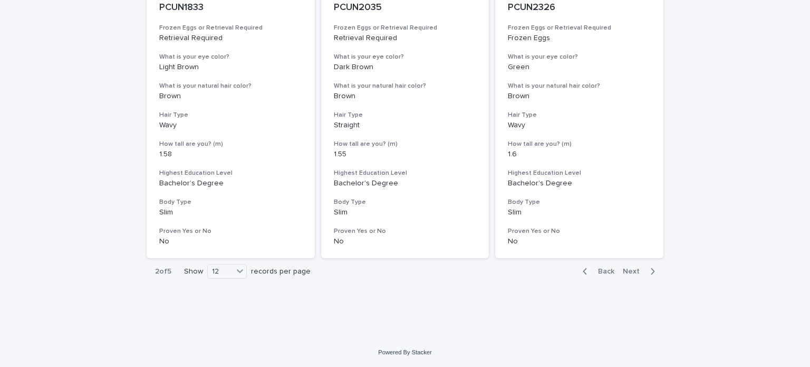
click at [635, 268] on span "Next" at bounding box center [634, 270] width 23 height 7
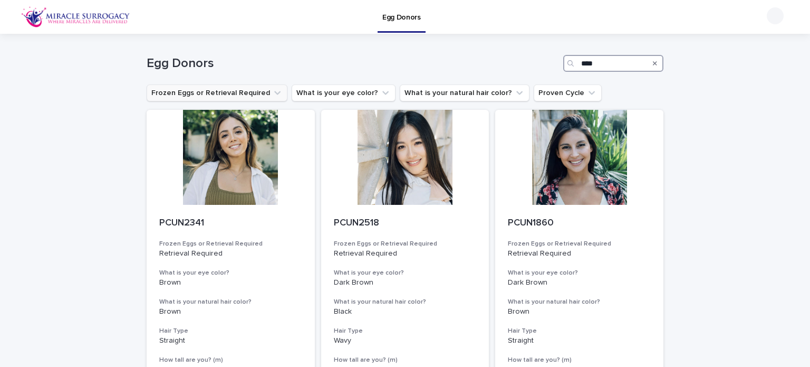
drag, startPoint x: 616, startPoint y: 66, endPoint x: 572, endPoint y: 71, distance: 44.0
click at [572, 71] on div "****" at bounding box center [613, 63] width 100 height 17
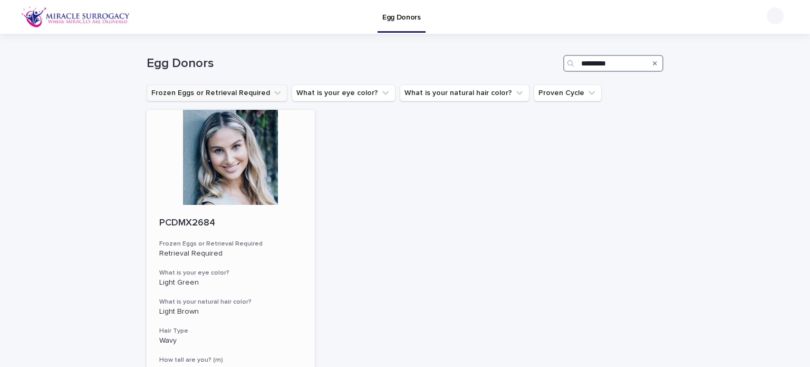
type input "*********"
click at [189, 184] on div at bounding box center [231, 157] width 168 height 95
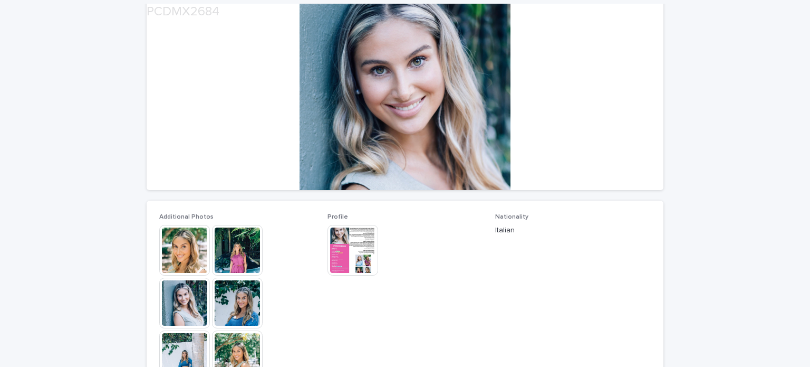
scroll to position [158, 0]
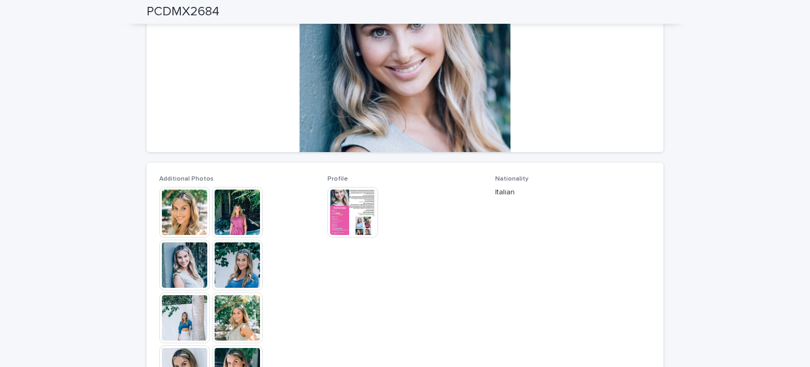
click at [357, 209] on img at bounding box center [353, 212] width 51 height 51
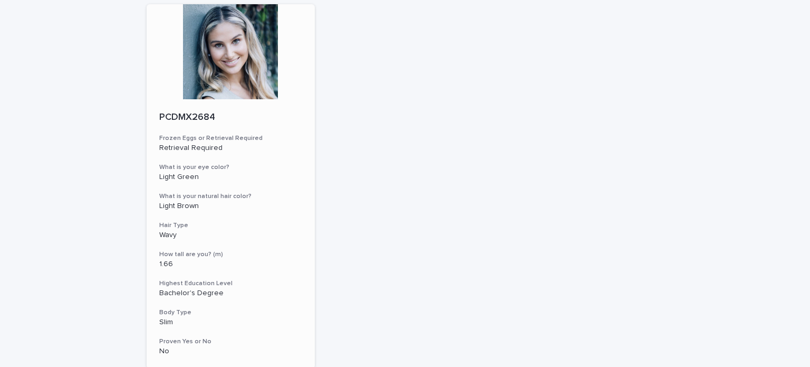
click at [264, 43] on div at bounding box center [231, 51] width 168 height 95
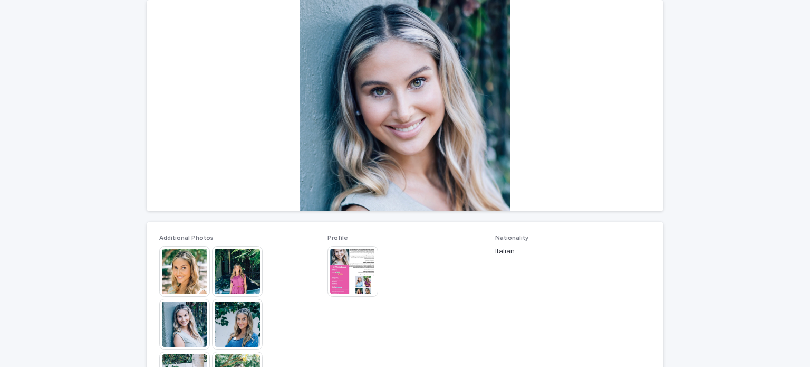
scroll to position [106, 0]
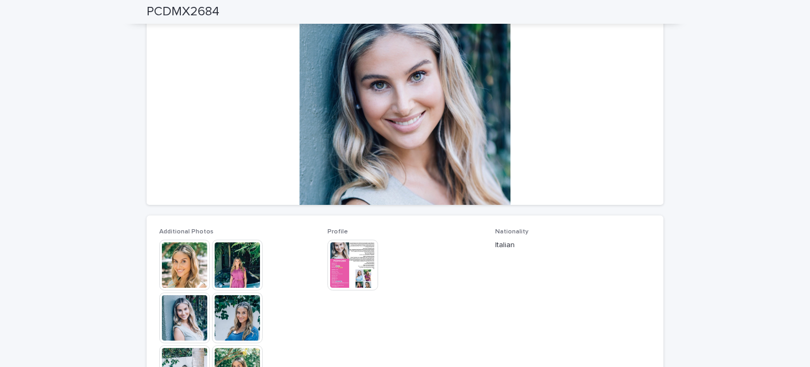
click at [198, 268] on img at bounding box center [184, 265] width 51 height 51
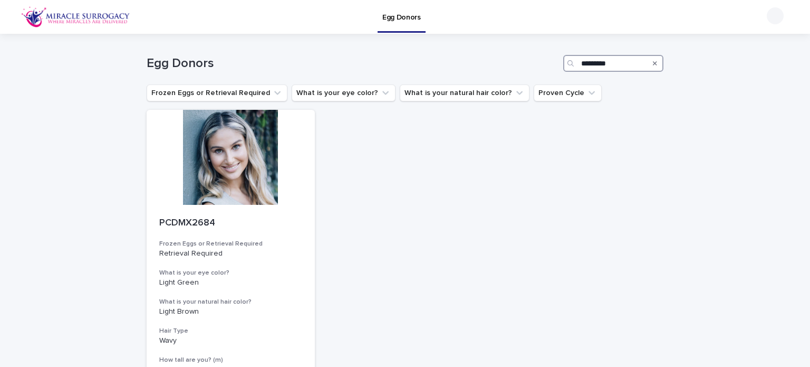
click at [631, 65] on input "*********" at bounding box center [613, 63] width 100 height 17
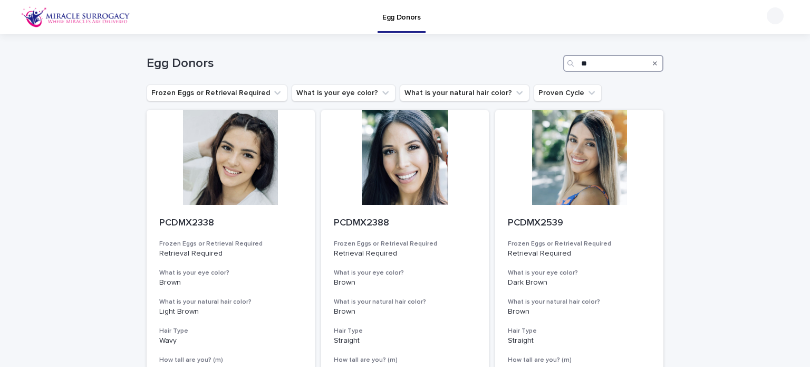
type input "*"
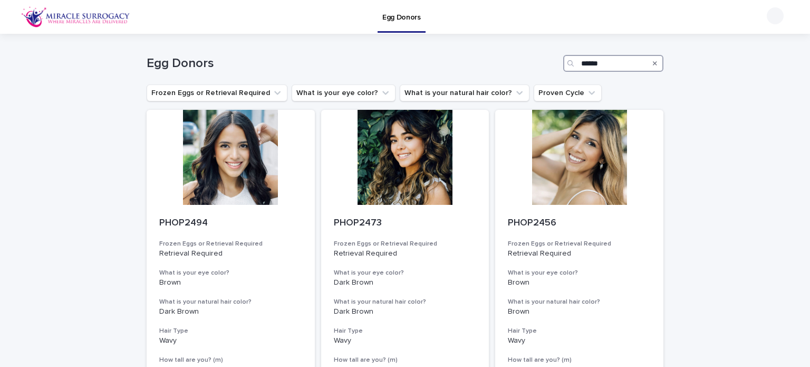
click at [620, 61] on input "******" at bounding box center [613, 63] width 100 height 17
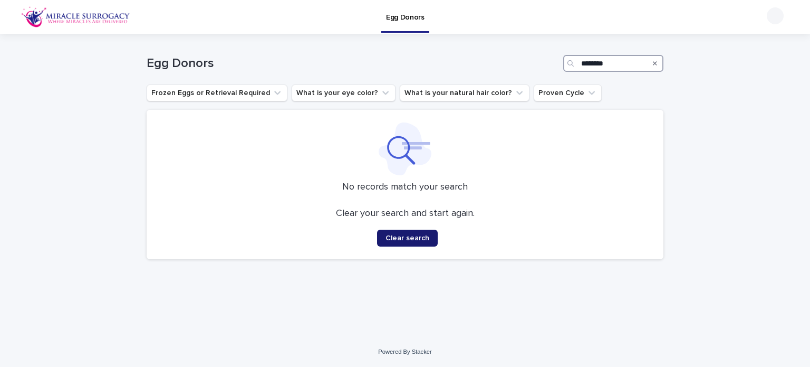
type input "********"
click at [426, 240] on span "Clear search" at bounding box center [408, 237] width 44 height 7
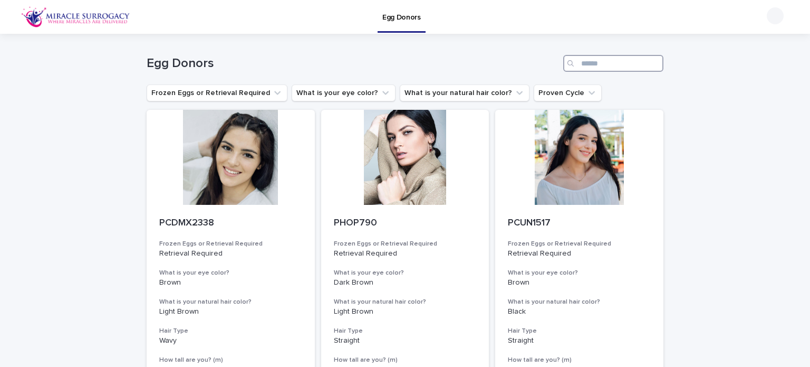
click at [610, 65] on input "Search" at bounding box center [613, 63] width 100 height 17
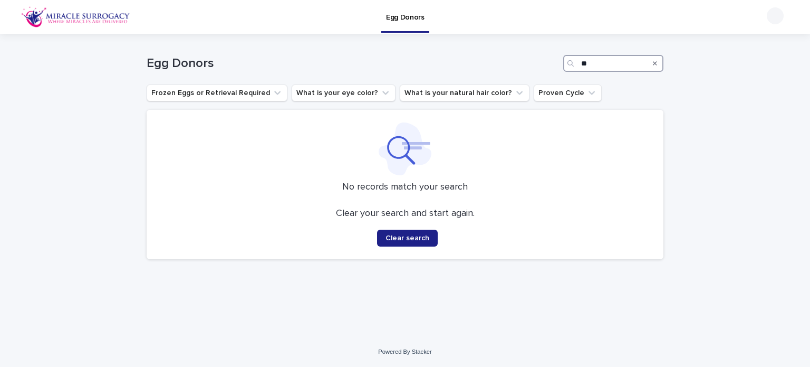
type input "*"
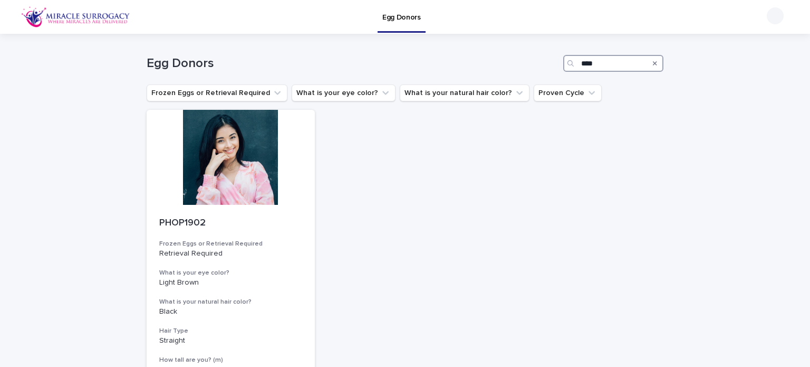
click at [599, 64] on input "****" at bounding box center [613, 63] width 100 height 17
type input "*"
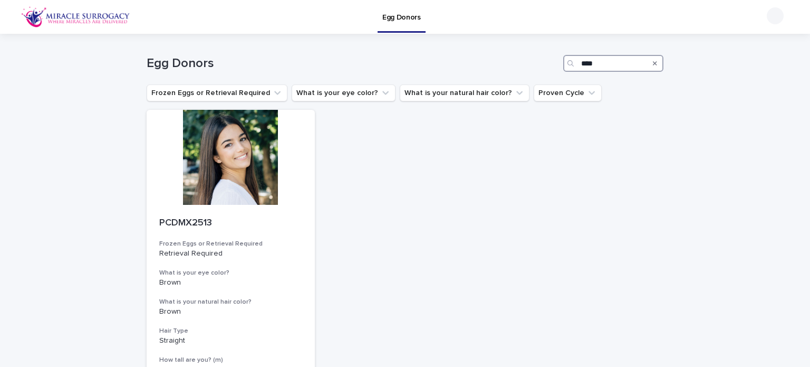
click at [609, 71] on input "****" at bounding box center [613, 63] width 100 height 17
type input "*"
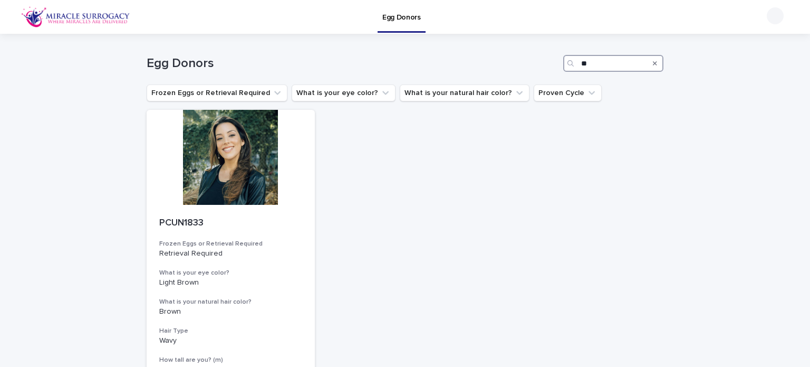
type input "*"
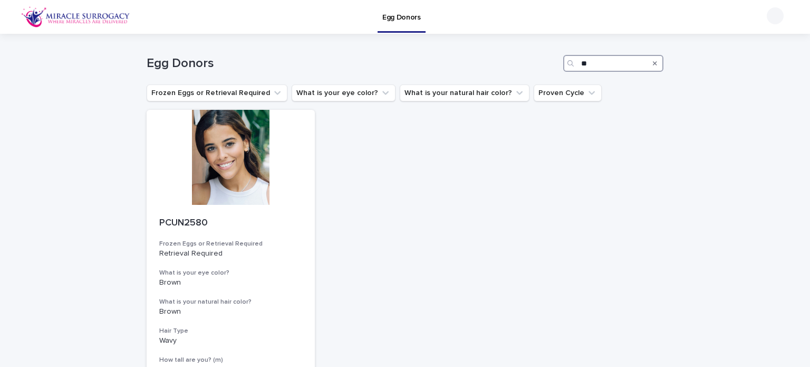
type input "*"
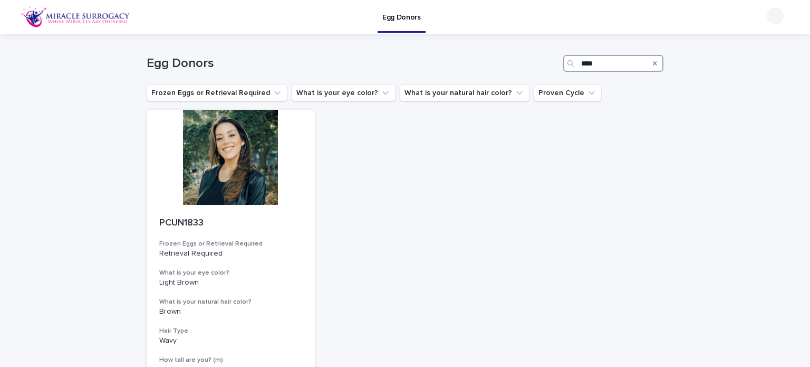
type input "****"
